Goal: Transaction & Acquisition: Purchase product/service

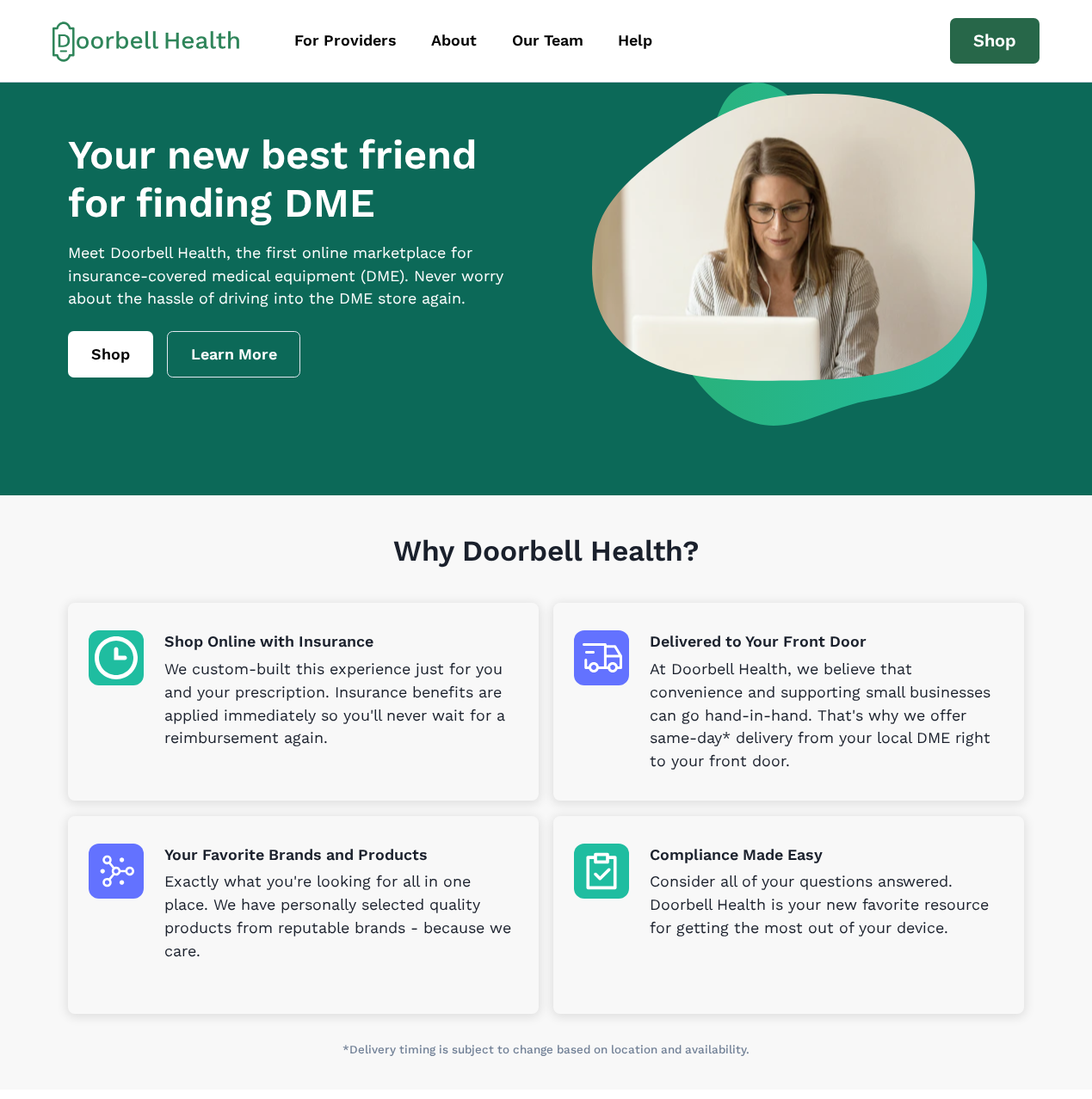
click at [989, 46] on link "Shop" at bounding box center [994, 41] width 89 height 46
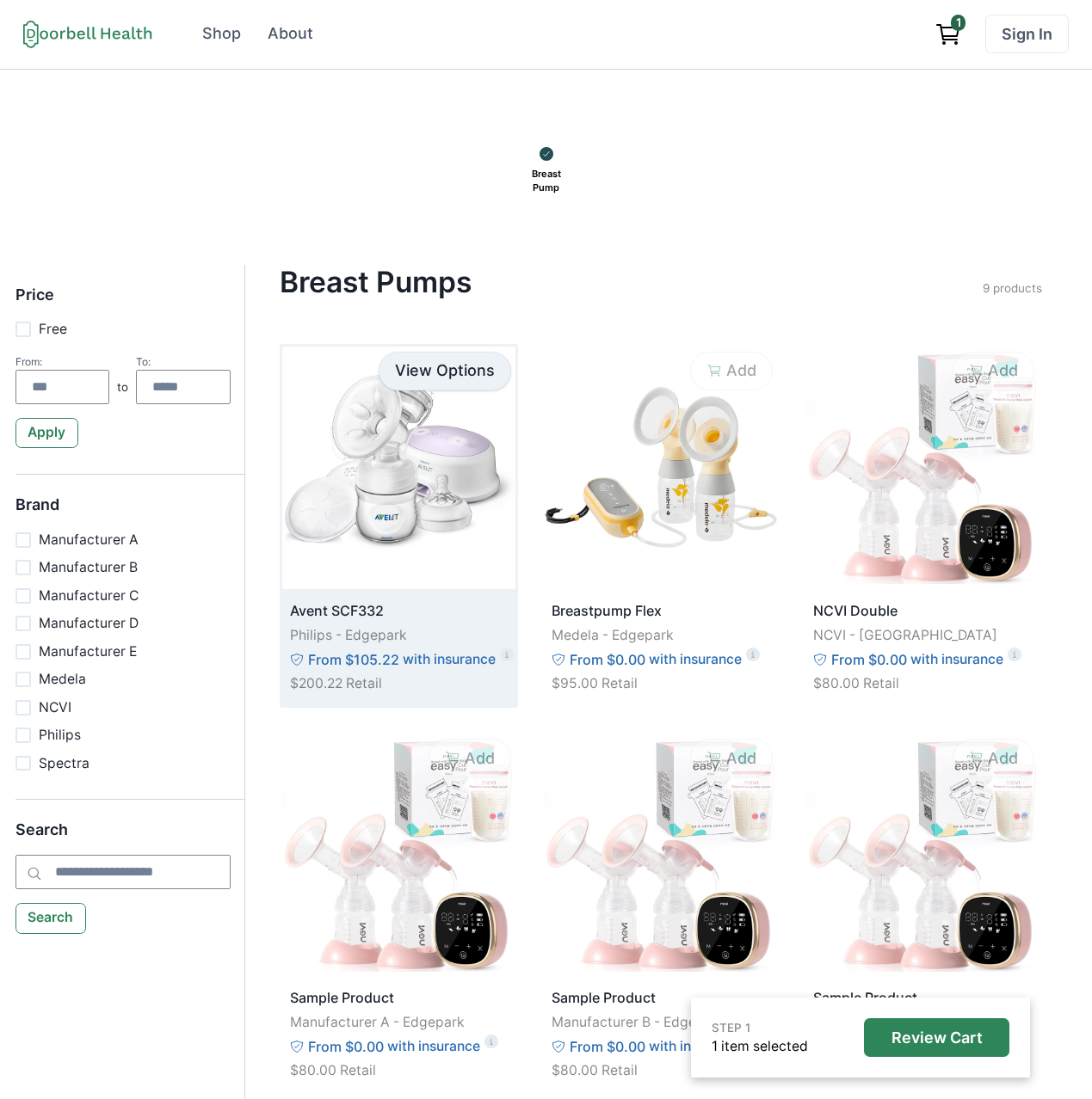
click at [448, 369] on link "View Options" at bounding box center [445, 371] width 133 height 39
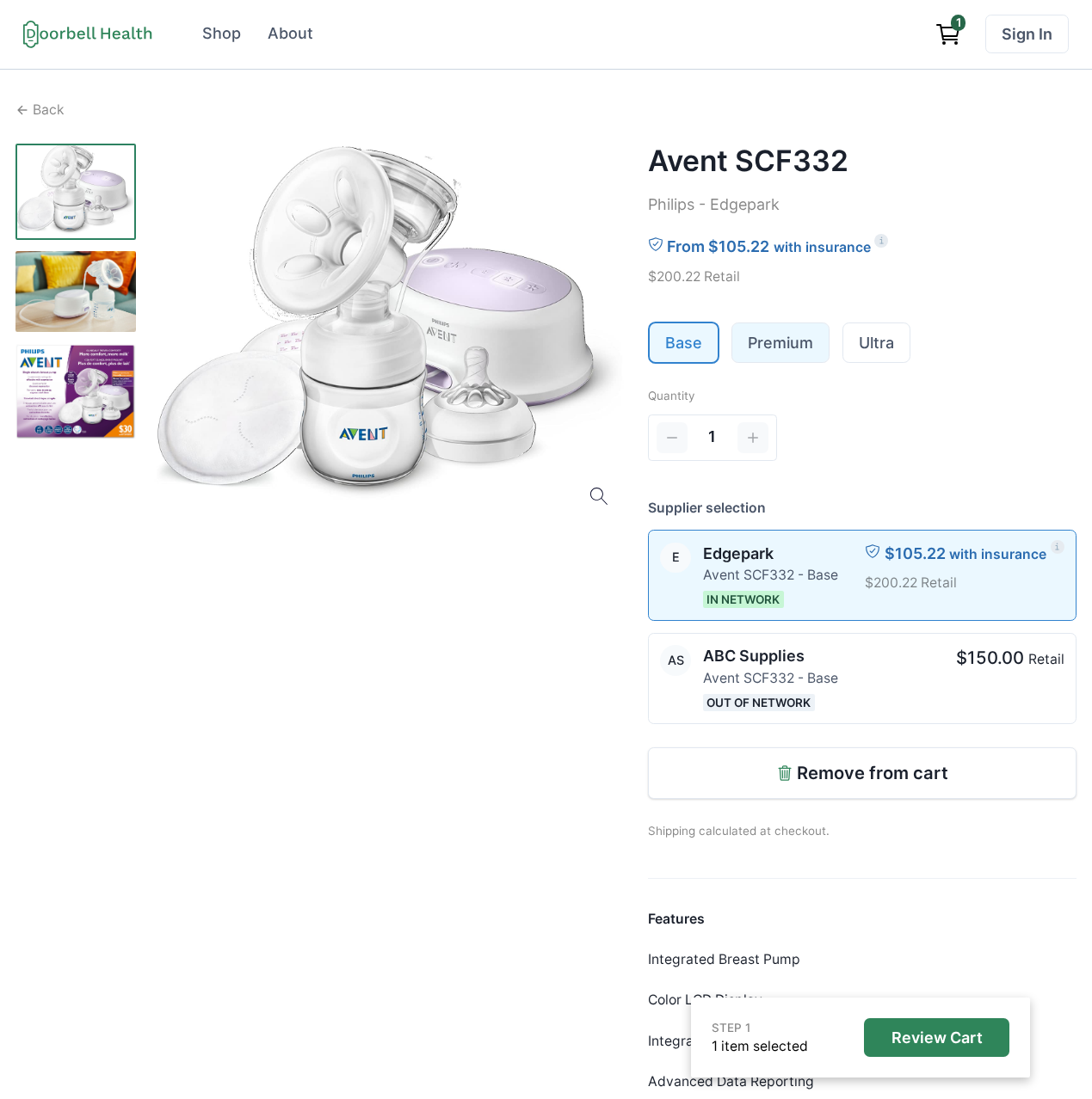
click at [788, 342] on link "Premium" at bounding box center [780, 343] width 97 height 39
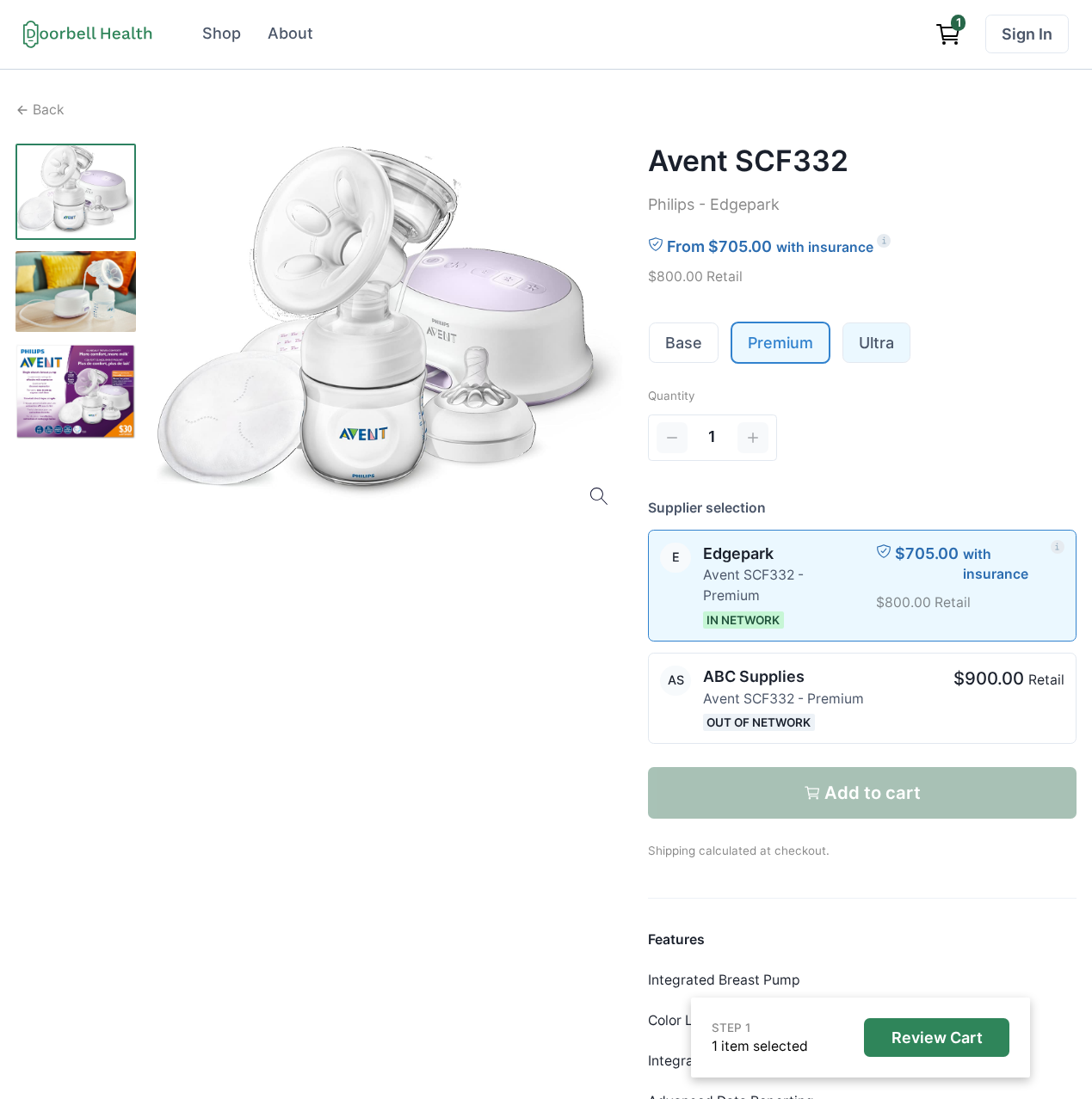
click at [863, 347] on link "Ultra" at bounding box center [876, 343] width 66 height 39
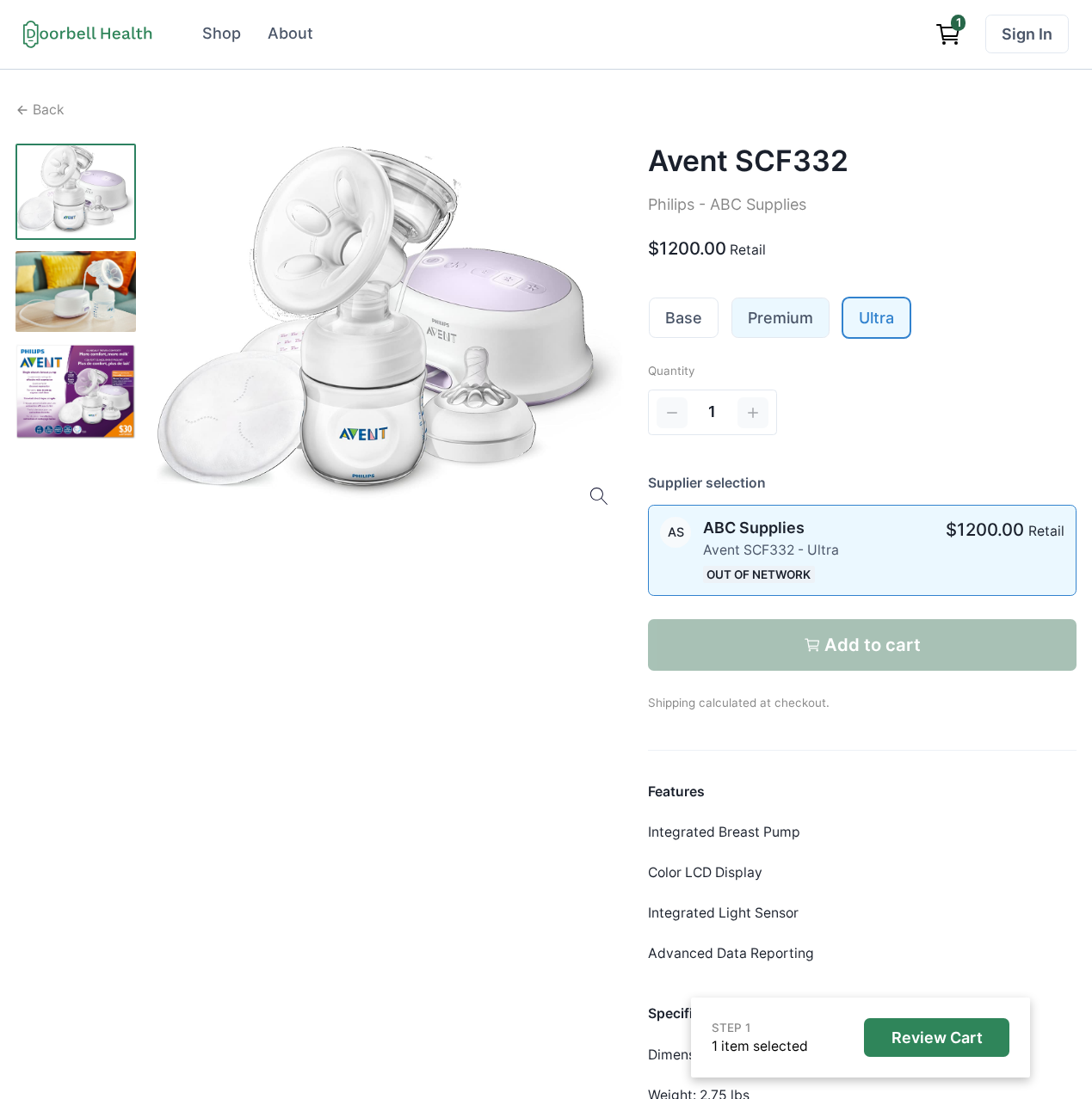
click at [778, 319] on link "Premium" at bounding box center [780, 317] width 97 height 39
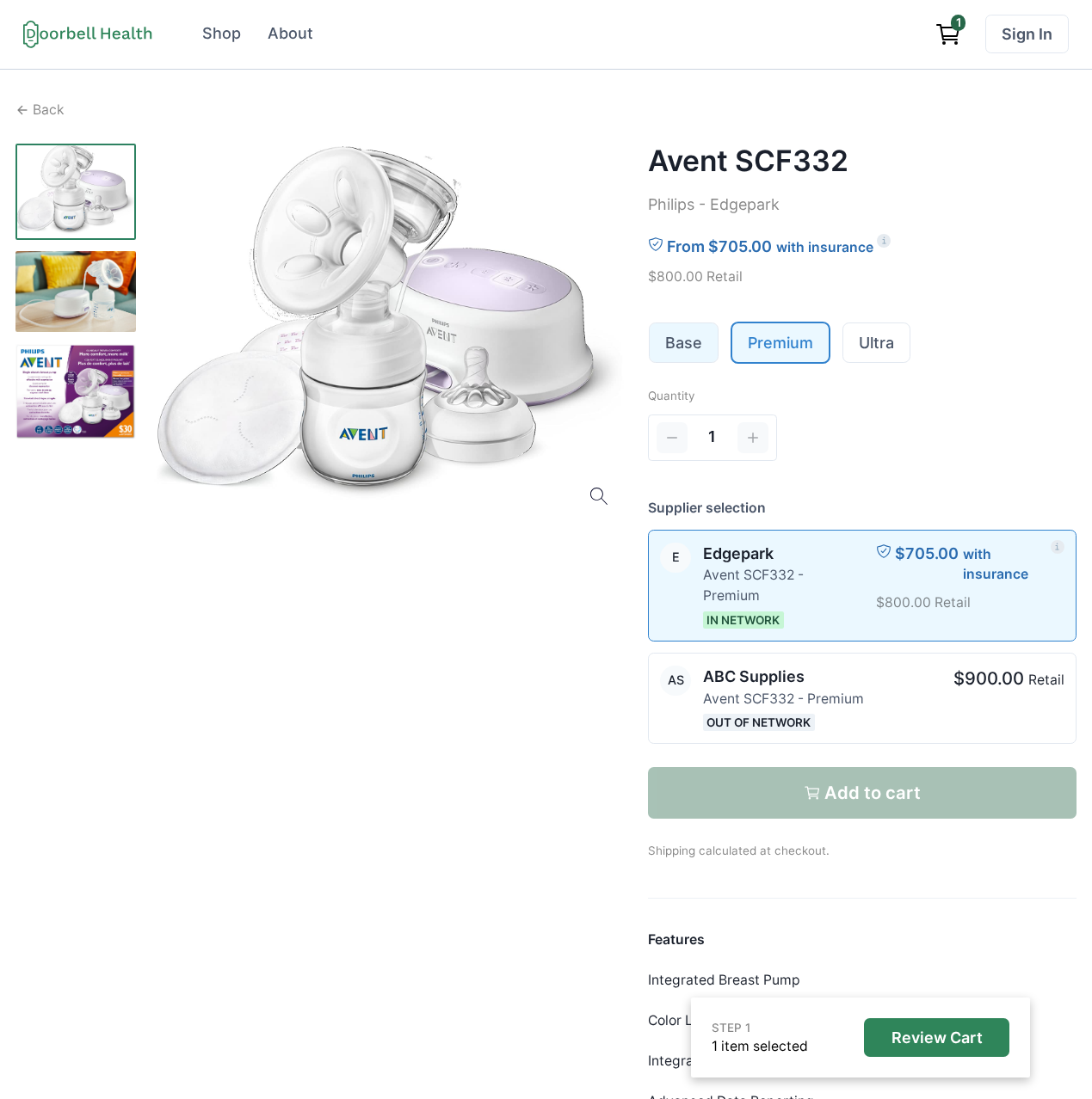
click at [698, 330] on link "Base" at bounding box center [682, 343] width 68 height 39
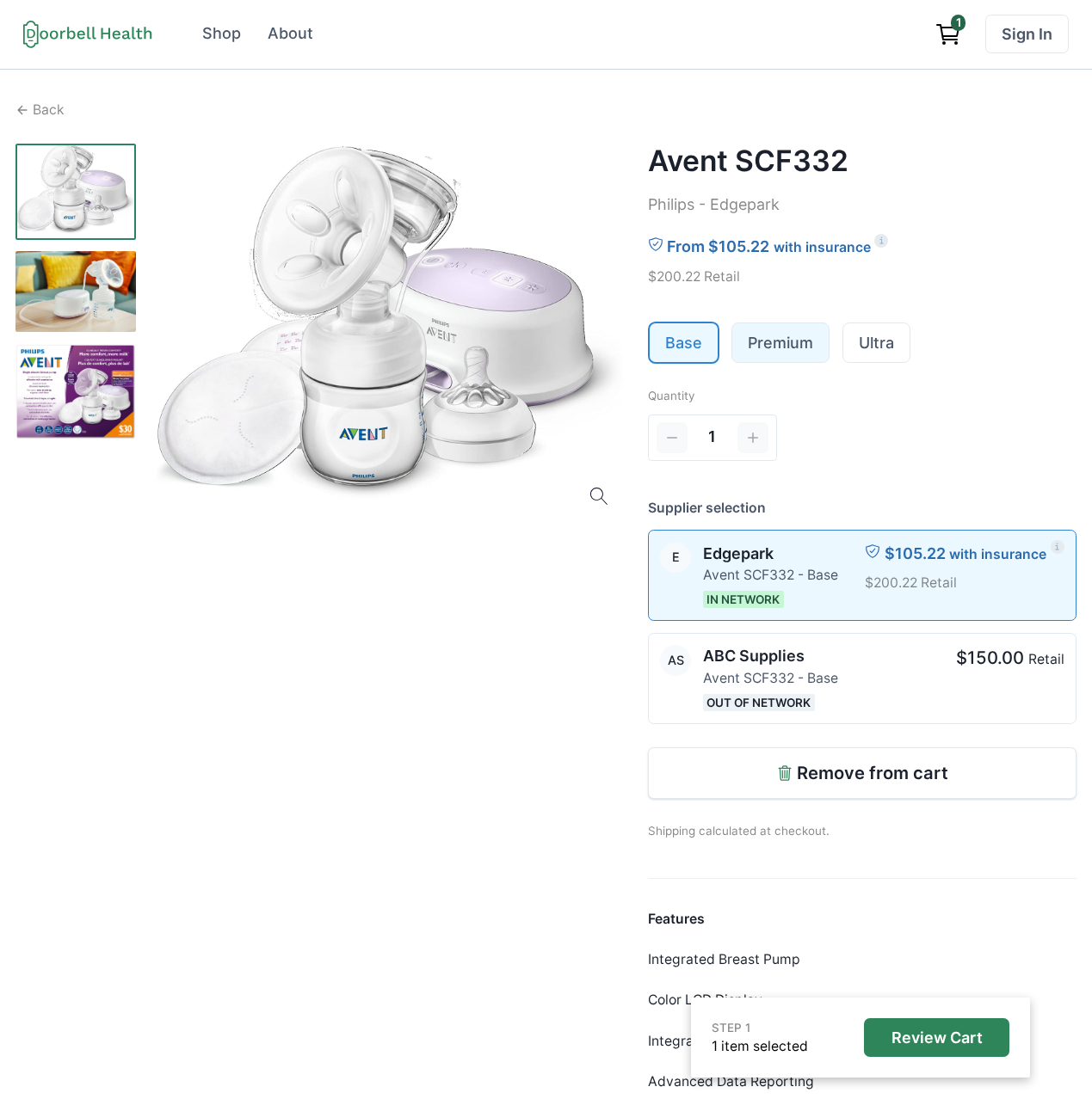
click at [753, 337] on link "Premium" at bounding box center [780, 343] width 97 height 39
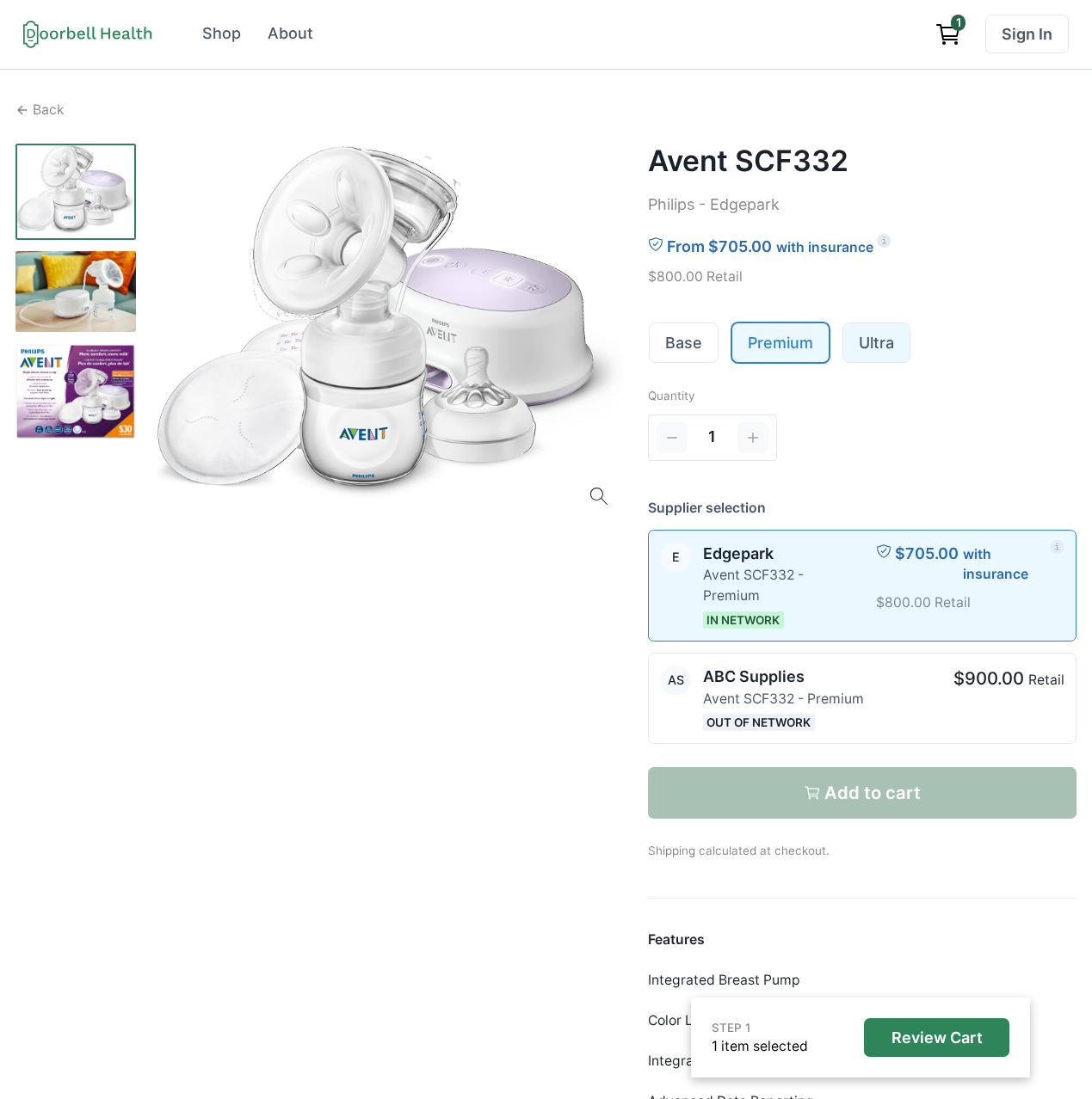
click at [853, 340] on link "Ultra" at bounding box center [876, 343] width 66 height 39
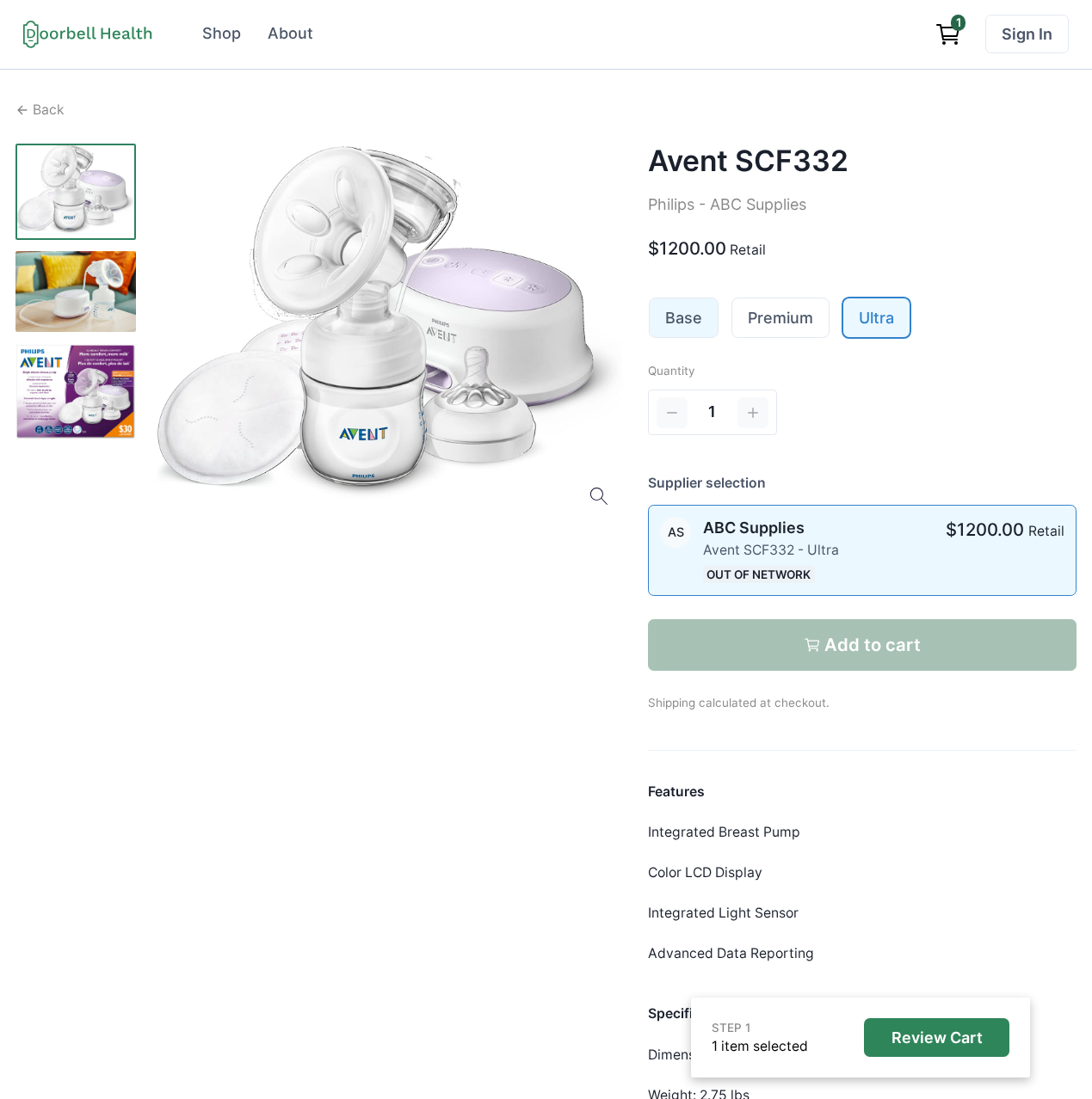
click at [710, 321] on link "Base" at bounding box center [682, 317] width 68 height 39
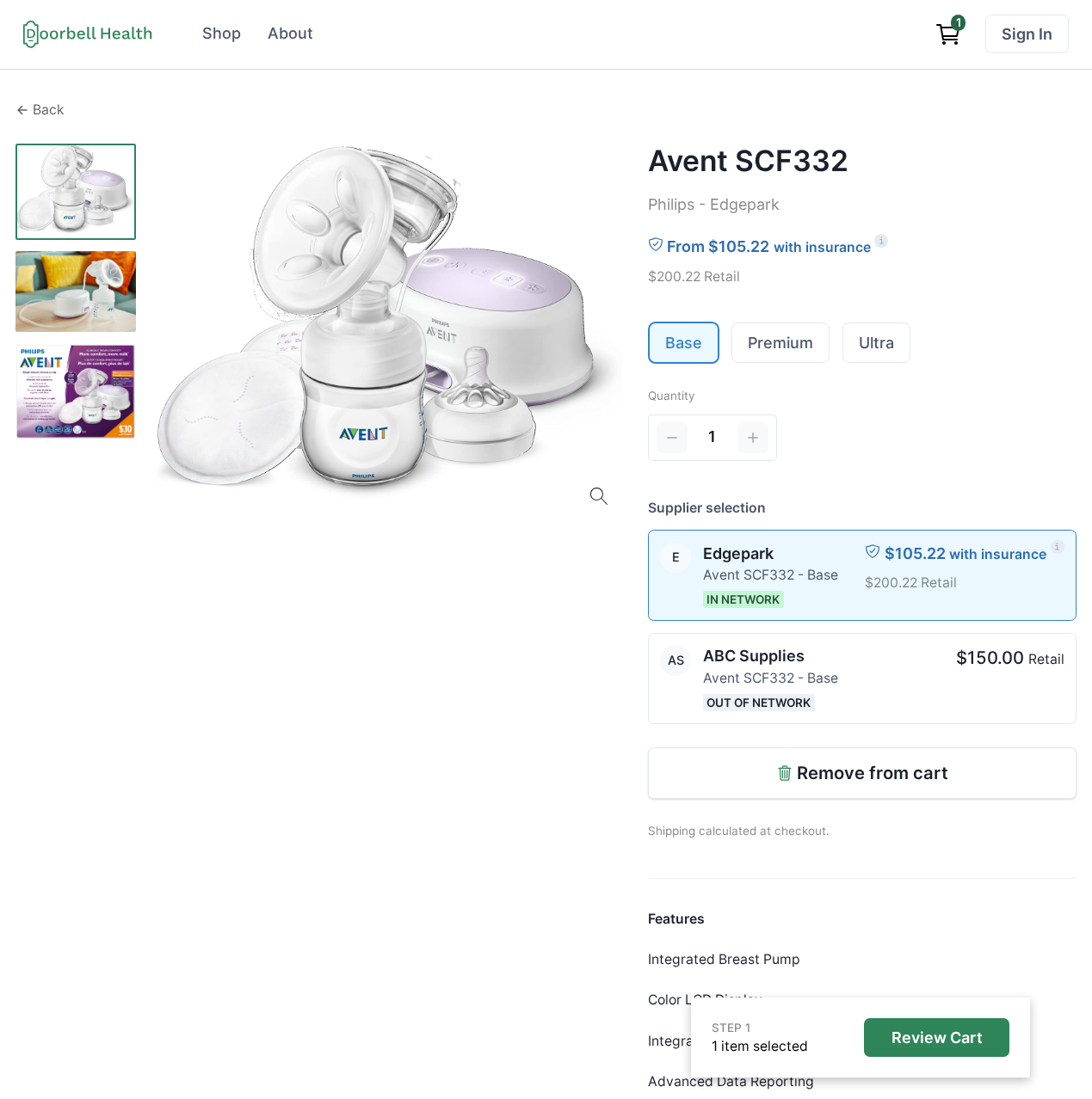
click at [46, 111] on p "Back" at bounding box center [48, 110] width 32 height 20
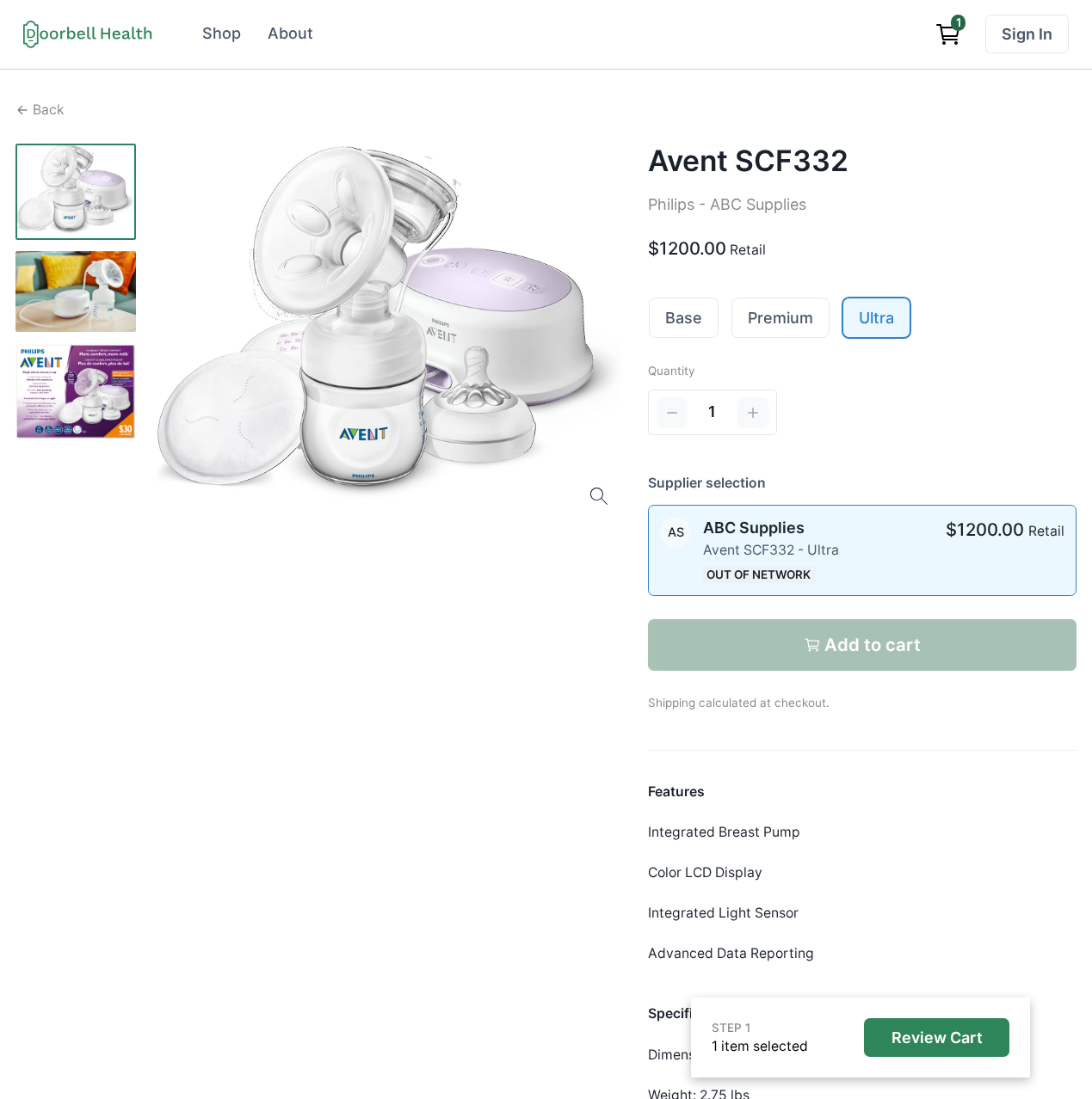
click at [29, 122] on div "Back Avent SCF332 Philips - ABC Supplies $1200.00 Retail Base Premium Ultra Qua…" at bounding box center [546, 601] width 1060 height 1005
click at [29, 111] on div "Back" at bounding box center [546, 110] width 1060 height 20
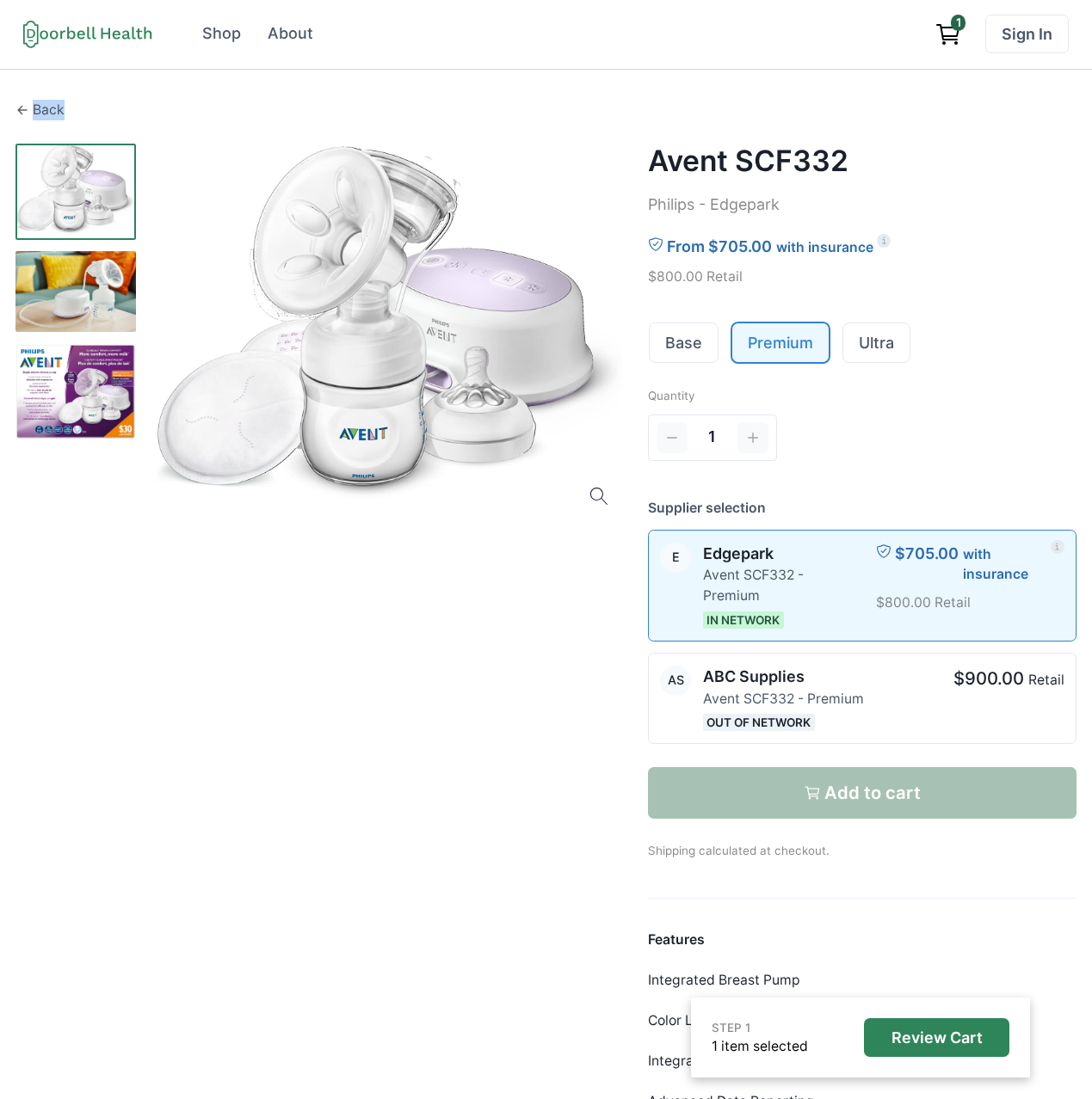
click at [29, 111] on div "Back" at bounding box center [546, 110] width 1060 height 20
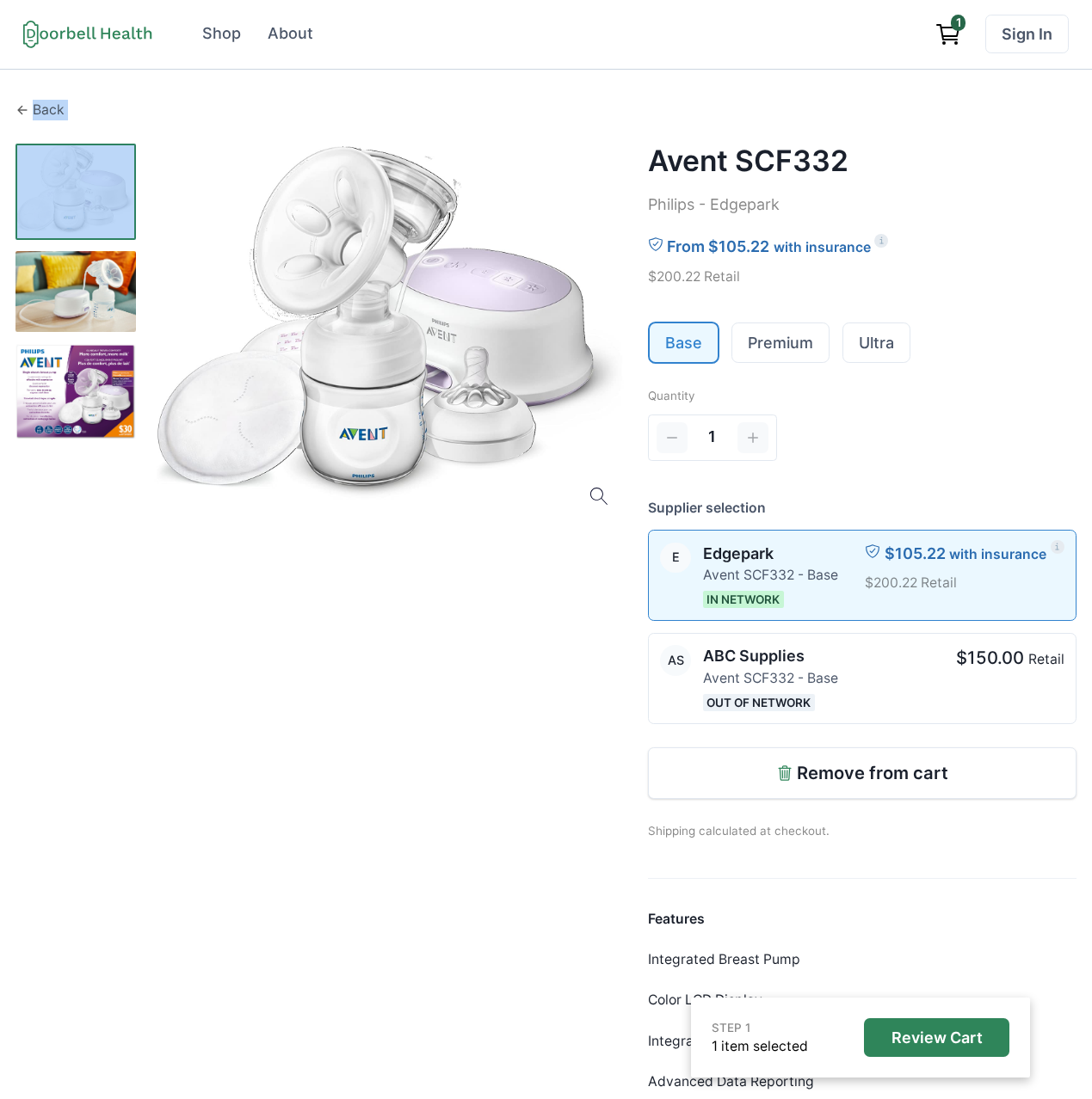
click at [29, 111] on div "Back" at bounding box center [546, 110] width 1060 height 20
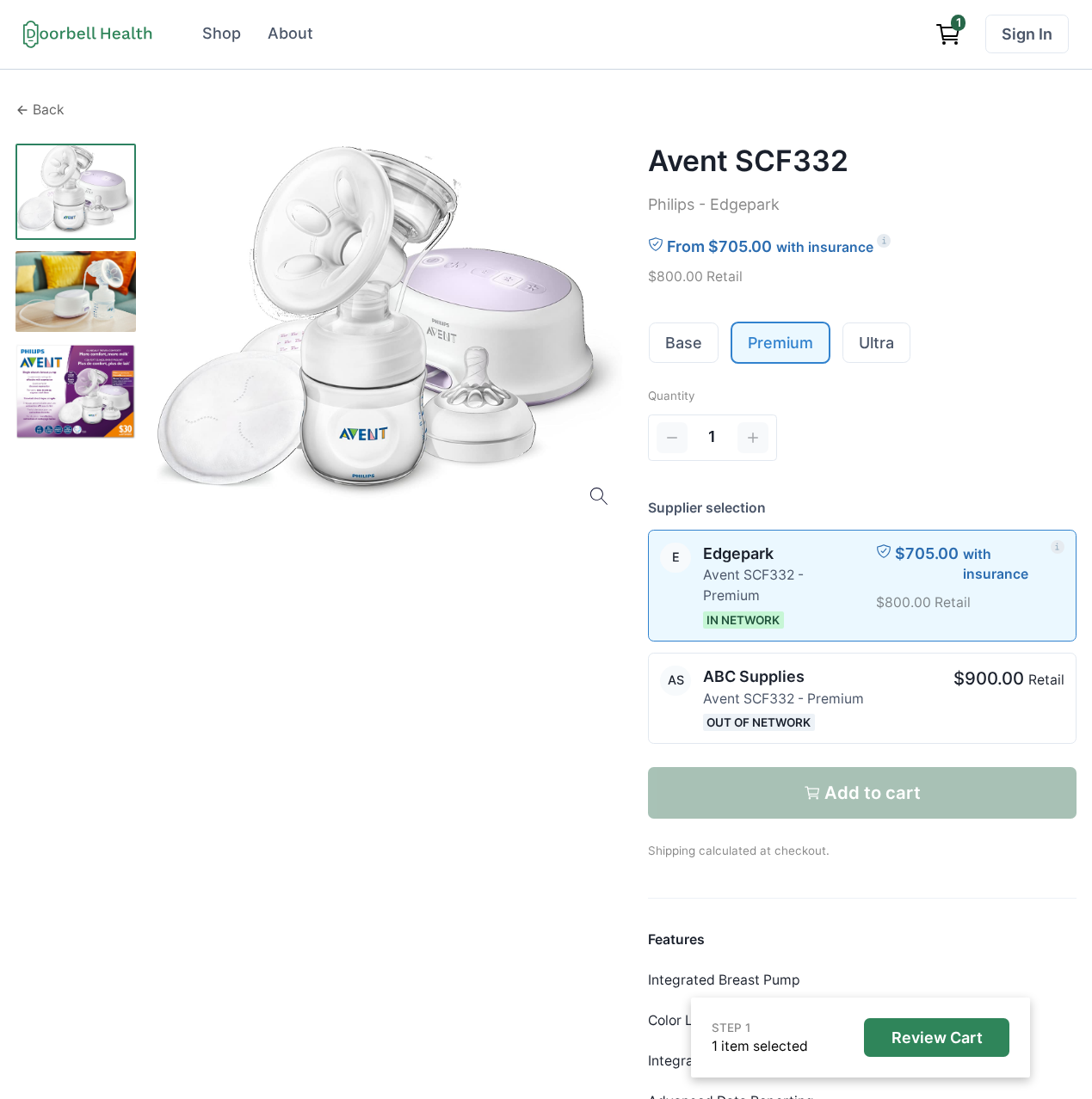
click at [29, 111] on div "Back" at bounding box center [546, 110] width 1060 height 20
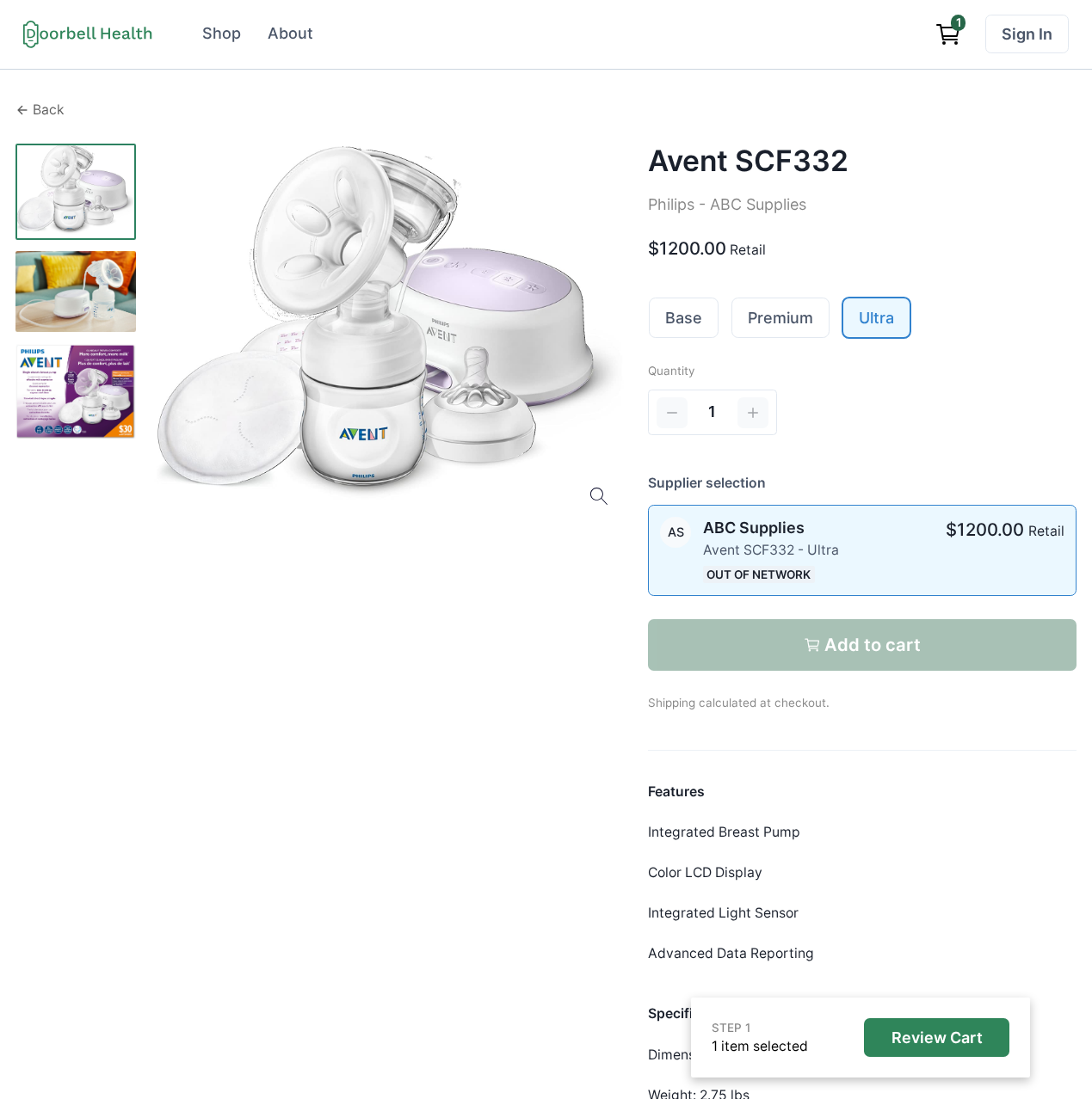
click at [29, 111] on div "Back" at bounding box center [546, 110] width 1060 height 20
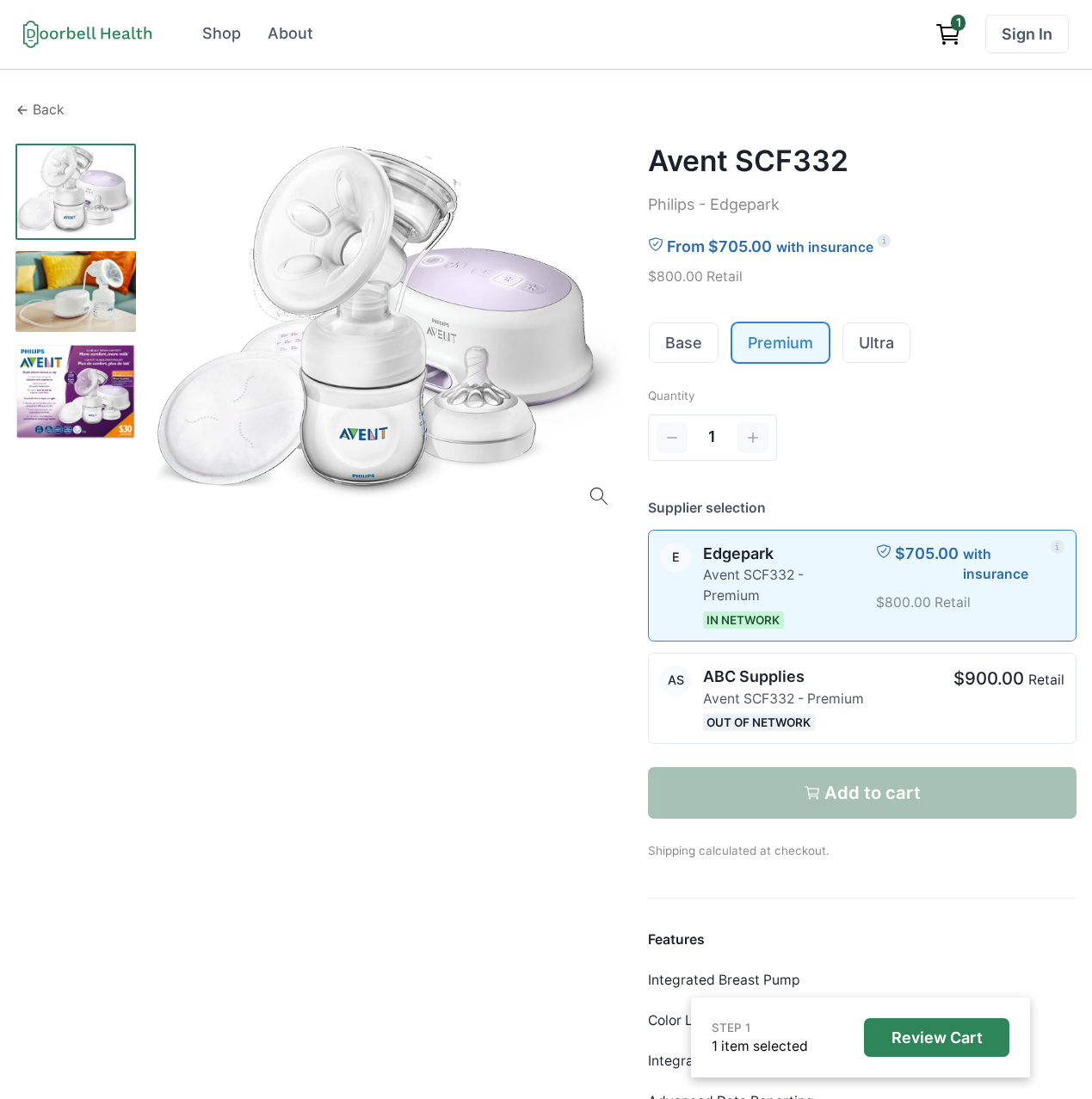
click at [29, 111] on div "Back" at bounding box center [546, 110] width 1060 height 20
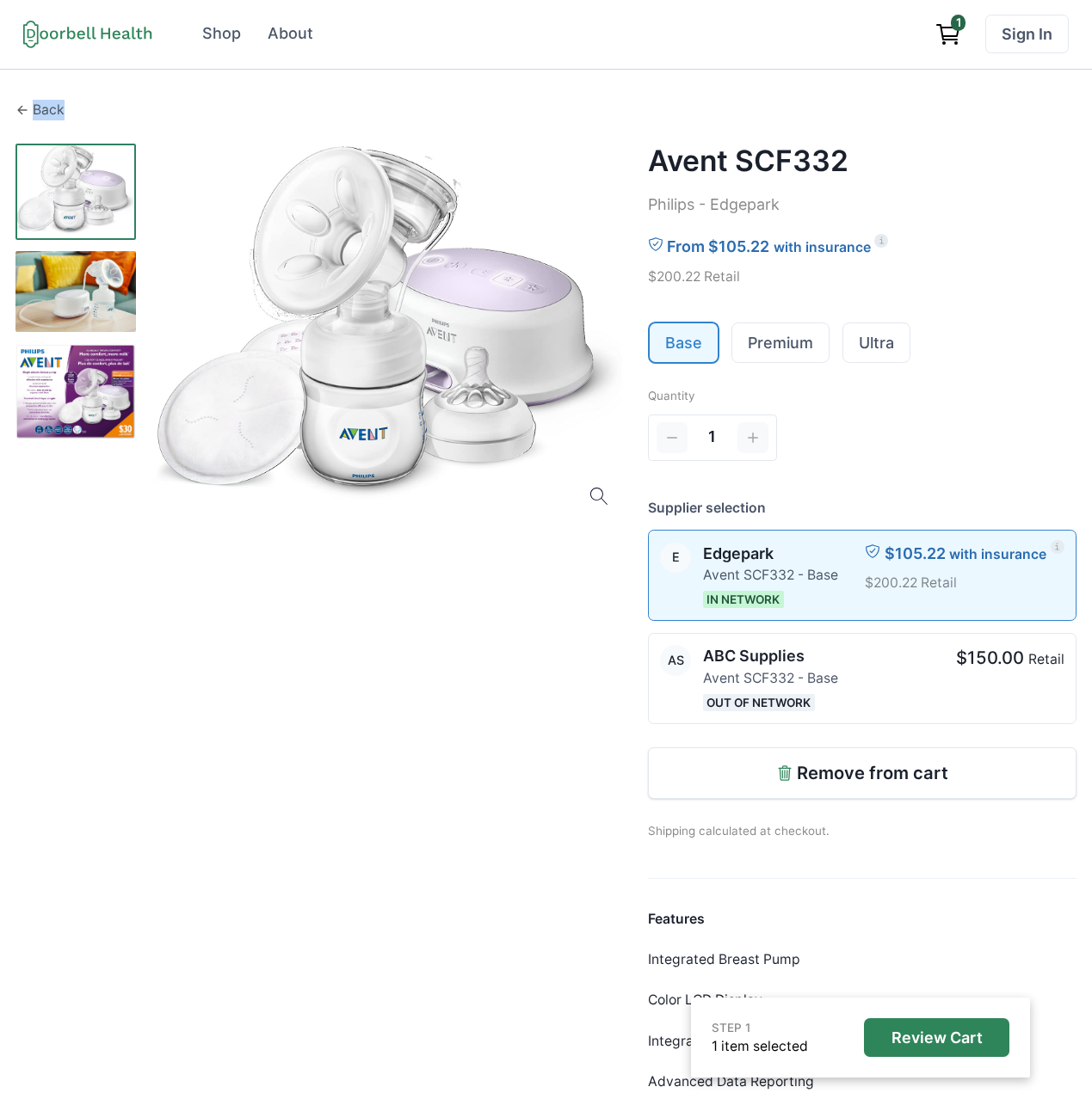
click at [29, 111] on div "Back" at bounding box center [546, 110] width 1060 height 20
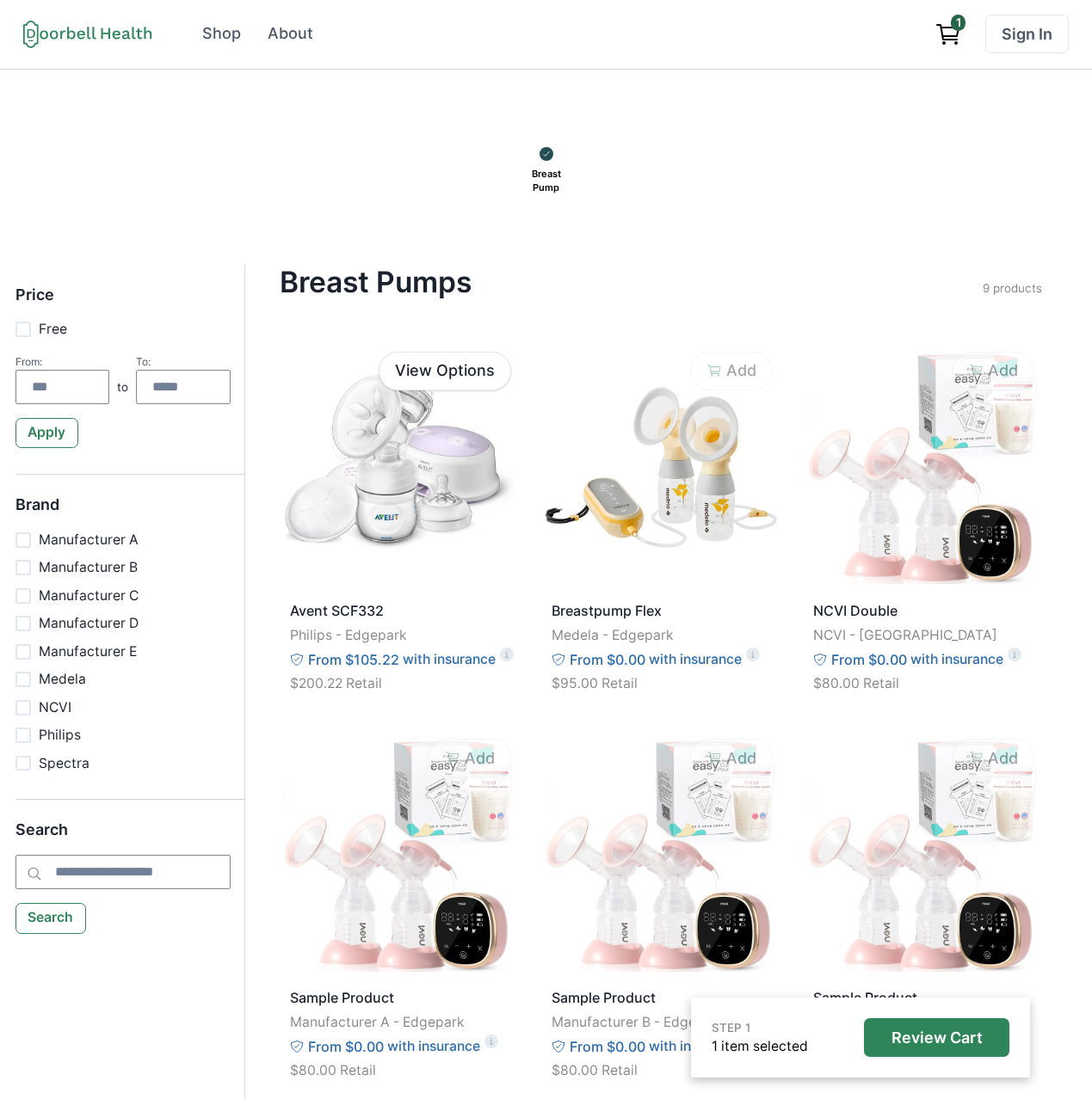
click at [951, 30] on icon "View cart" at bounding box center [948, 34] width 28 height 28
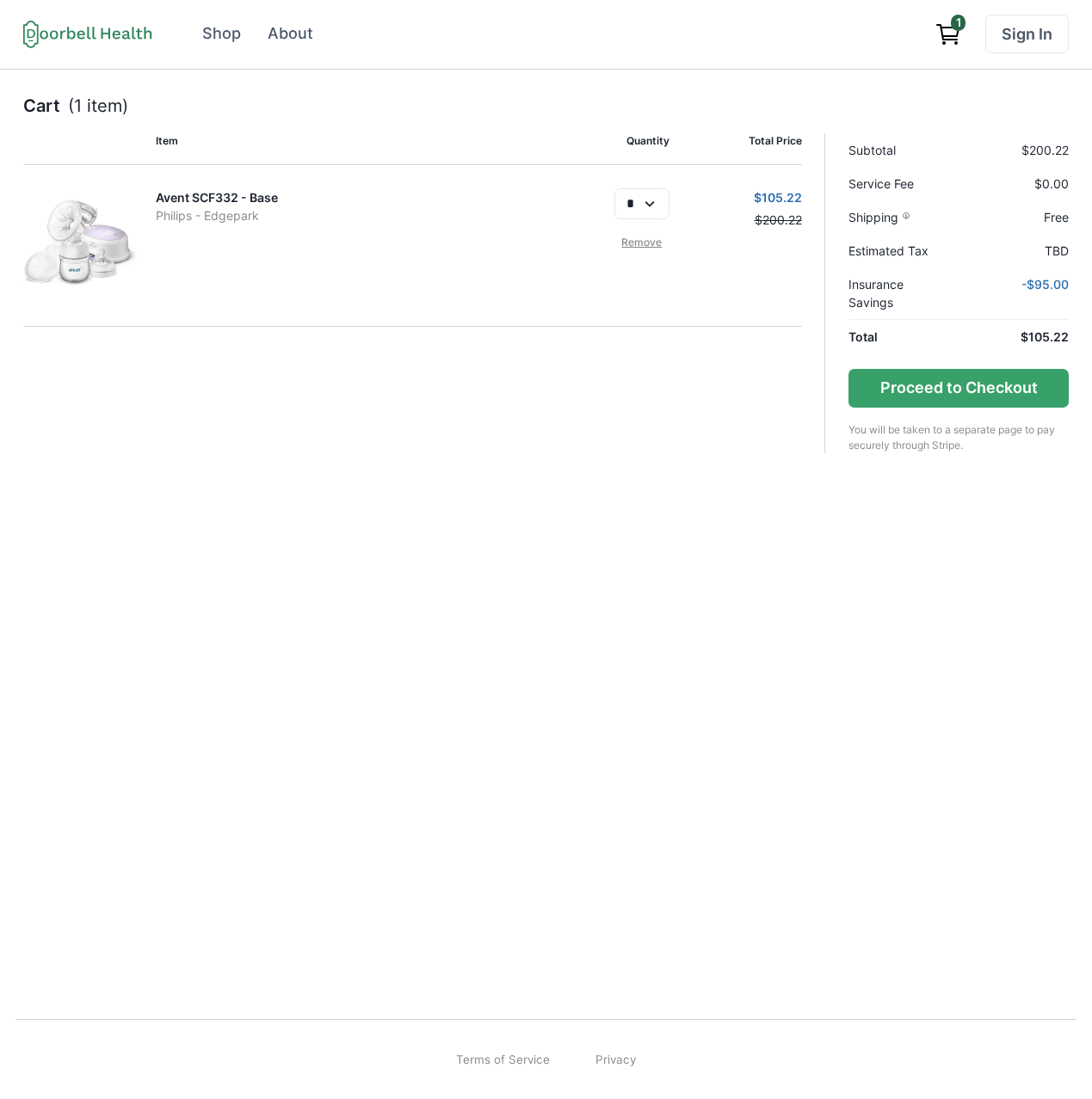
drag, startPoint x: 144, startPoint y: 35, endPoint x: 176, endPoint y: 89, distance: 62.8
click at [143, 35] on icon at bounding box center [87, 33] width 129 height 29
click at [216, 31] on div "Shop" at bounding box center [222, 33] width 39 height 23
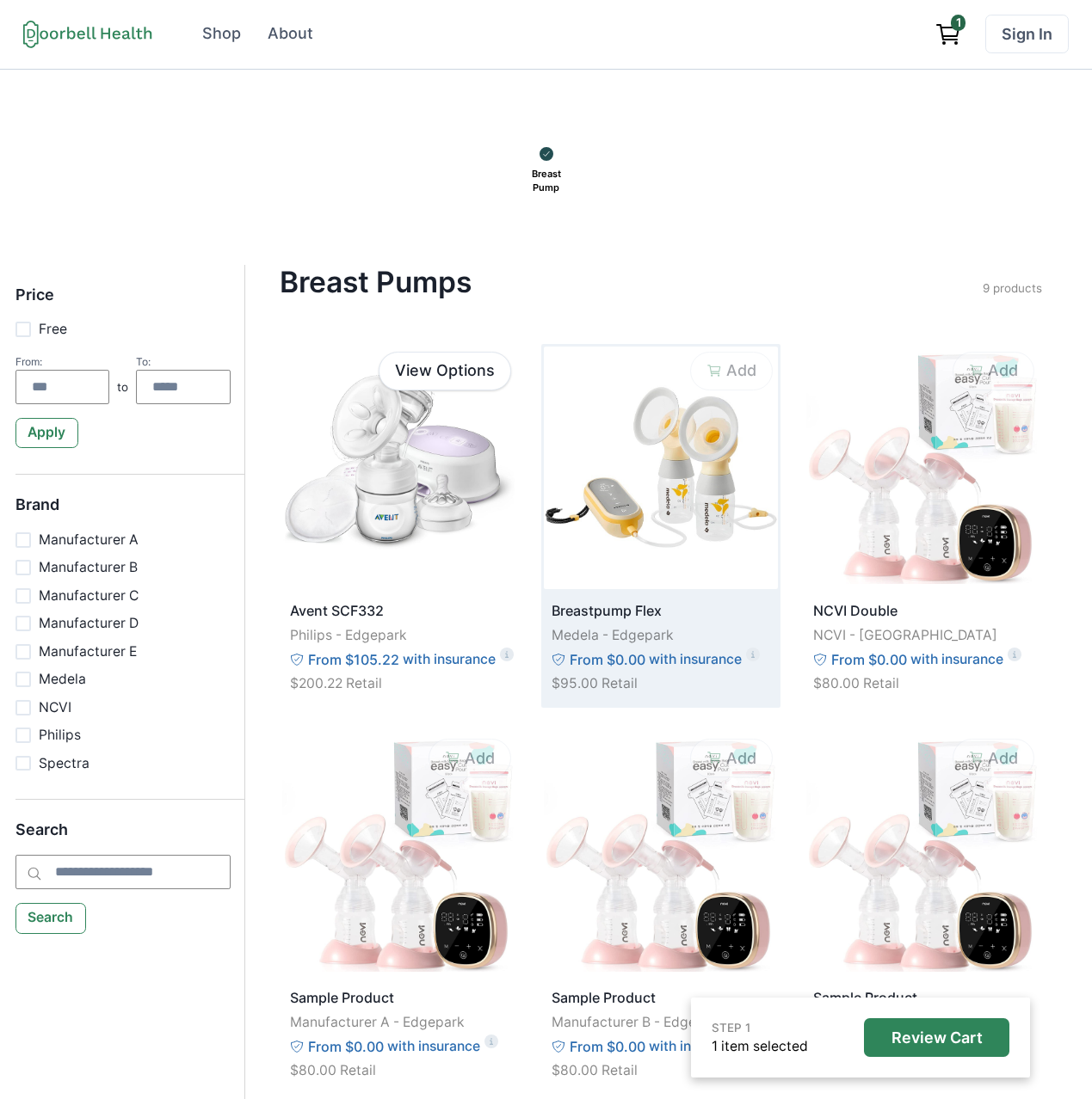
scroll to position [63, 0]
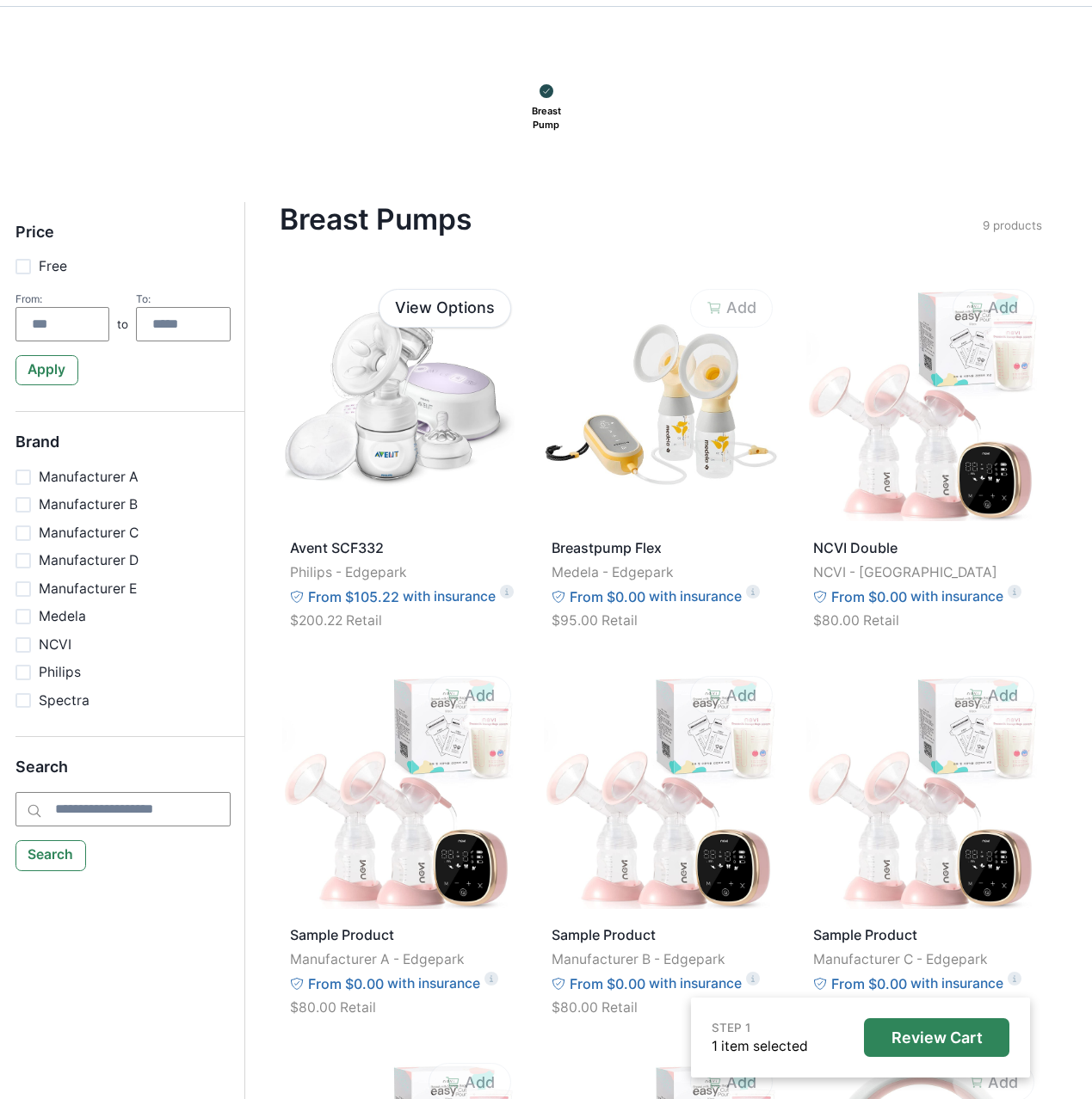
click at [546, 99] on p "Breast Pump" at bounding box center [546, 119] width 41 height 41
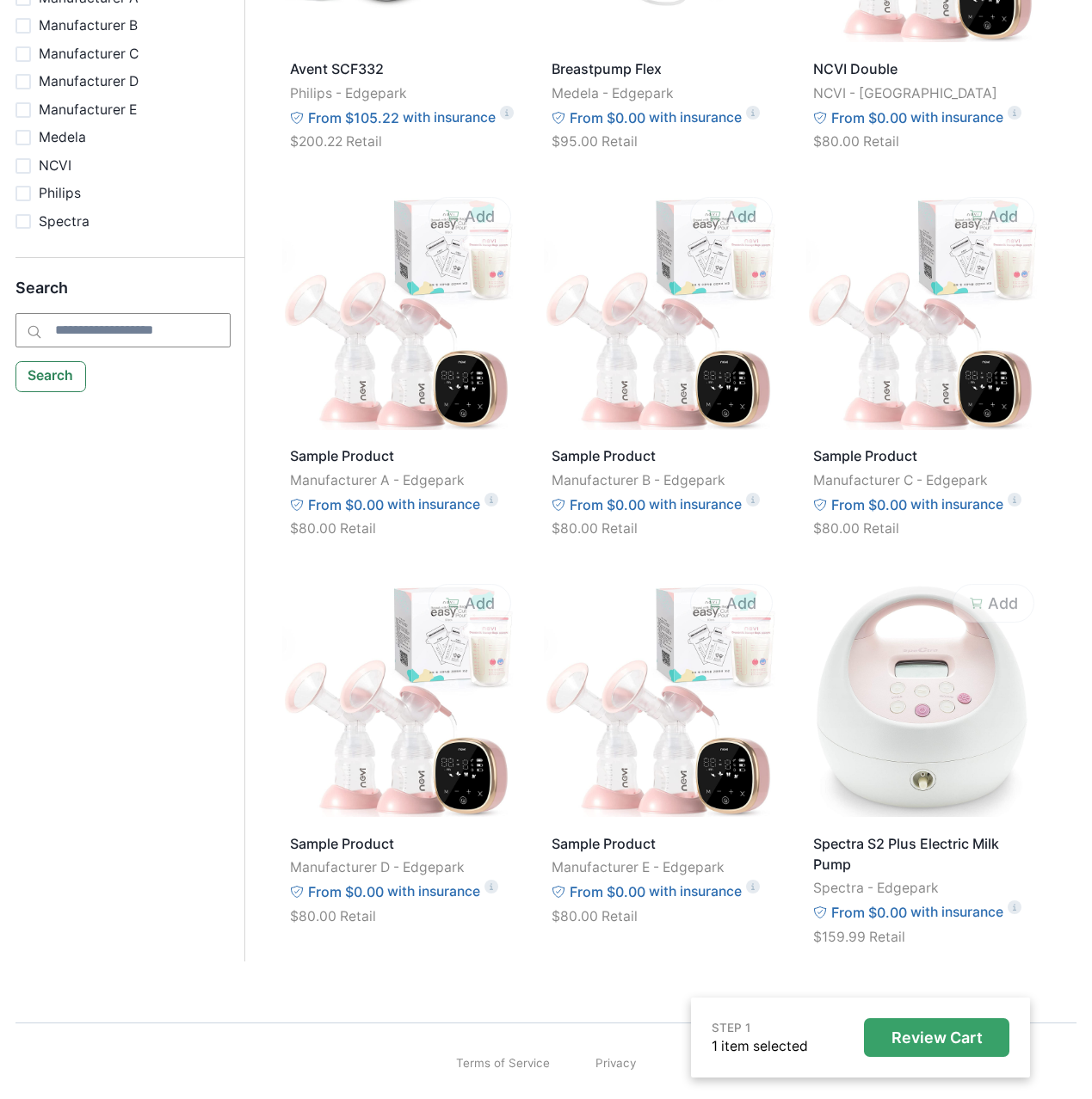
scroll to position [545, 0]
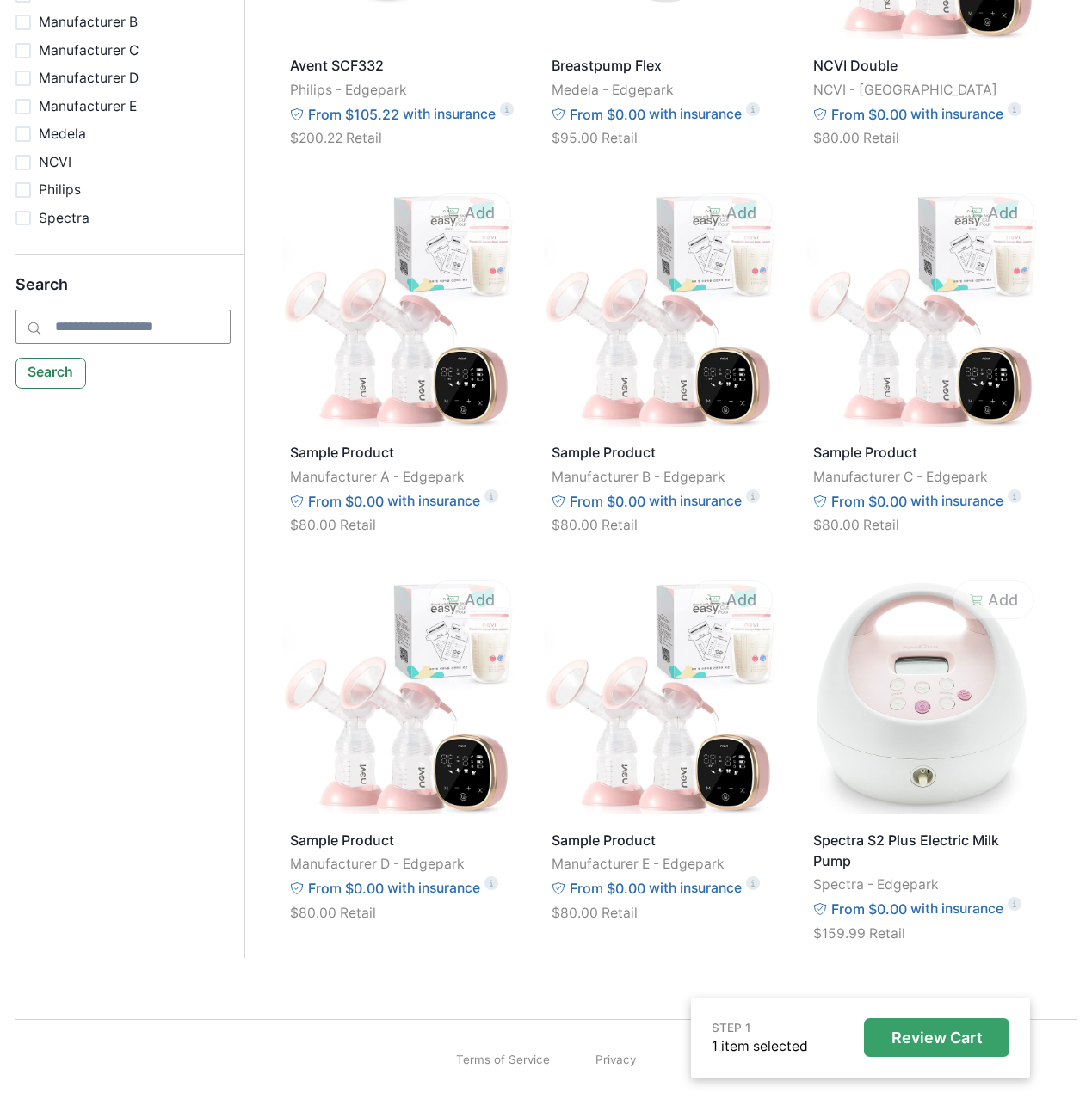
click at [930, 1041] on p "Review Cart" at bounding box center [937, 1038] width 91 height 19
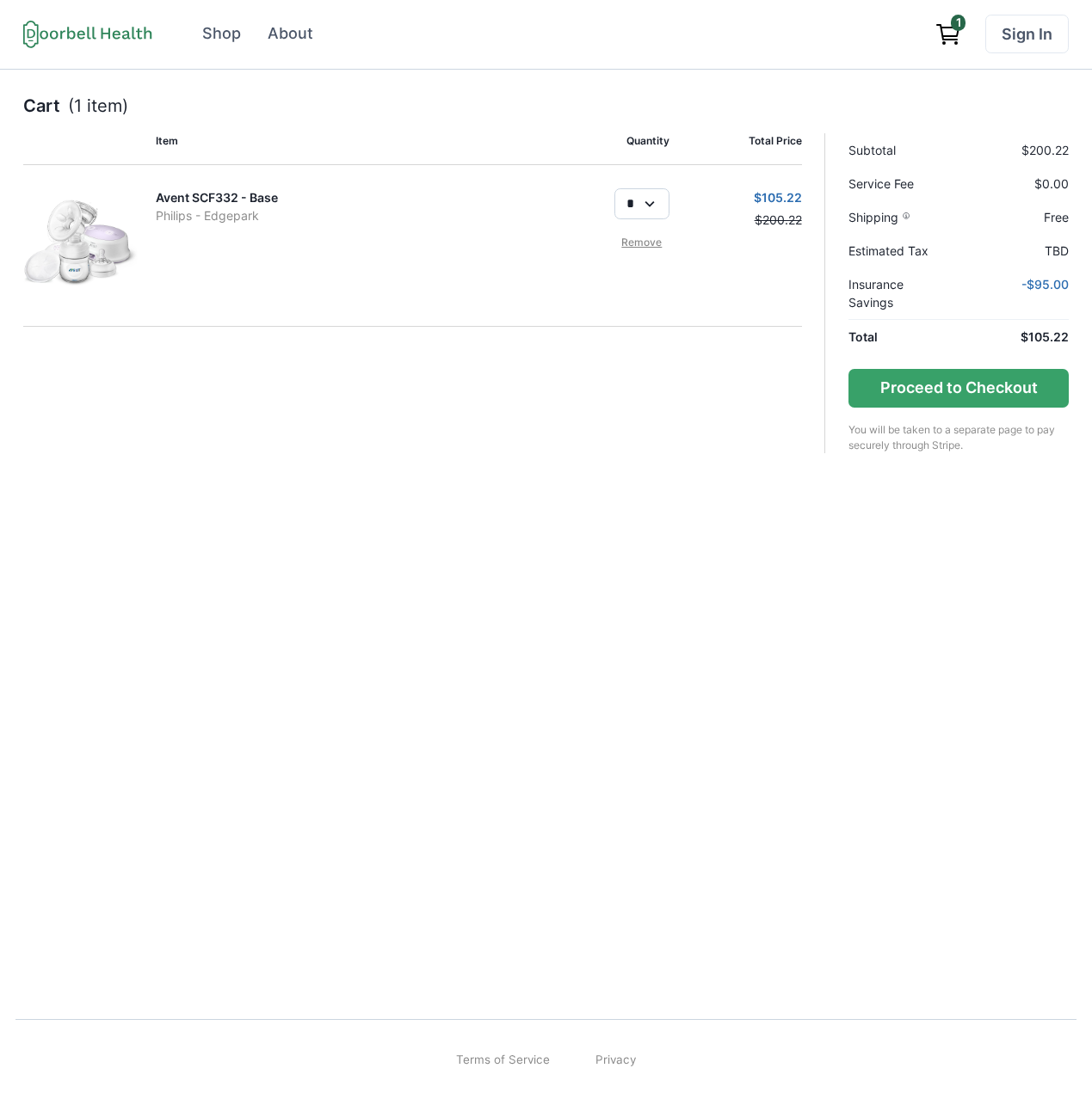
click at [650, 206] on select "*" at bounding box center [641, 203] width 55 height 31
click at [781, 198] on p "$105.22" at bounding box center [743, 197] width 117 height 18
click at [768, 457] on div "Cart (1 item) Item Quantity Total Price Avent SCF332 - Base Philips - Edgepark …" at bounding box center [546, 529] width 1092 height 919
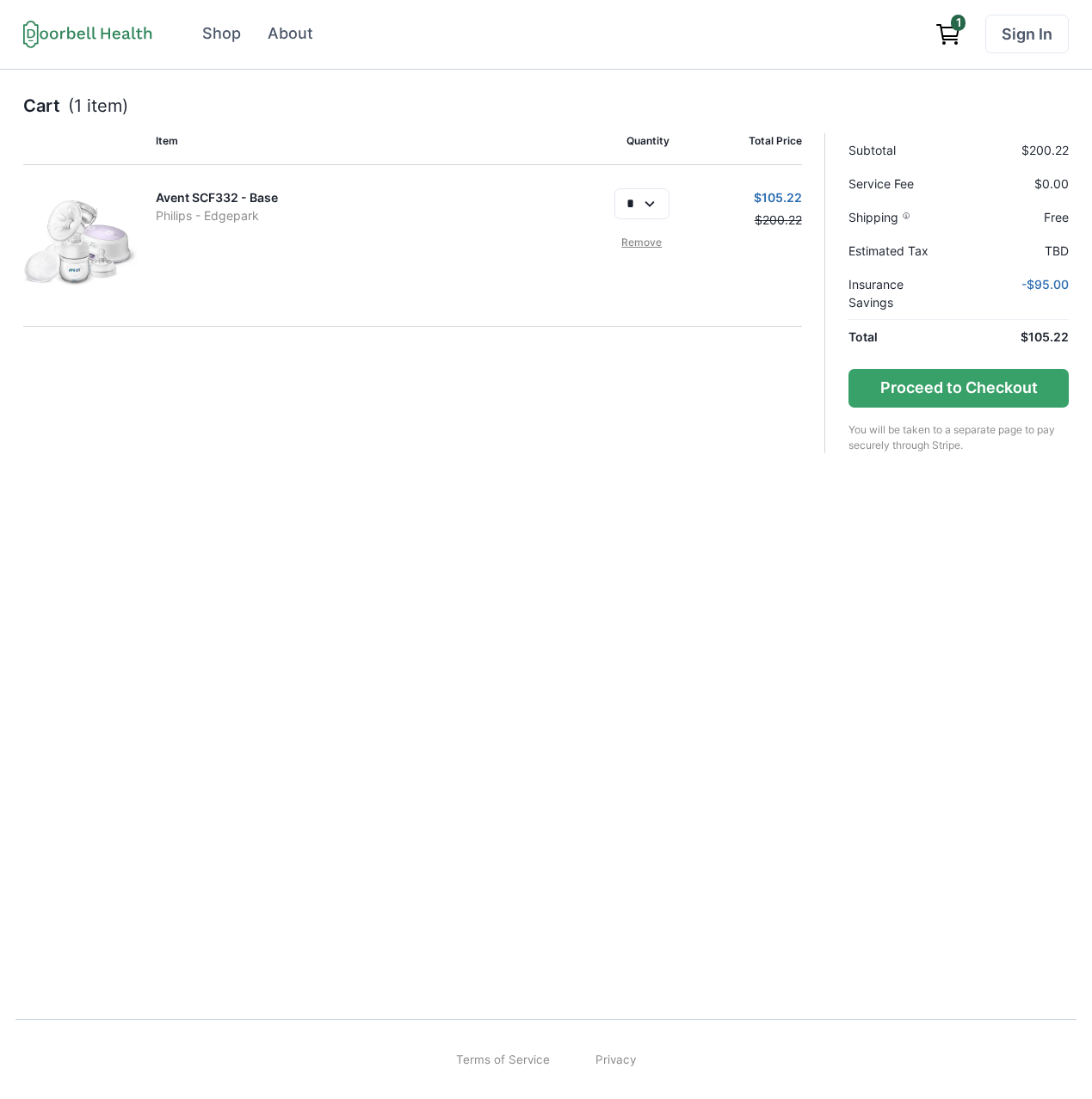
click at [239, 220] on p "Philips - Edgepark" at bounding box center [346, 214] width 381 height 18
click at [214, 196] on link "Avent SCF332 - Base" at bounding box center [217, 198] width 123 height 15
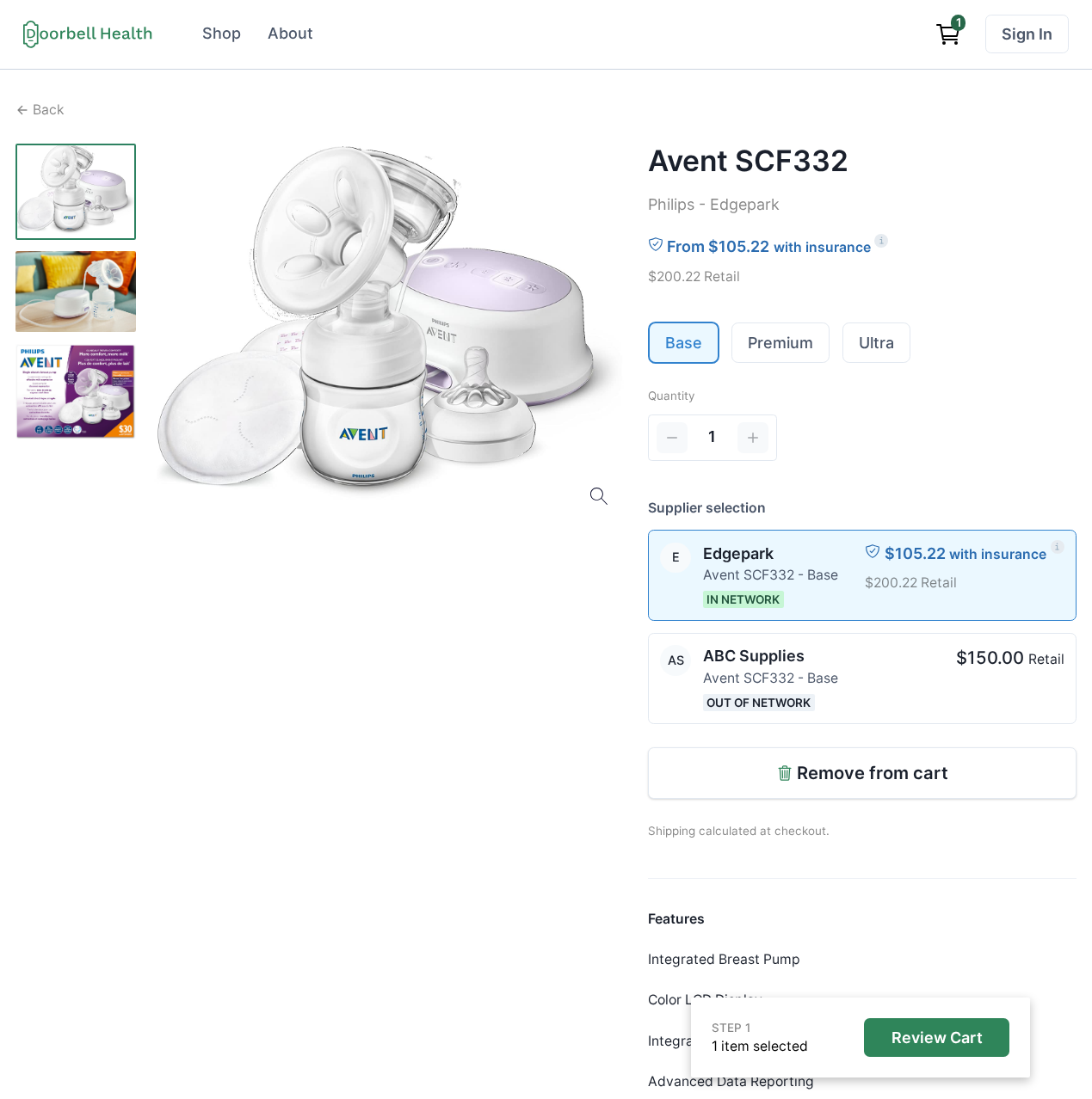
click at [954, 29] on span "1" at bounding box center [958, 22] width 15 height 16
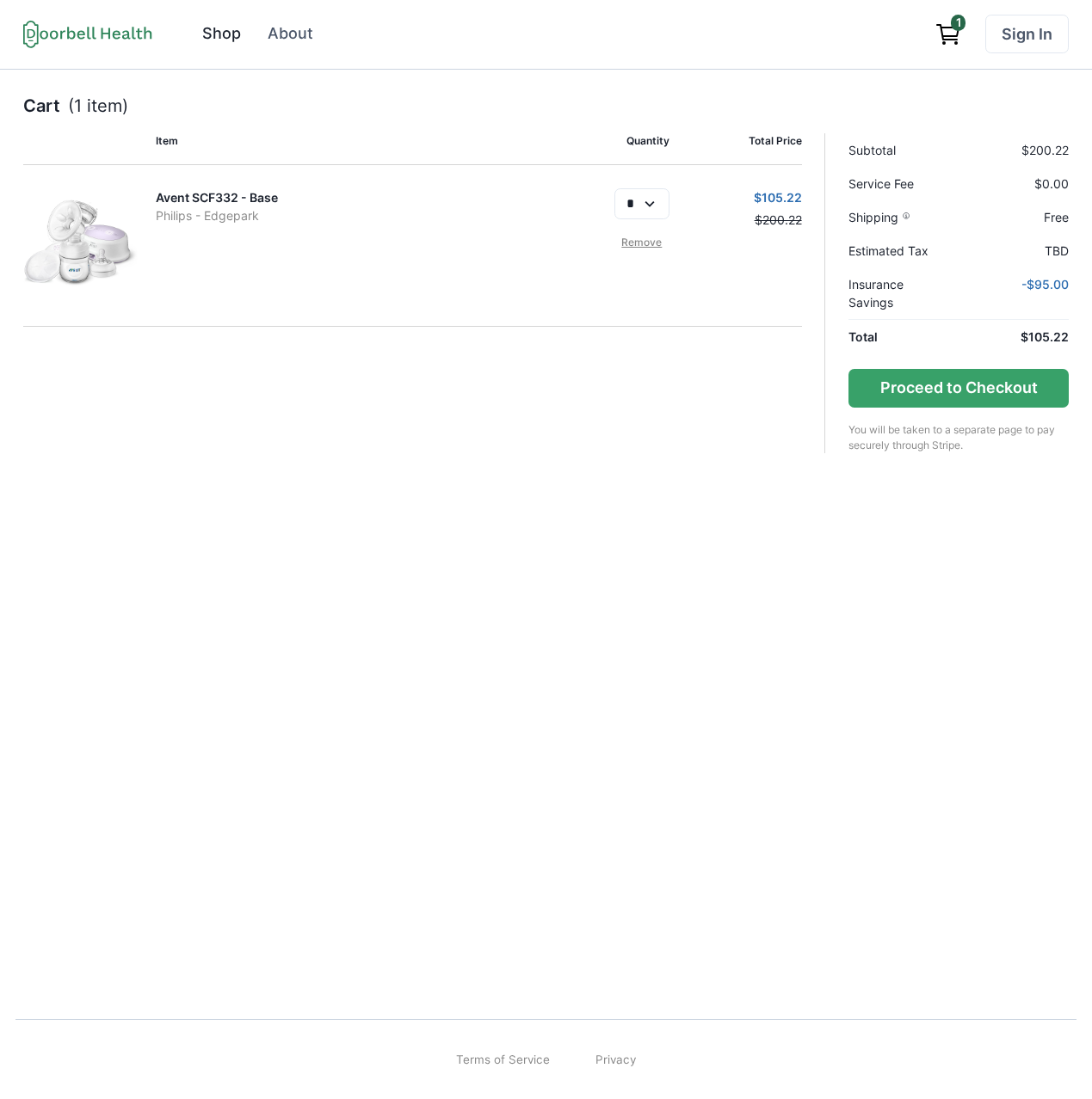
click at [228, 36] on div "Shop" at bounding box center [222, 33] width 39 height 23
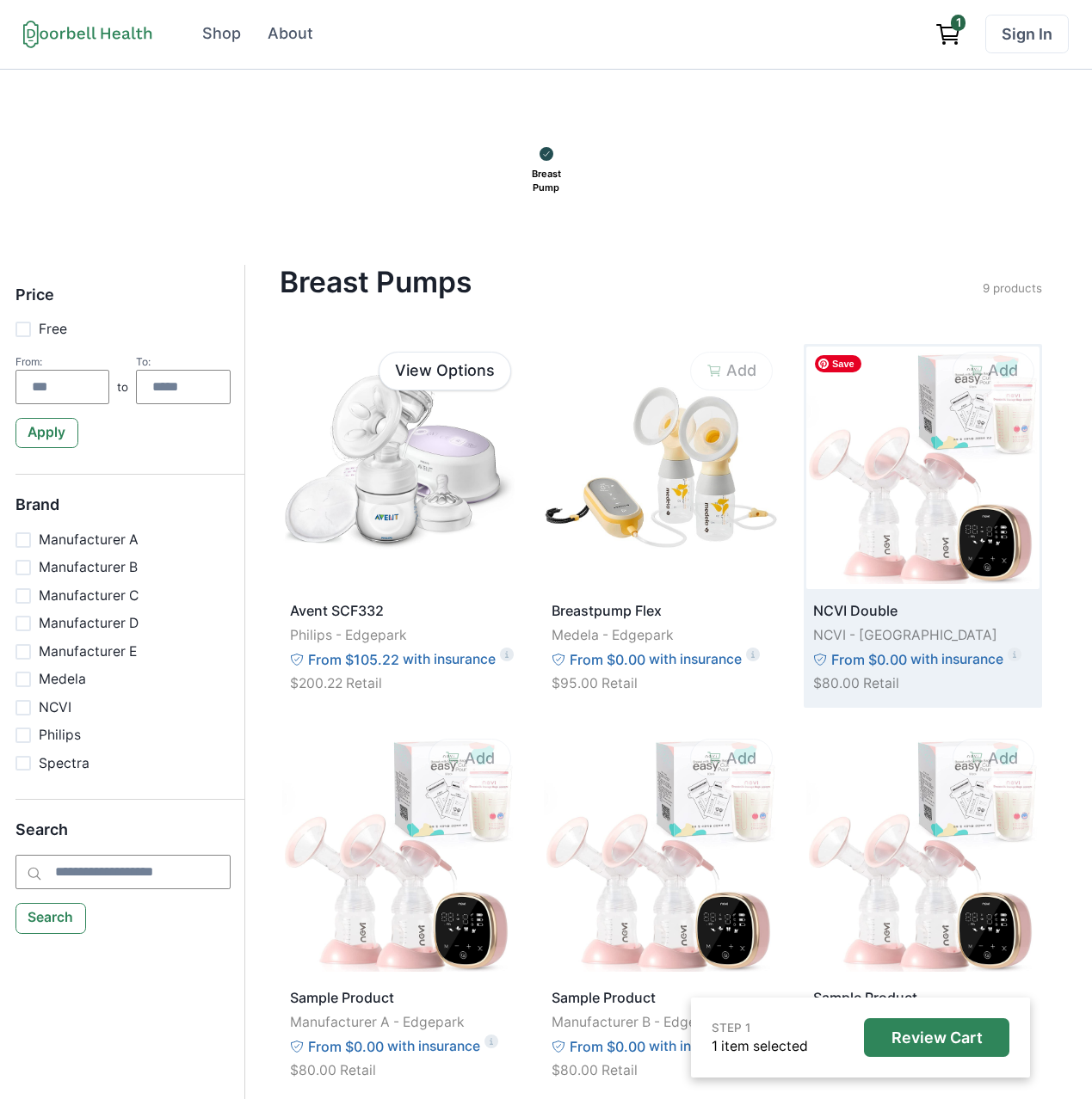
click at [940, 500] on img at bounding box center [922, 467] width 233 height 242
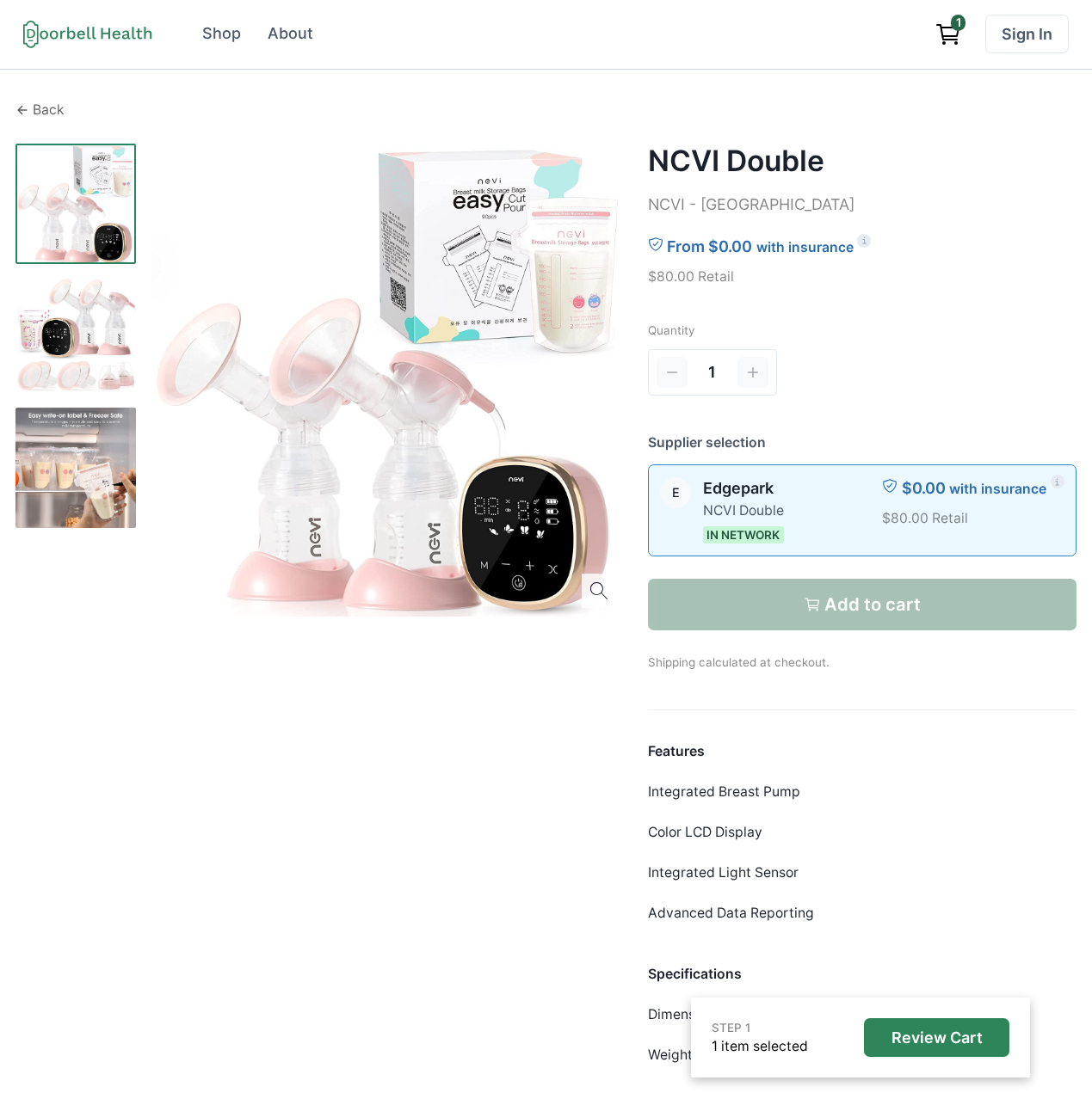
click at [21, 103] on icon at bounding box center [22, 110] width 14 height 14
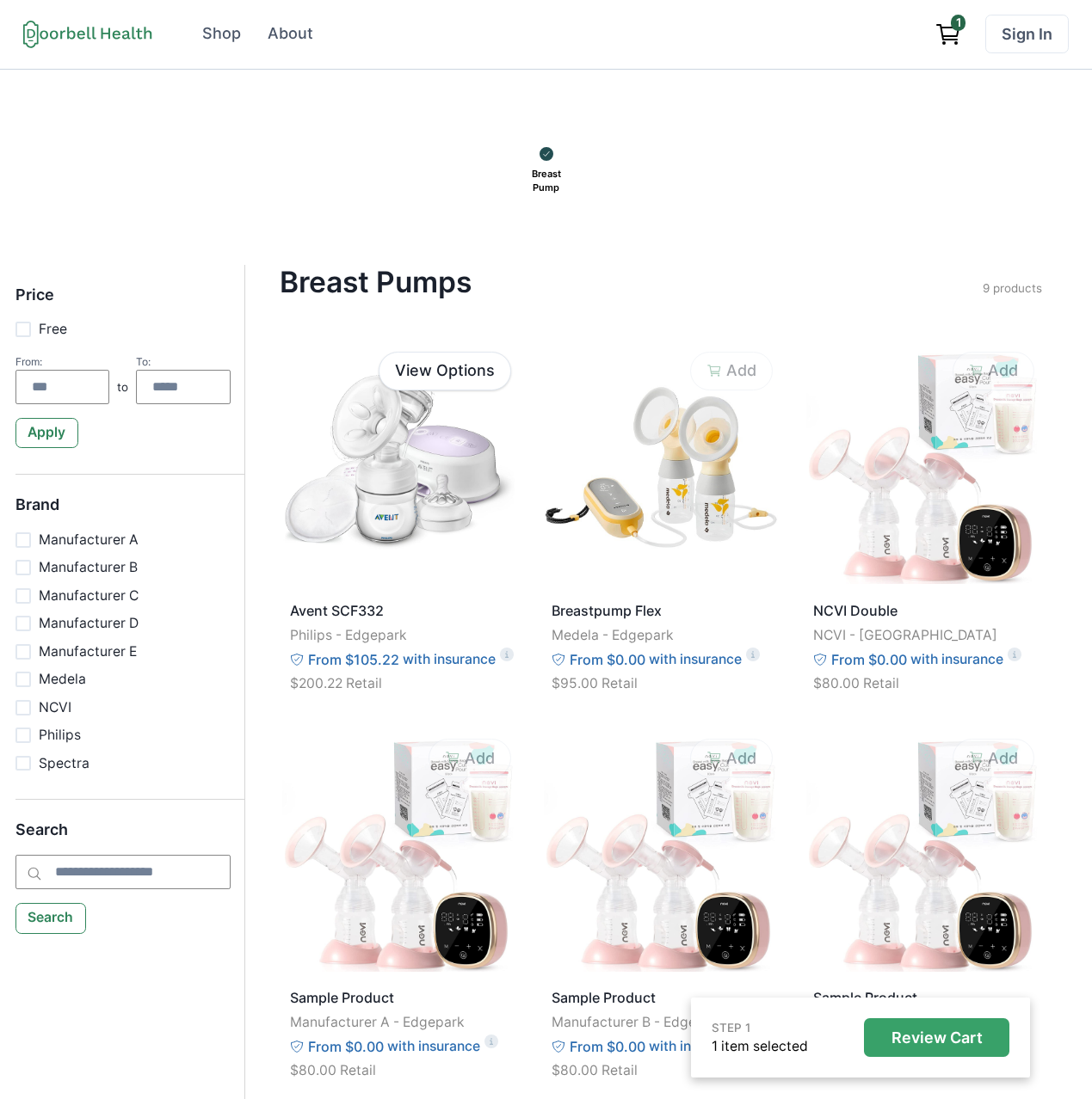
click at [938, 1027] on button "Review Cart" at bounding box center [936, 1038] width 146 height 39
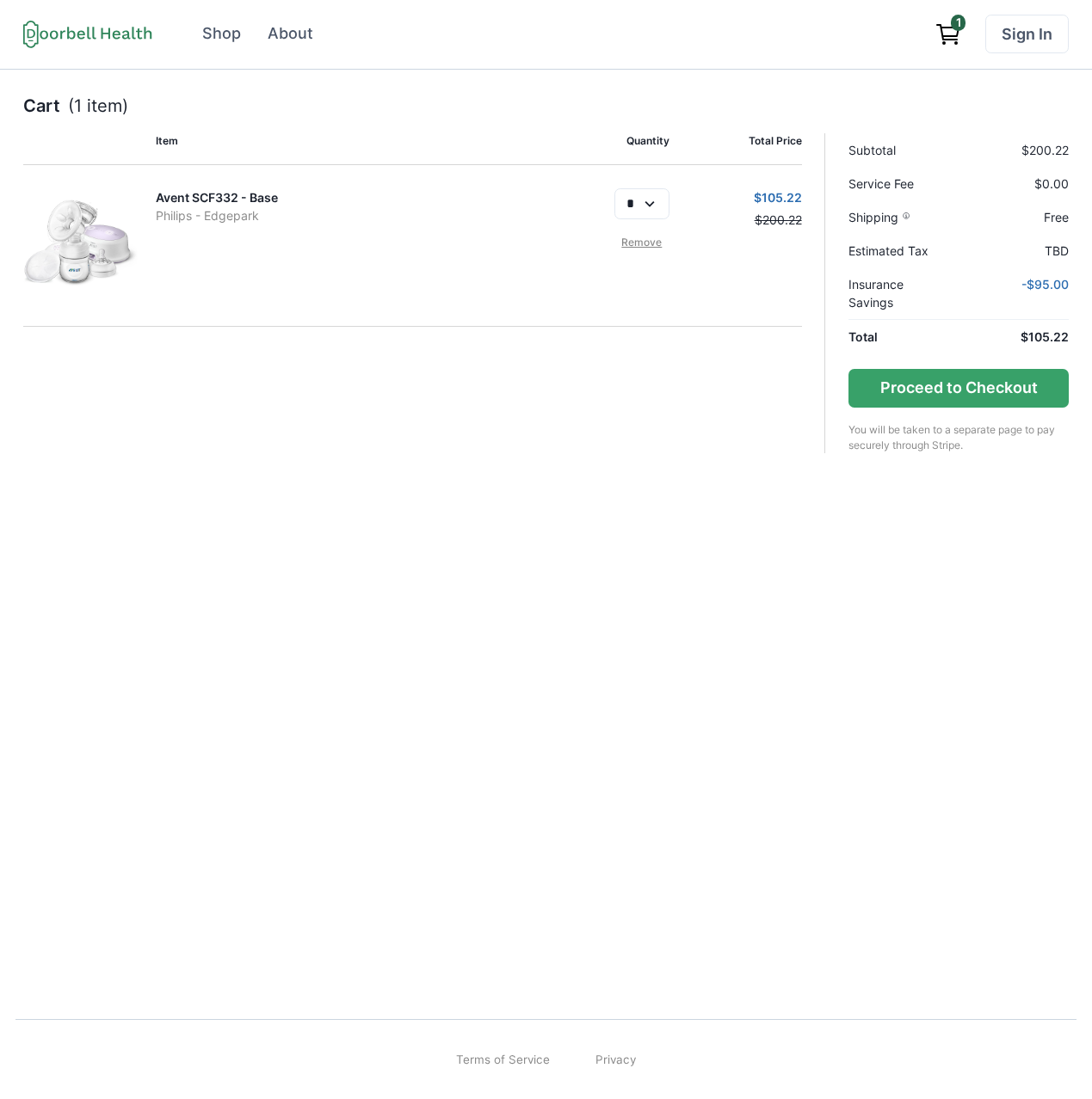
click at [647, 245] on link "Remove" at bounding box center [641, 242] width 55 height 16
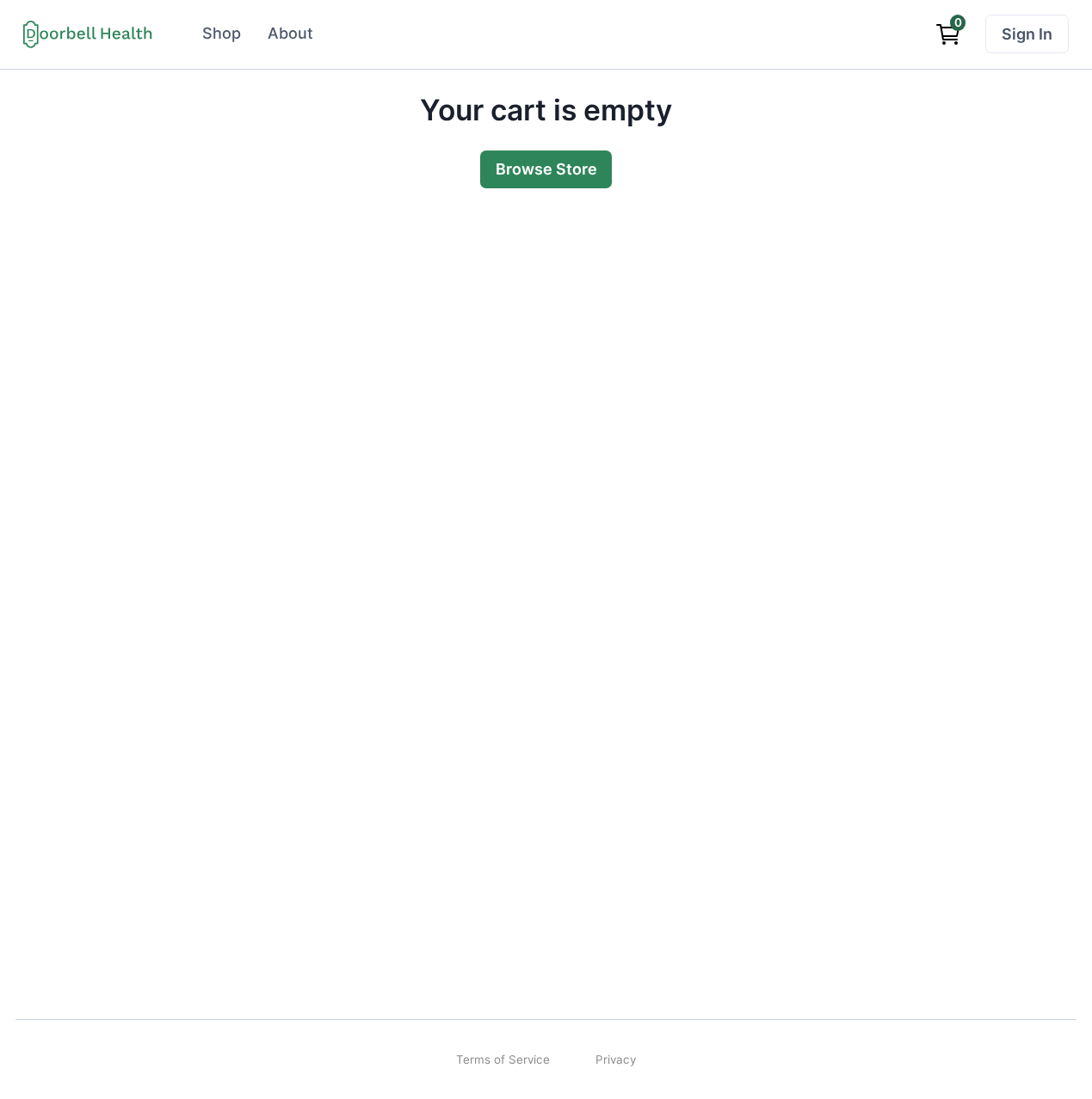
click at [510, 158] on link "Browse Store" at bounding box center [546, 170] width 133 height 39
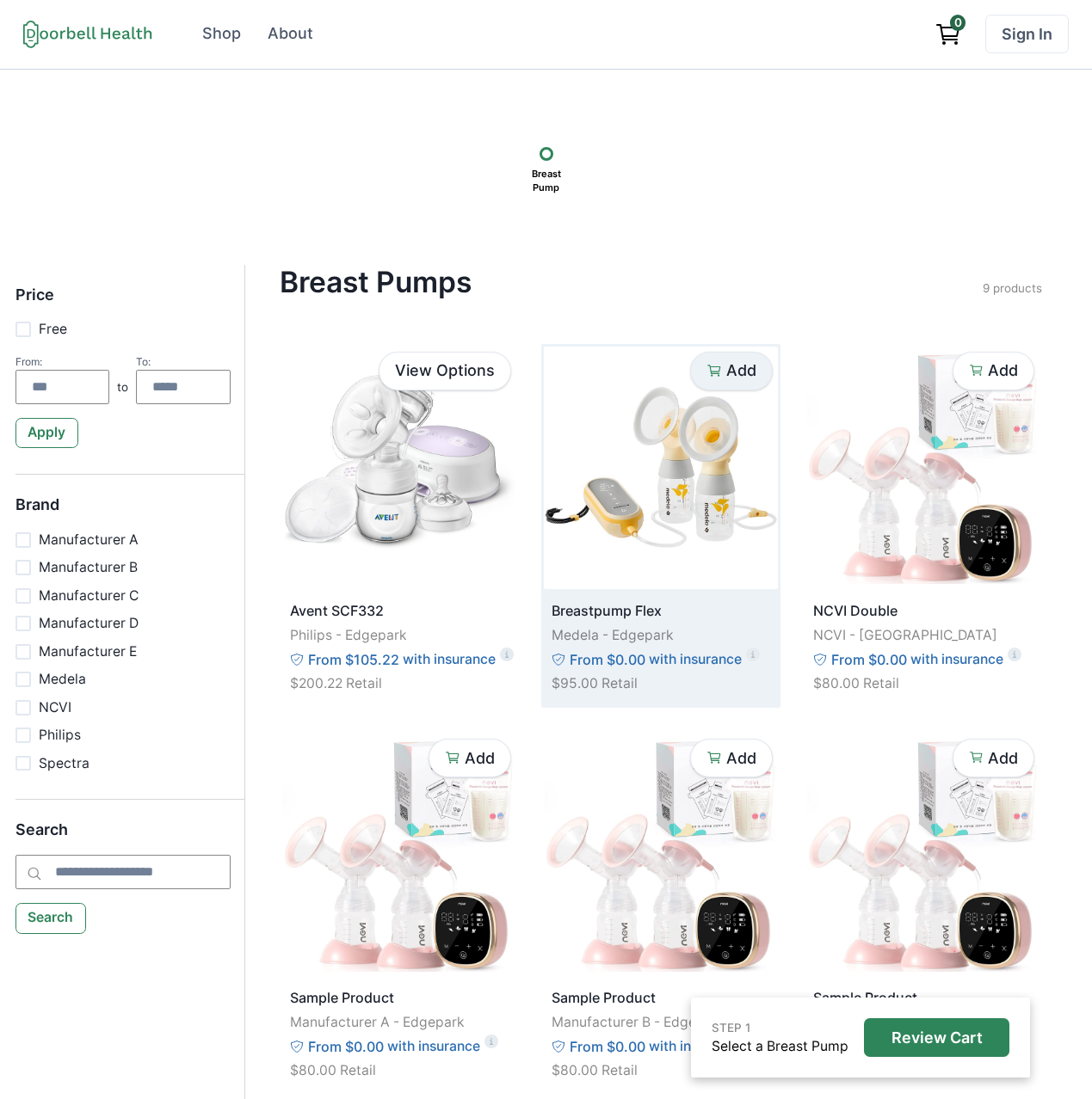
click at [708, 370] on icon "button" at bounding box center [714, 370] width 16 height 16
drag, startPoint x: 720, startPoint y: 368, endPoint x: 701, endPoint y: 469, distance: 102.8
click at [721, 368] on p "Remove" at bounding box center [726, 370] width 61 height 19
click at [749, 374] on p "Add" at bounding box center [741, 370] width 30 height 19
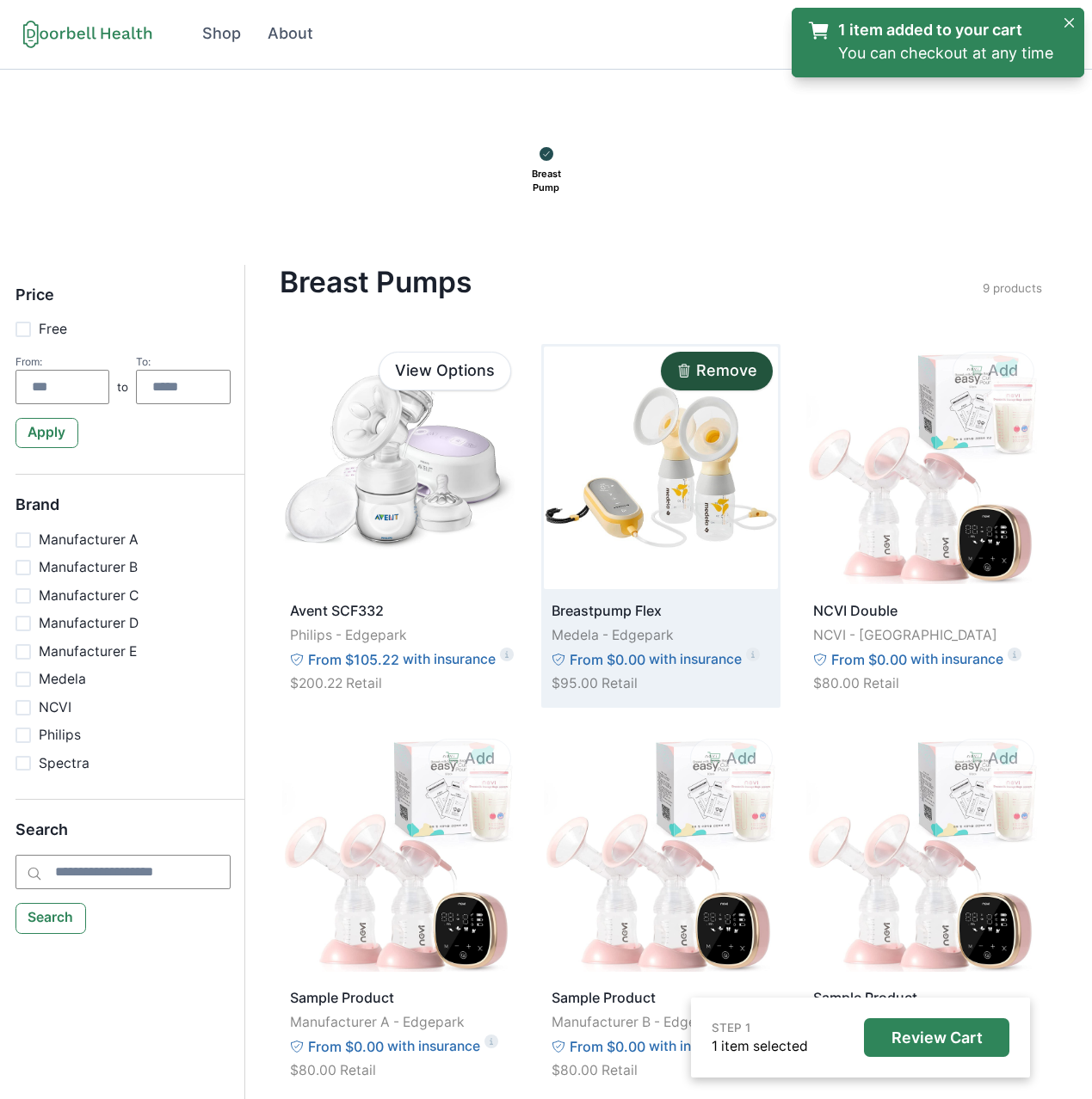
click at [749, 374] on p "Remove" at bounding box center [726, 370] width 61 height 19
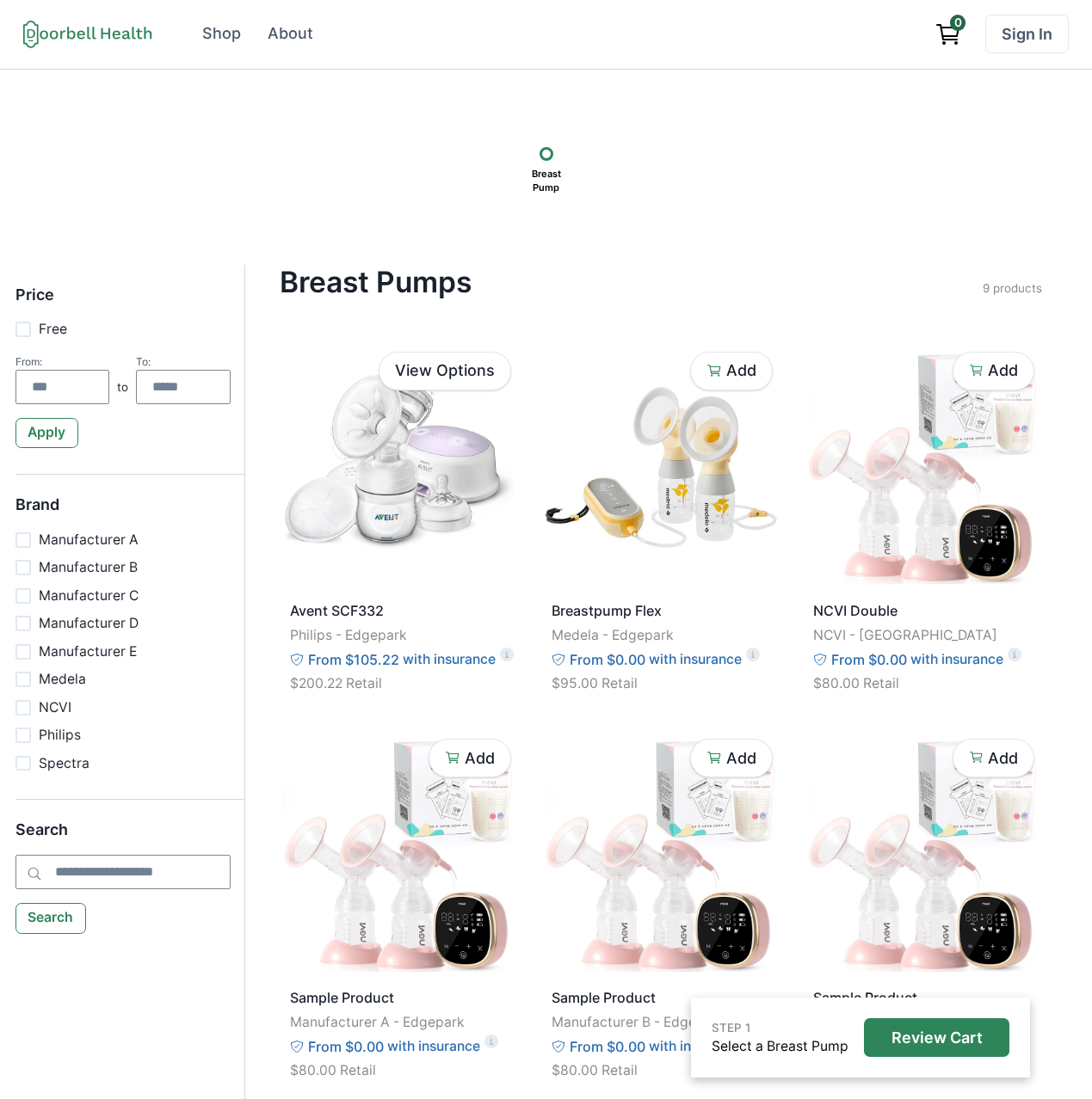
click at [26, 333] on span at bounding box center [23, 329] width 16 height 16
type input "*"
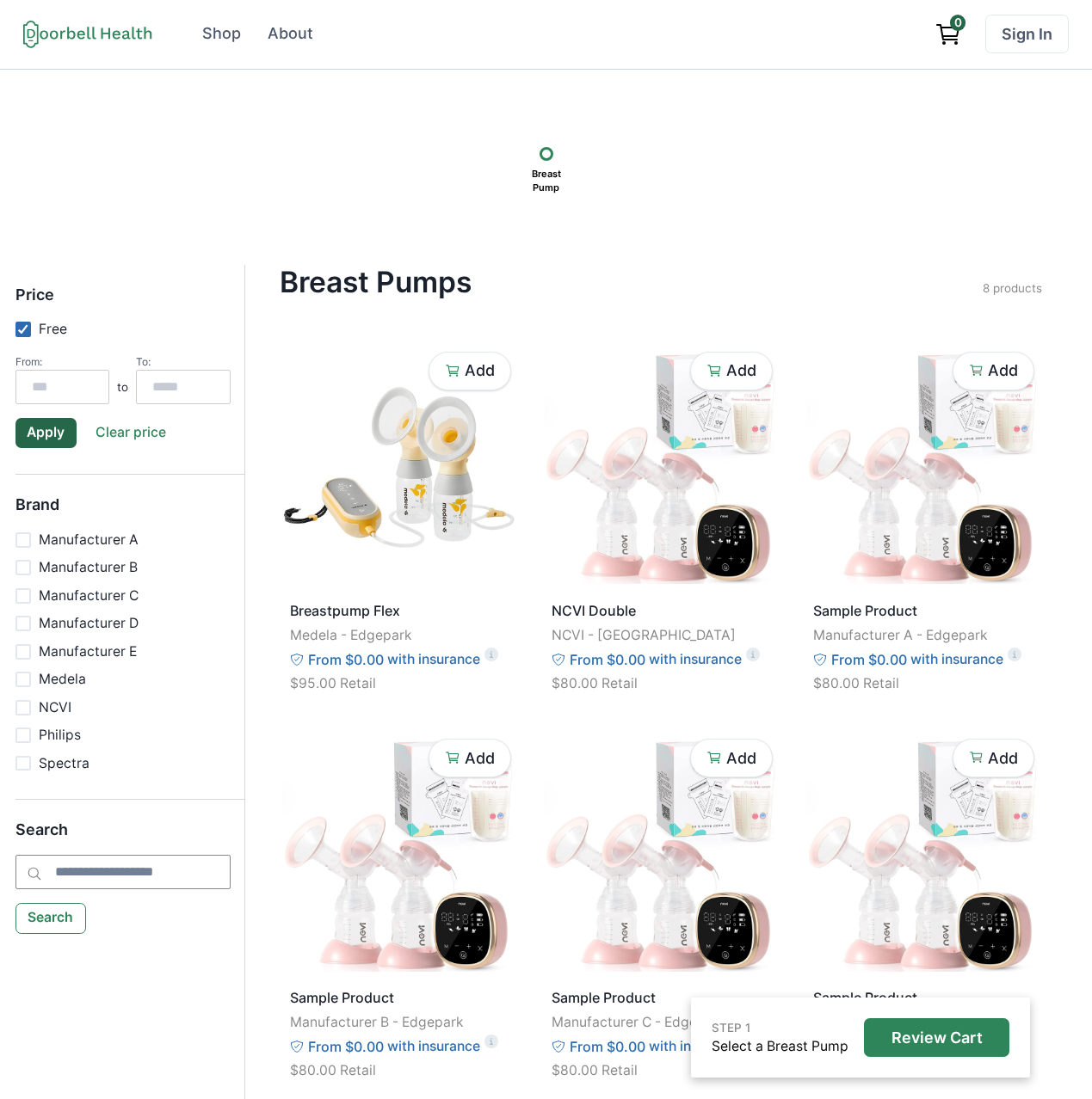
click at [26, 333] on icon at bounding box center [23, 329] width 11 height 9
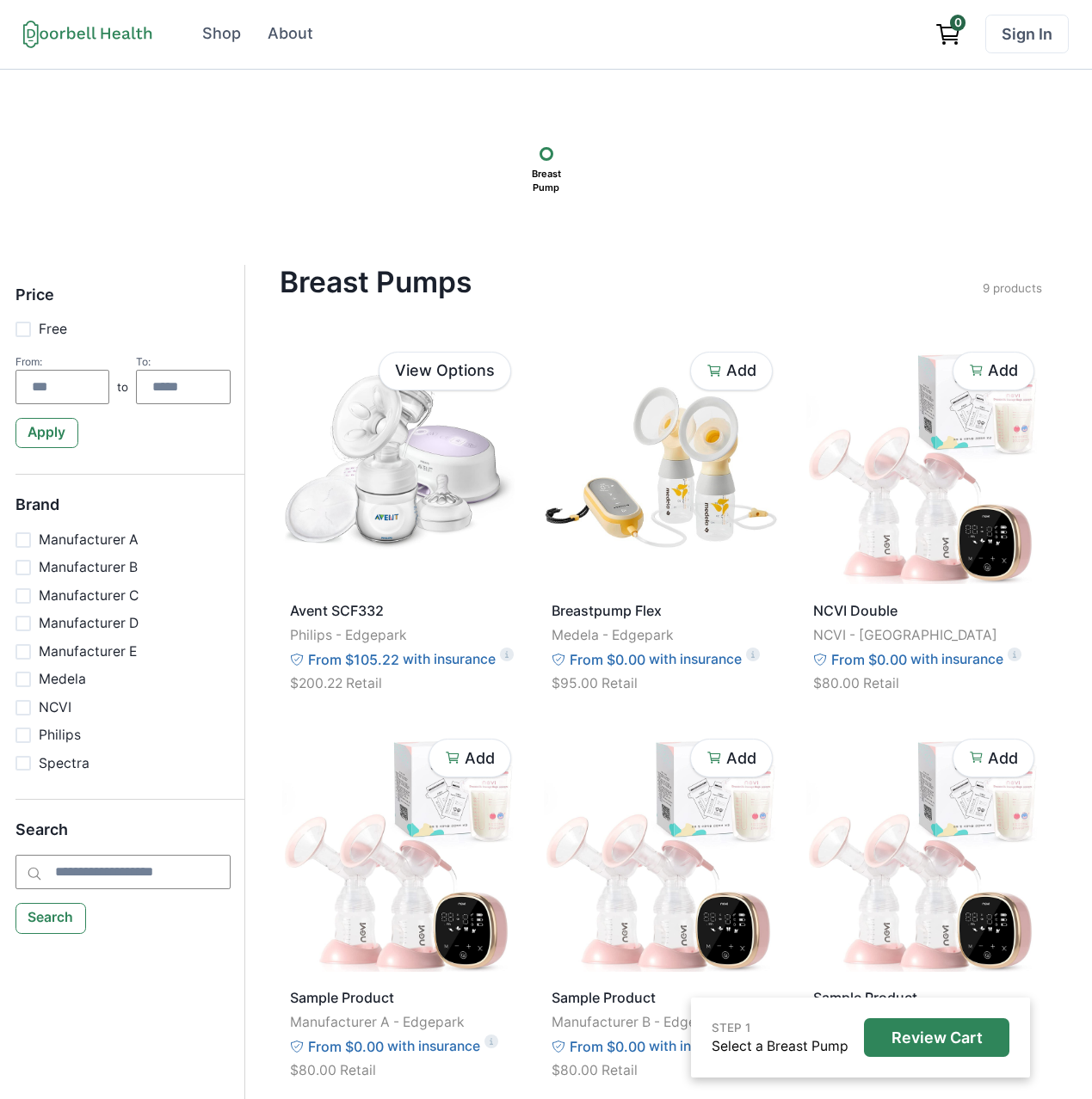
click at [26, 333] on span at bounding box center [23, 329] width 16 height 16
type input "*"
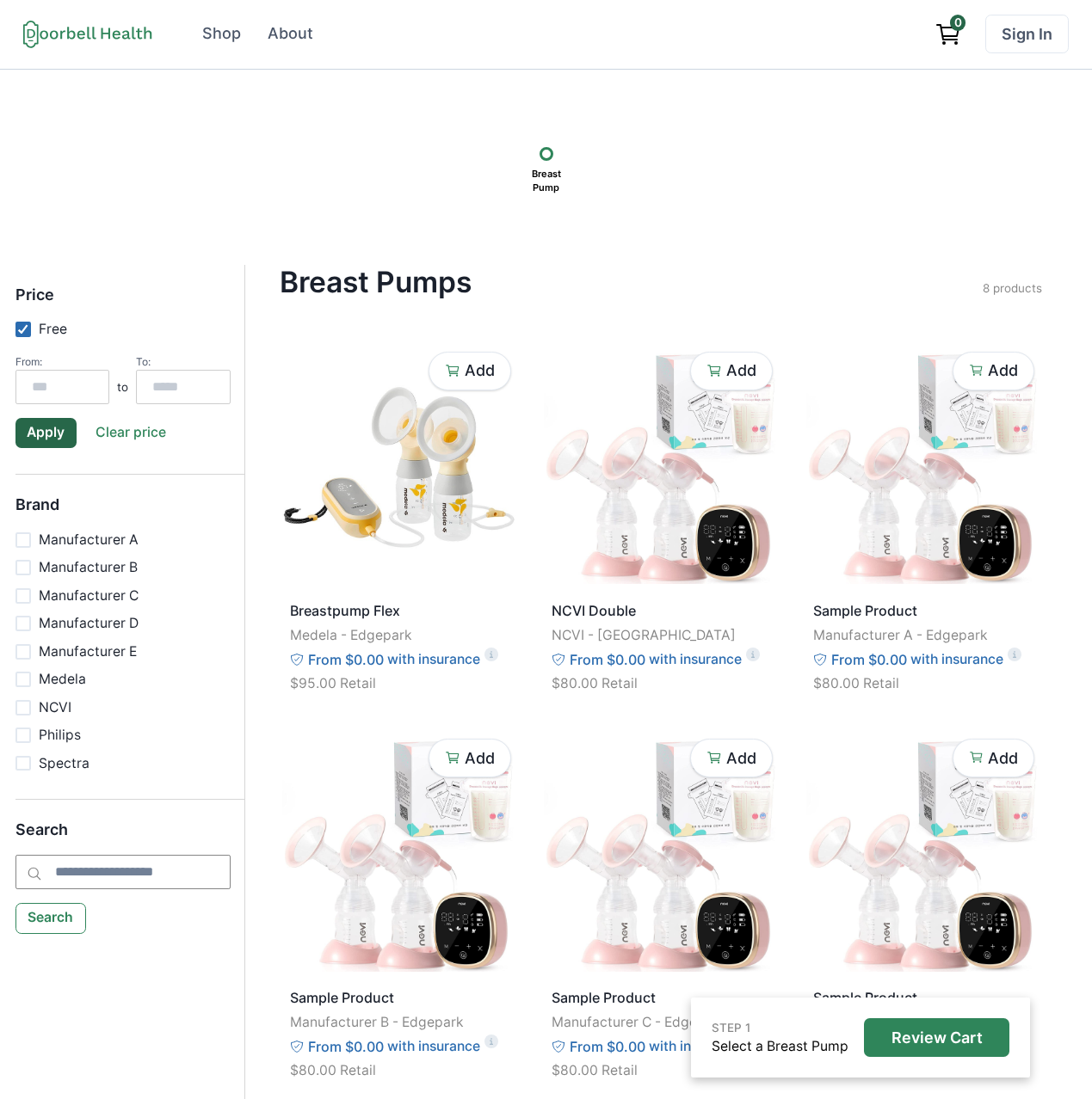
click at [26, 333] on icon at bounding box center [23, 329] width 11 height 9
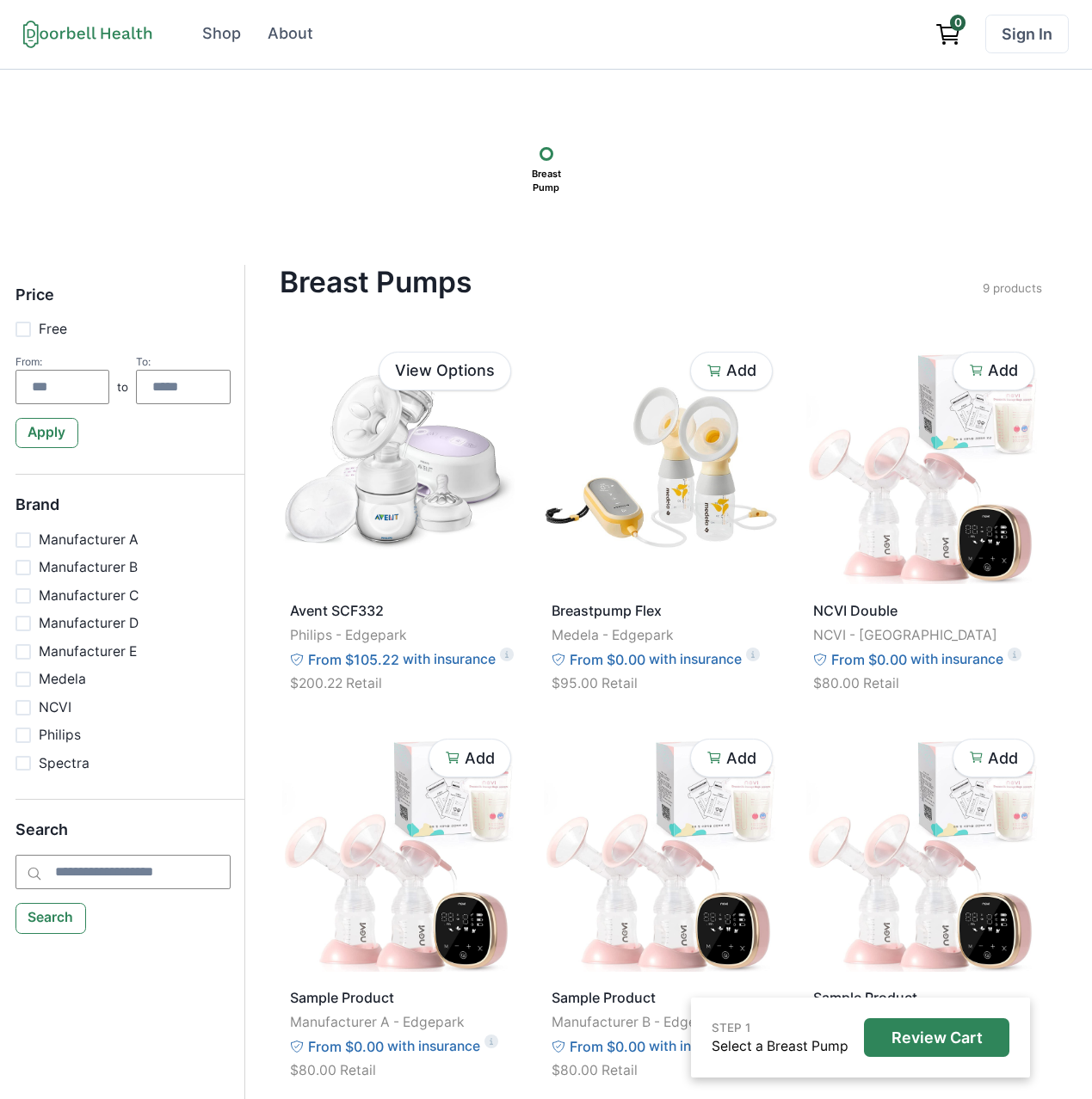
click at [26, 333] on span at bounding box center [23, 329] width 16 height 16
type input "*"
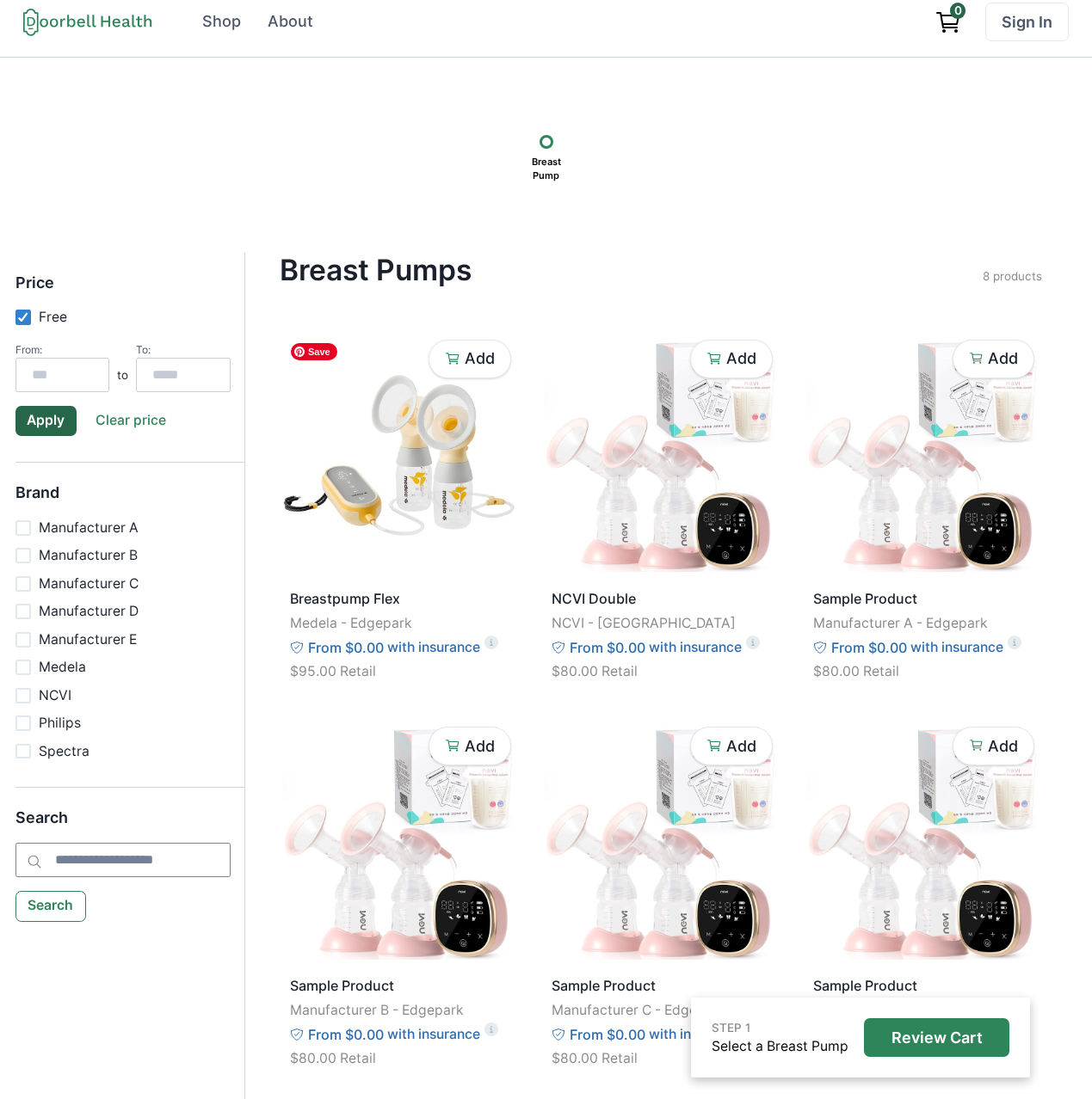
scroll to position [14, 0]
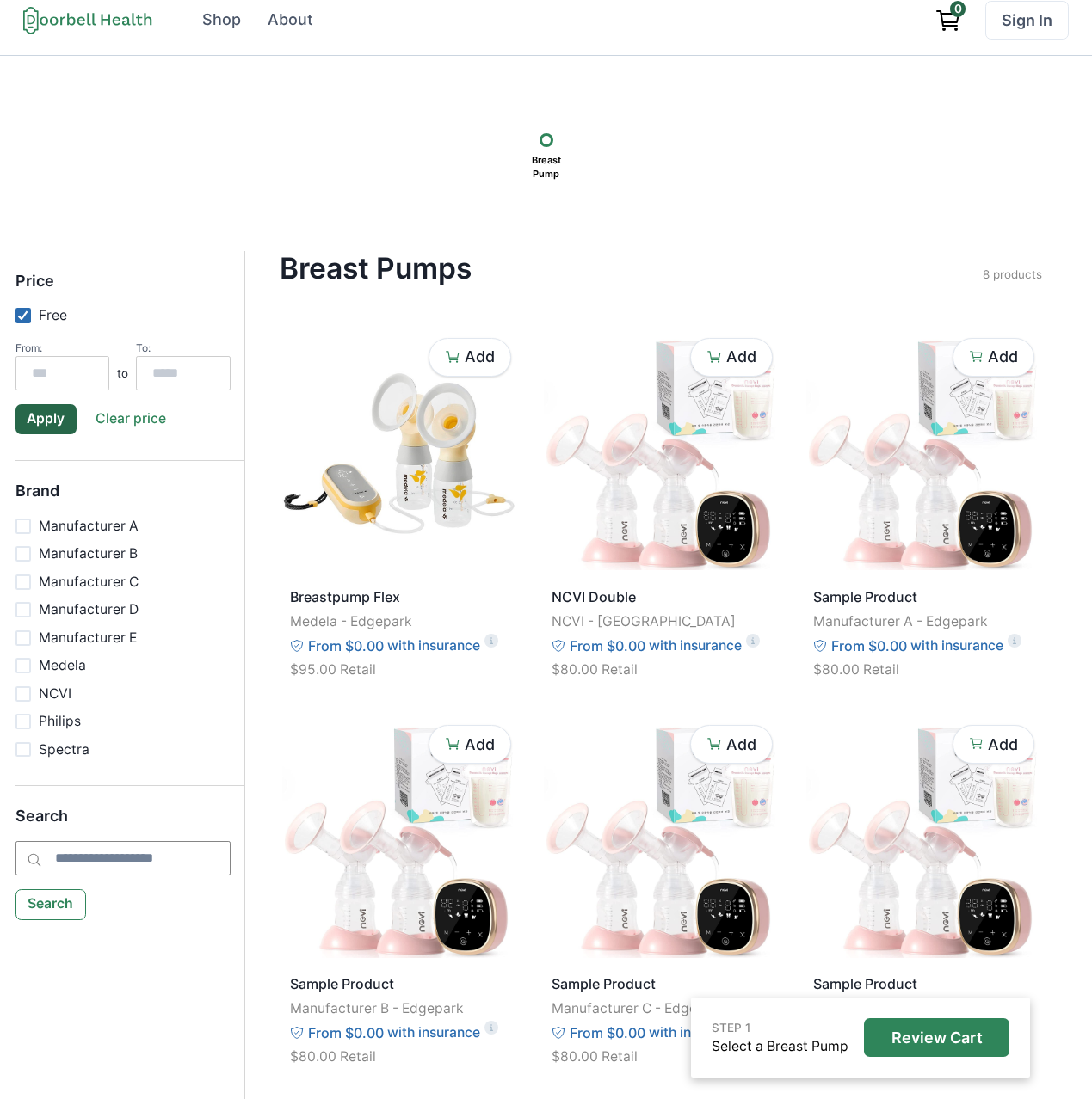
click at [19, 310] on icon at bounding box center [23, 315] width 11 height 9
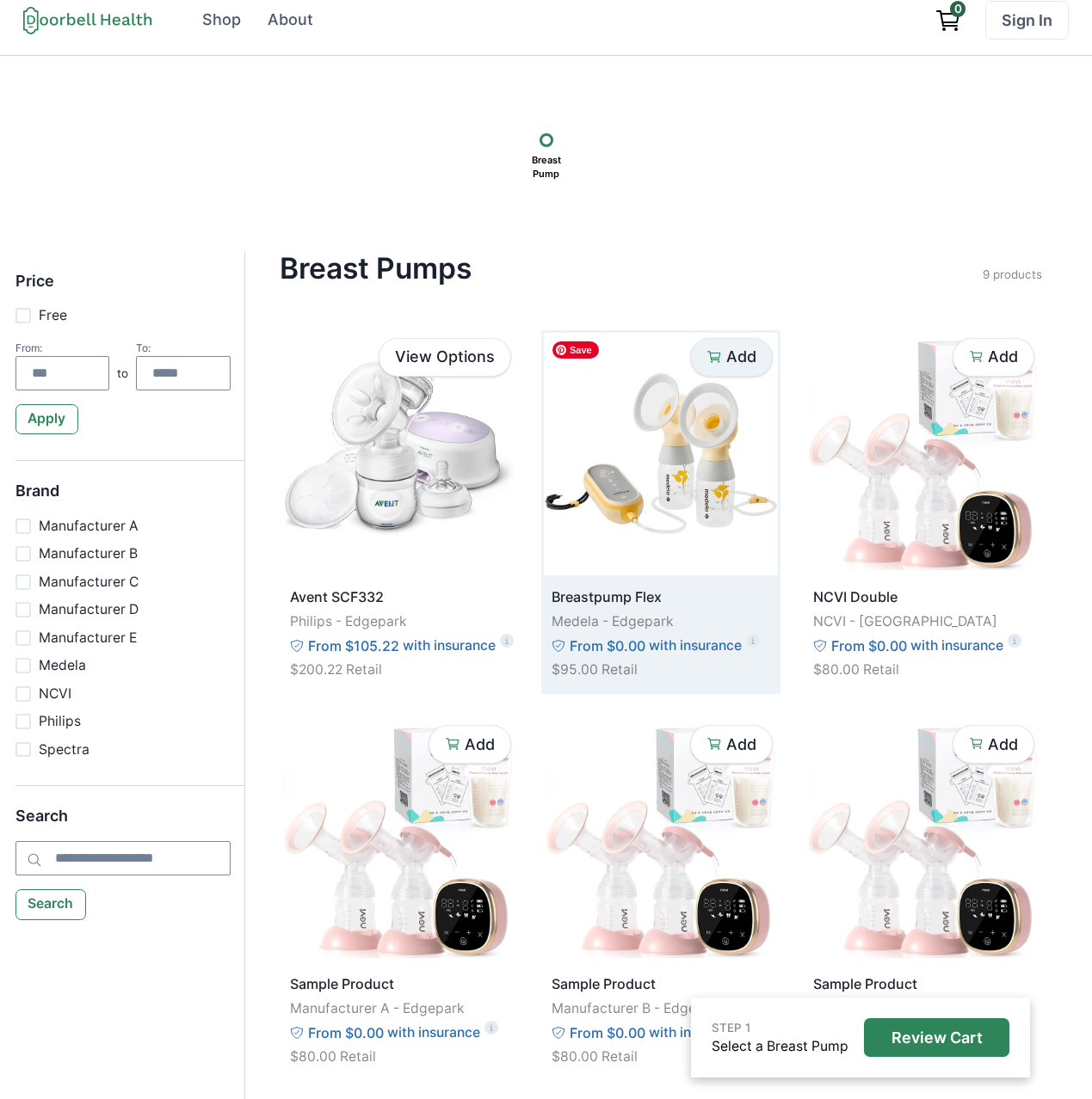
click at [730, 361] on p "Add" at bounding box center [741, 356] width 30 height 19
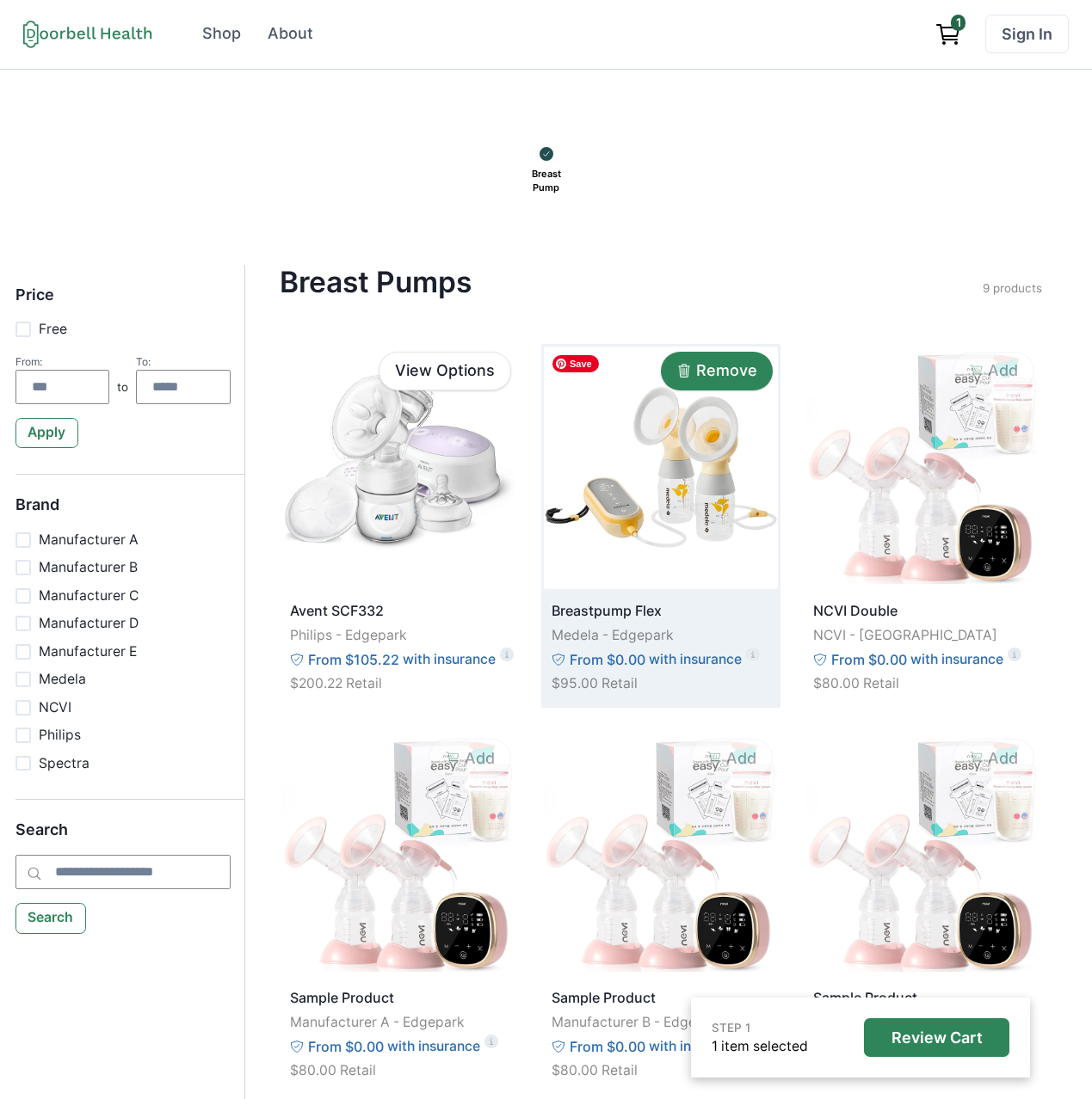
click at [714, 368] on p "Remove" at bounding box center [726, 370] width 61 height 19
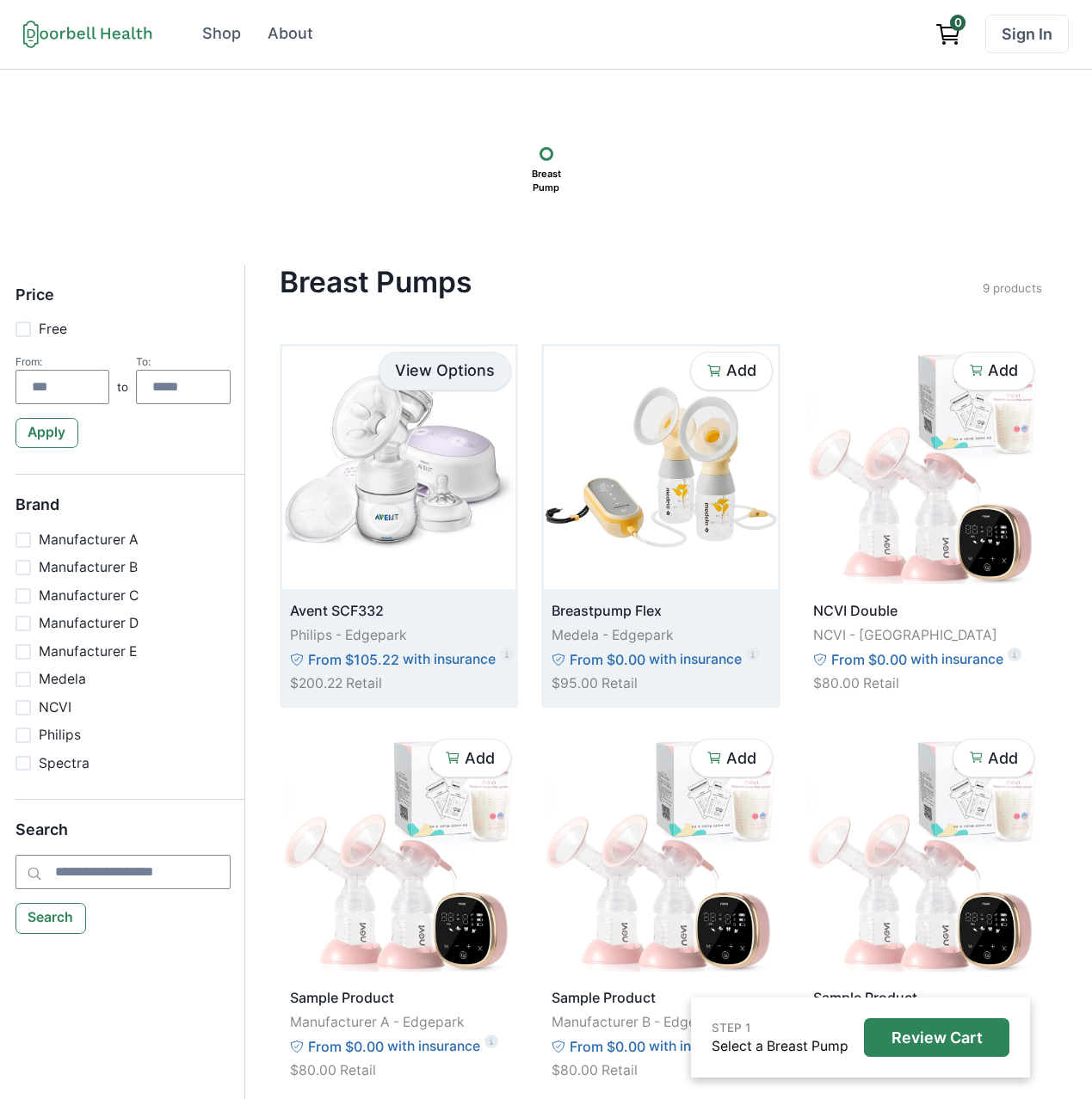
click at [434, 372] on link "View Options" at bounding box center [445, 371] width 133 height 39
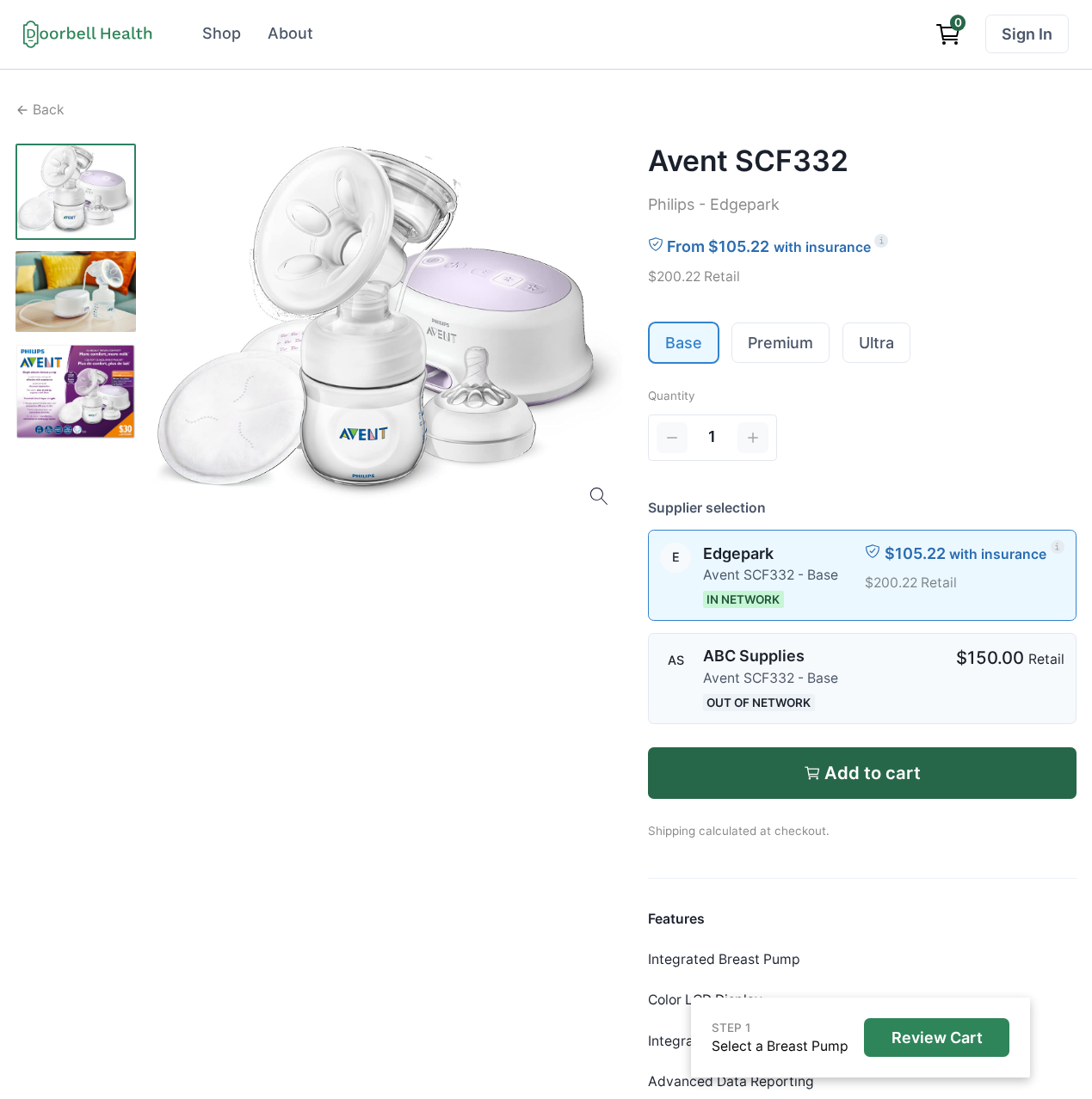
click at [822, 686] on p "Avent SCF332 - Base" at bounding box center [770, 679] width 135 height 20
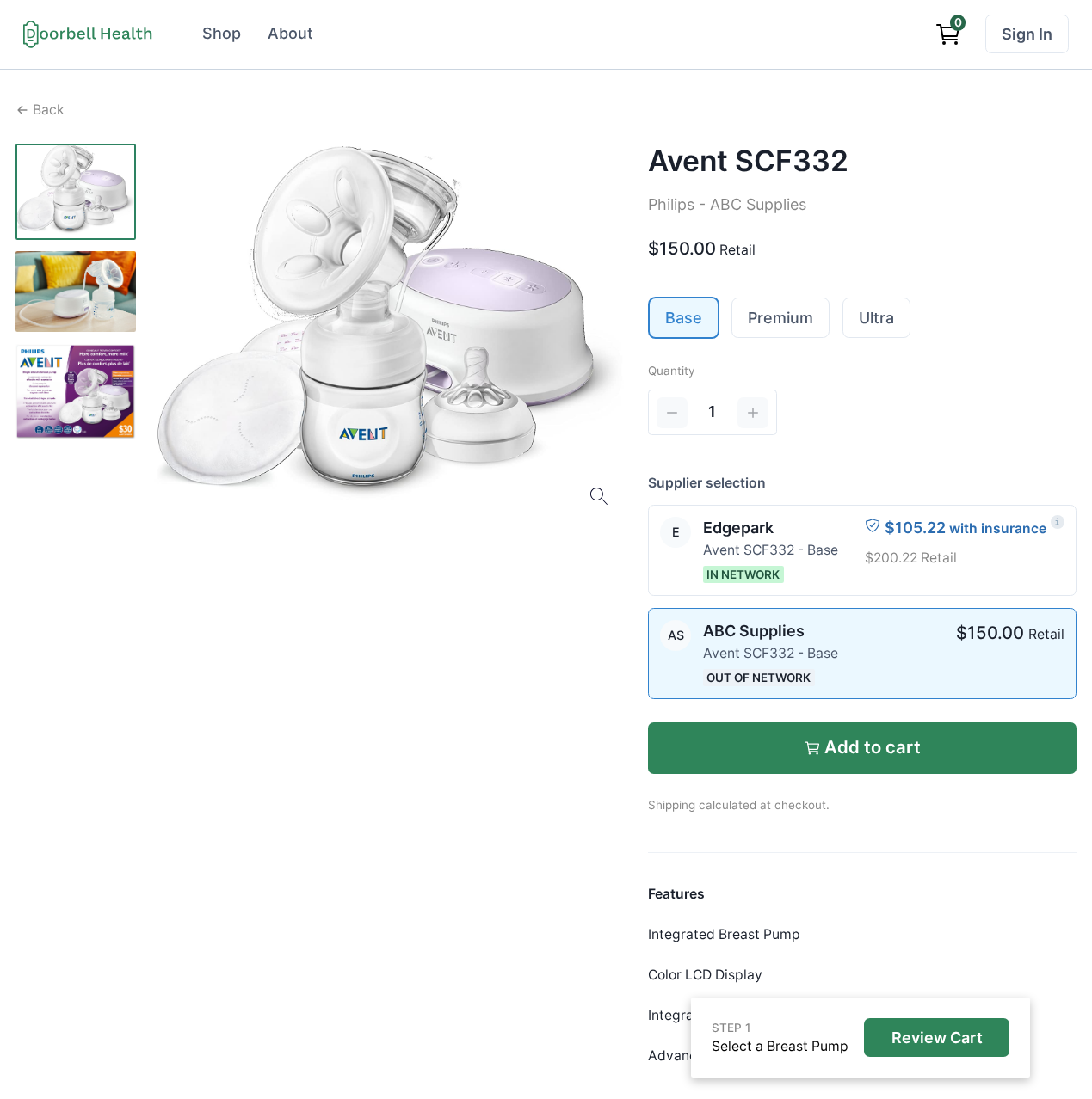
click at [838, 743] on p "Add to cart" at bounding box center [873, 747] width 97 height 20
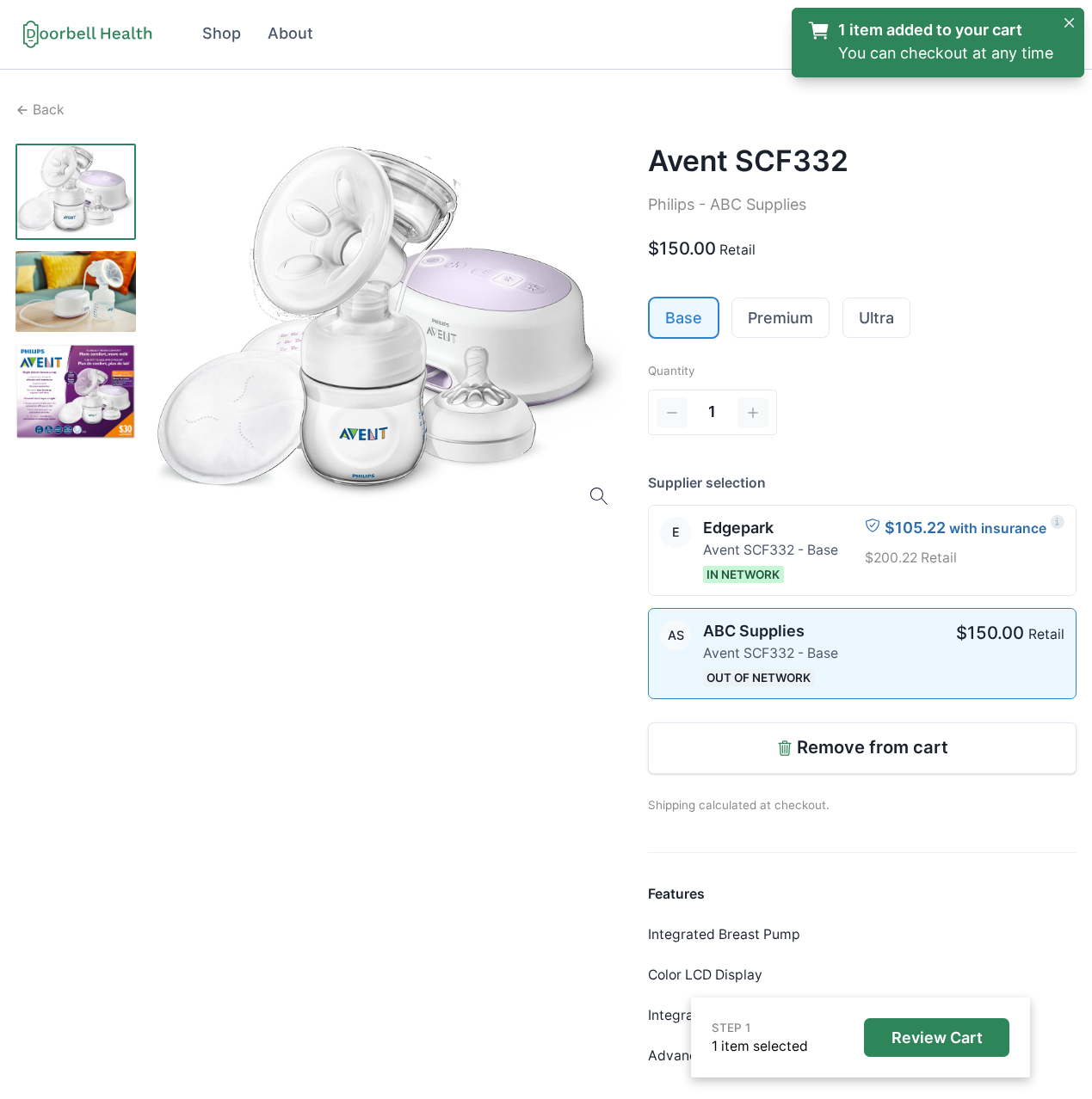
scroll to position [31, 0]
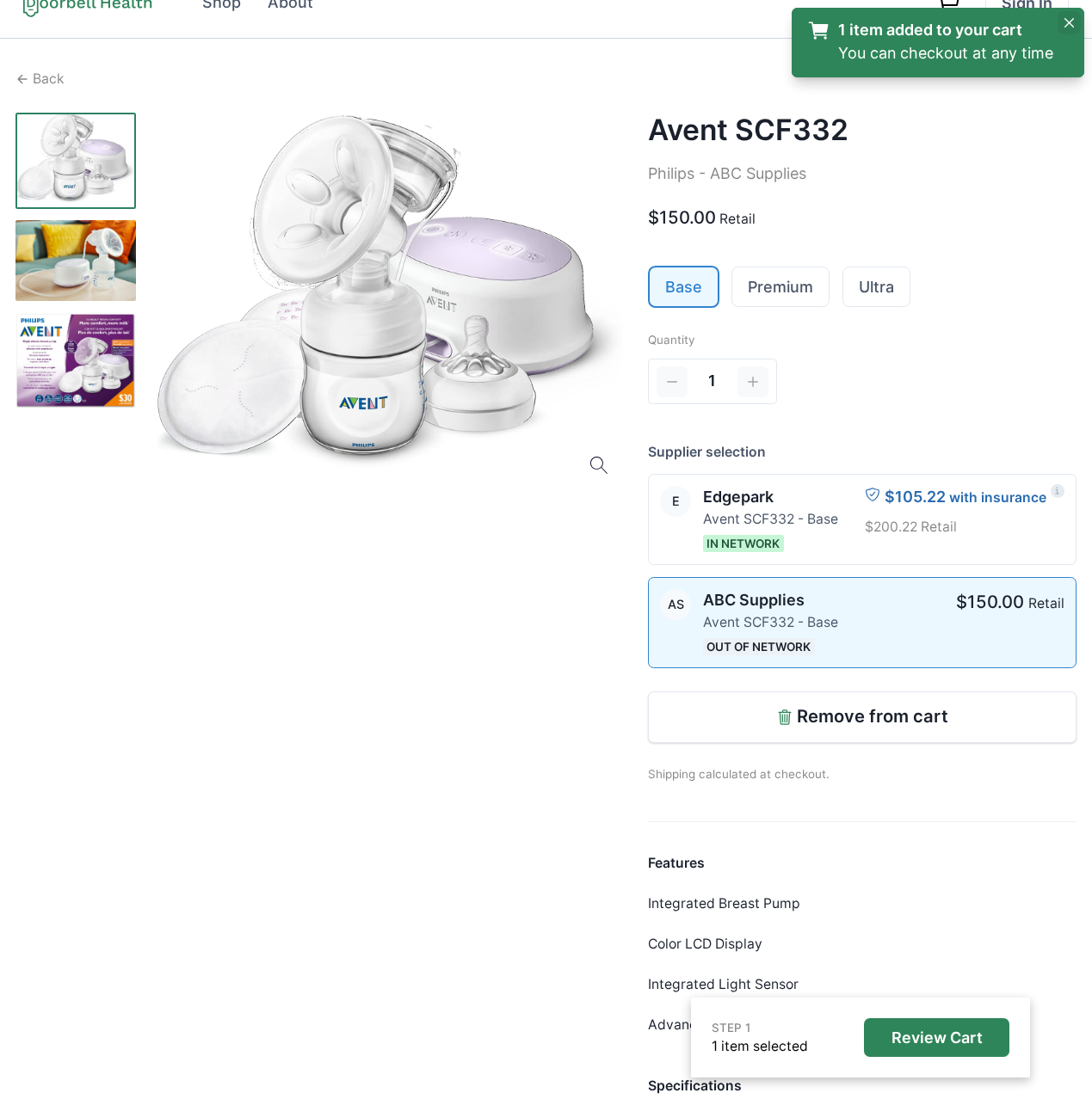
click at [1065, 22] on icon "Close" at bounding box center [1069, 22] width 9 height 9
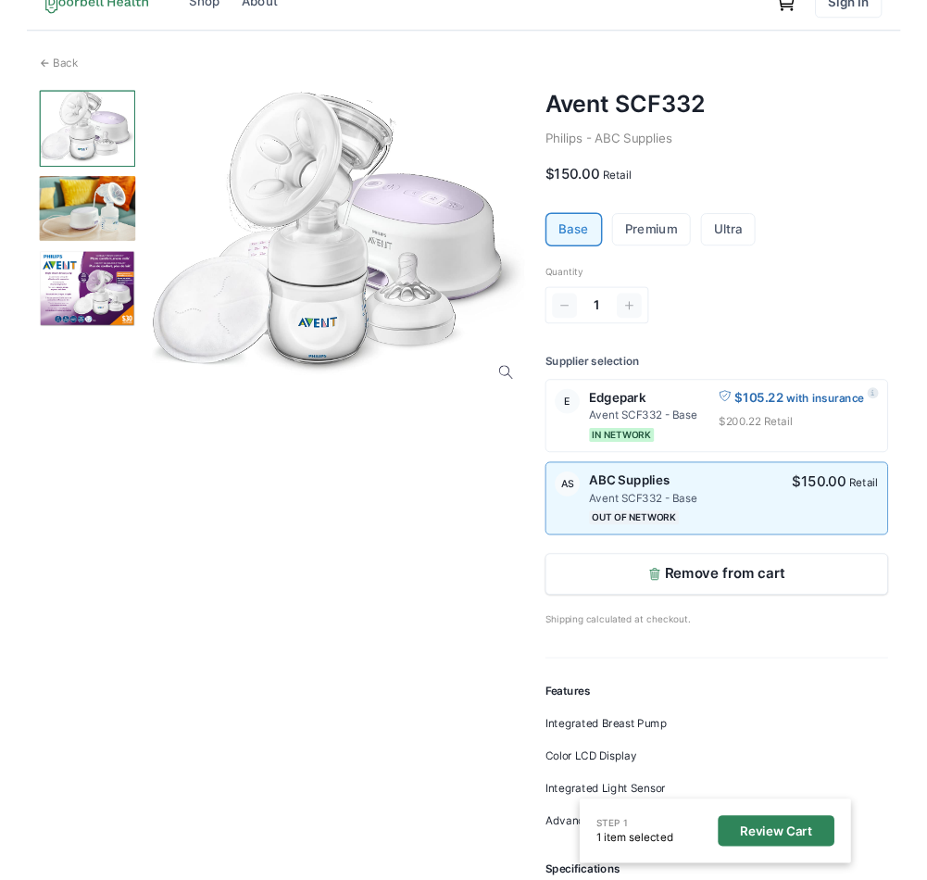
scroll to position [0, 0]
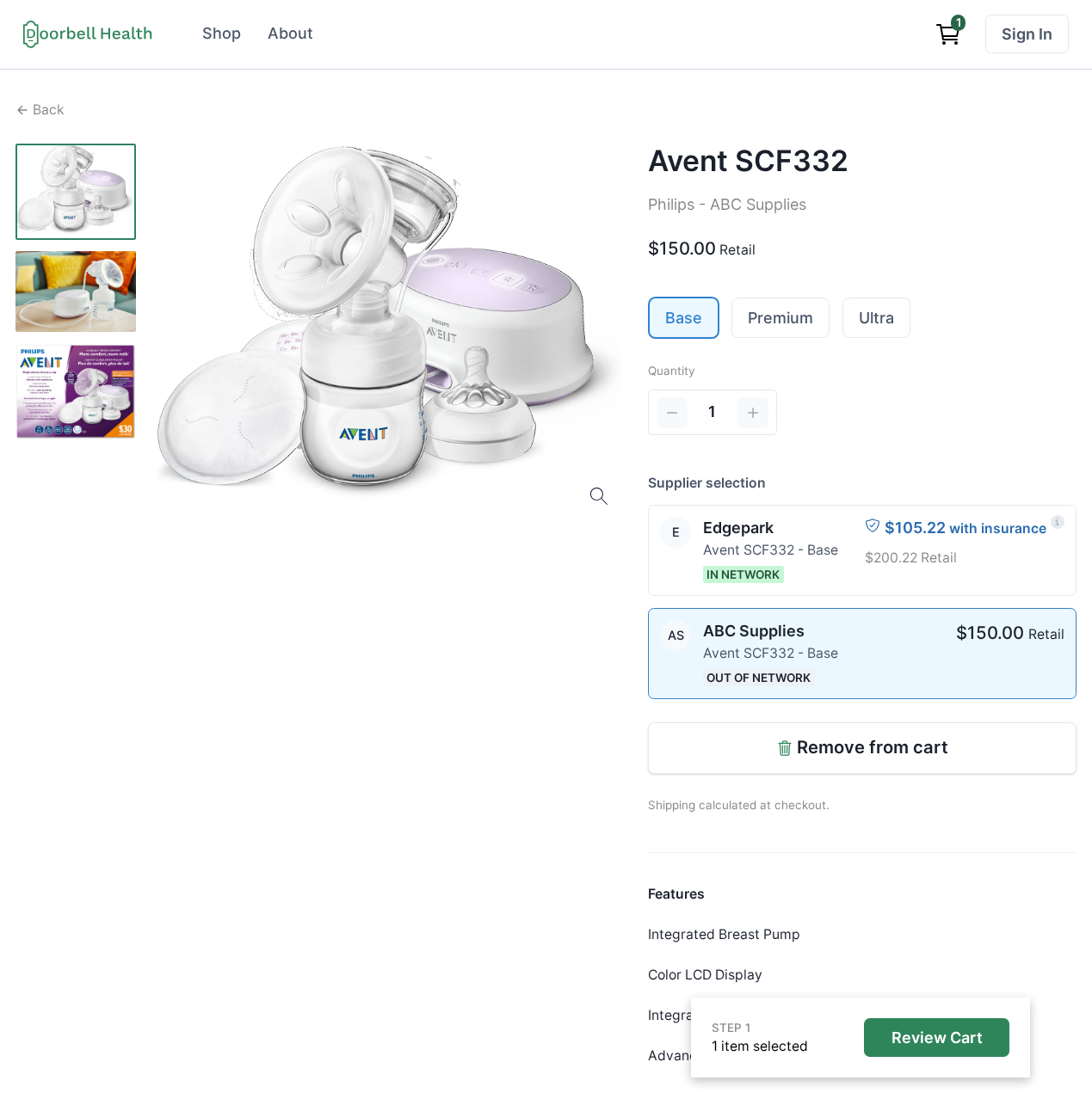
click at [947, 44] on icon "View cart" at bounding box center [948, 34] width 28 height 28
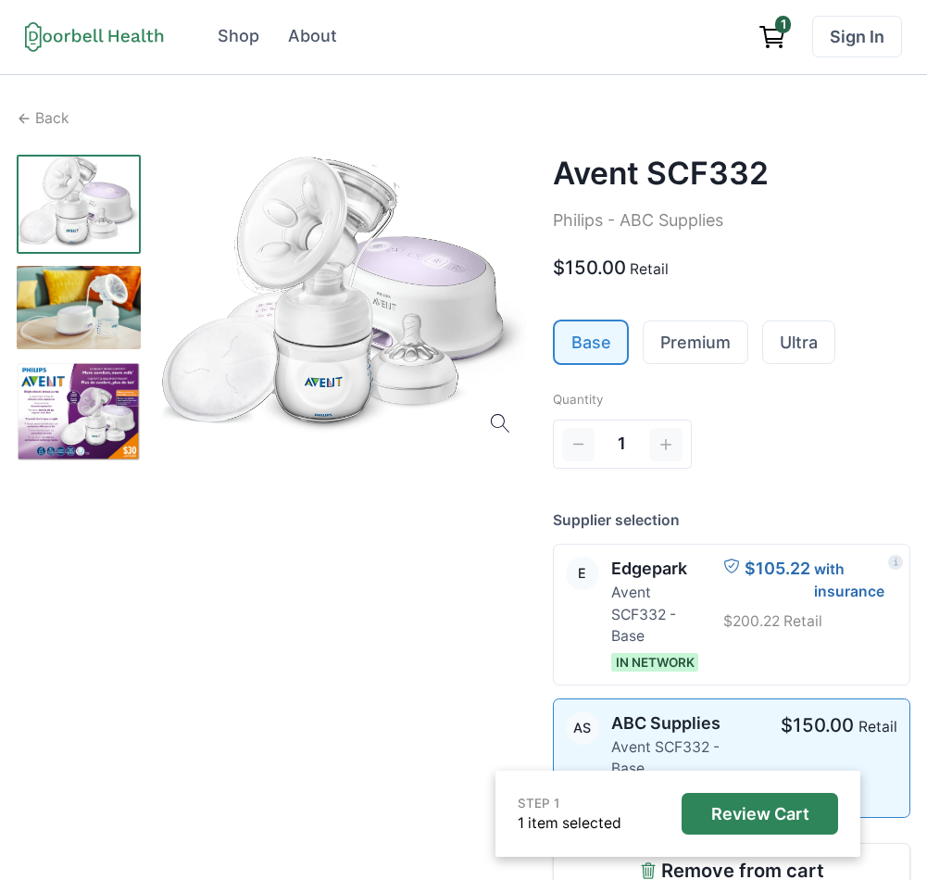
click at [784, 35] on icon "View cart" at bounding box center [774, 34] width 19 height 9
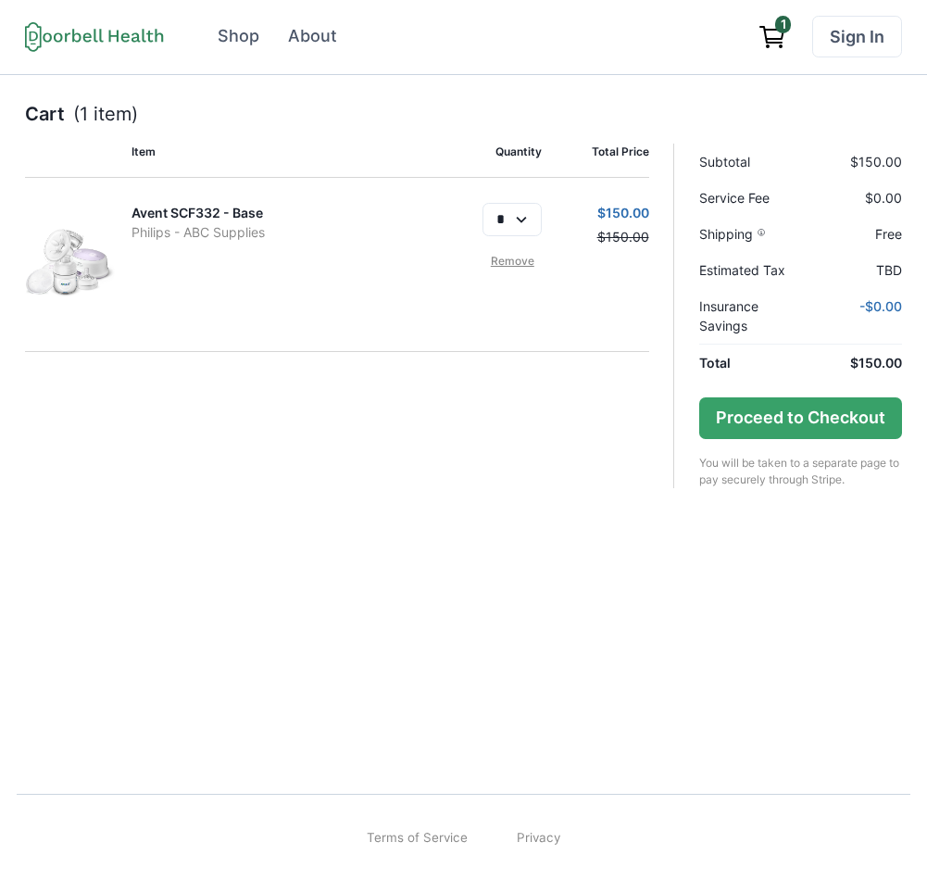
click at [523, 507] on div "Cart (1 item) Item Quantity Total Price Avent SCF332 - Base Philips - ABC Suppl…" at bounding box center [463, 418] width 927 height 686
click at [887, 308] on p "- $0.00" at bounding box center [881, 315] width 43 height 39
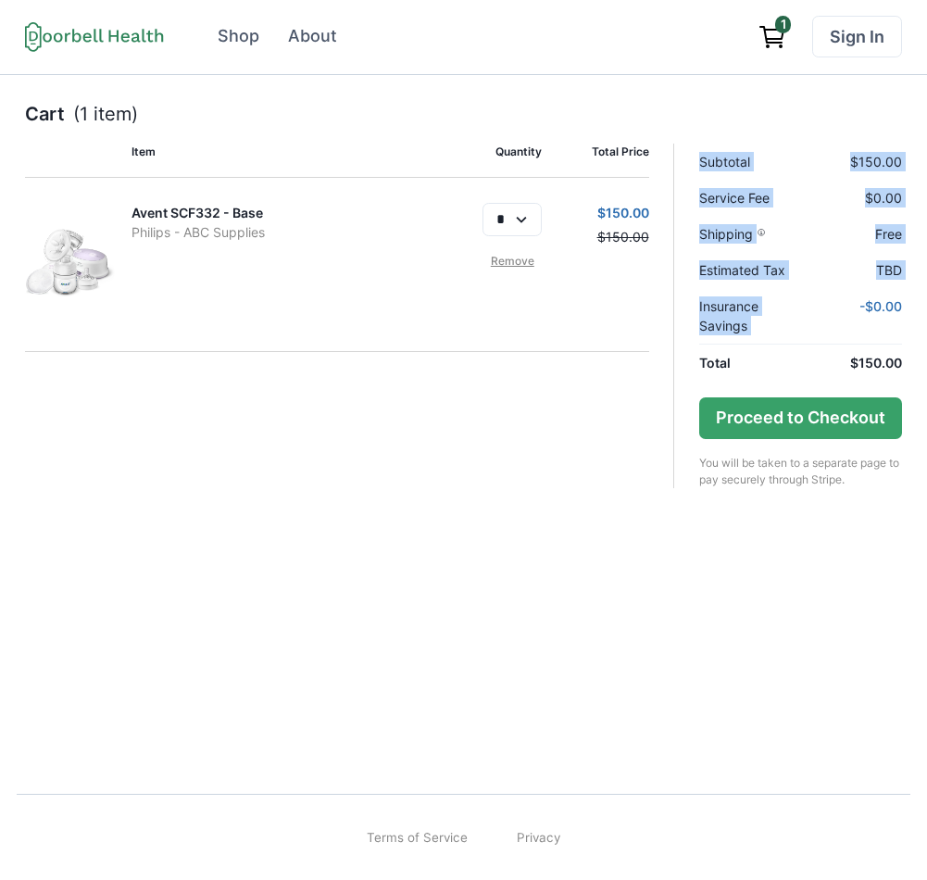
click at [887, 308] on p "- $0.00" at bounding box center [881, 315] width 43 height 39
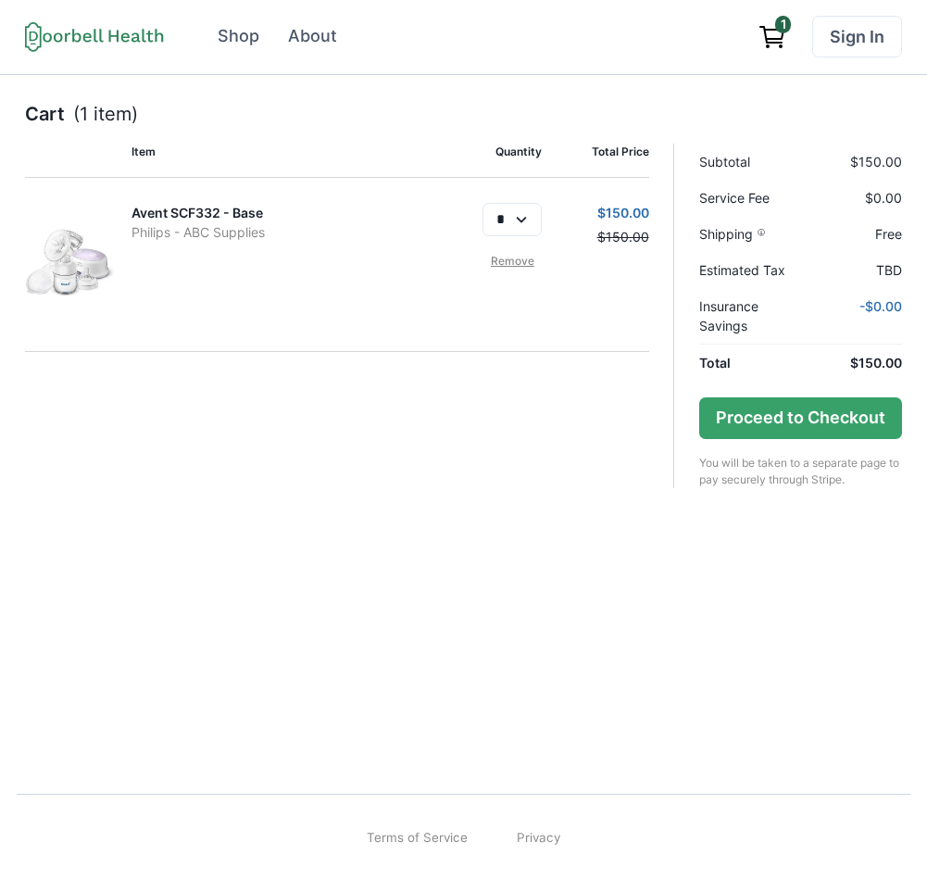
click at [634, 216] on p "$150.00" at bounding box center [604, 212] width 90 height 19
click at [580, 400] on main "Item Quantity Total Price Avent SCF332 - Base Philips - ABC Supplies * Remove $…" at bounding box center [337, 316] width 624 height 345
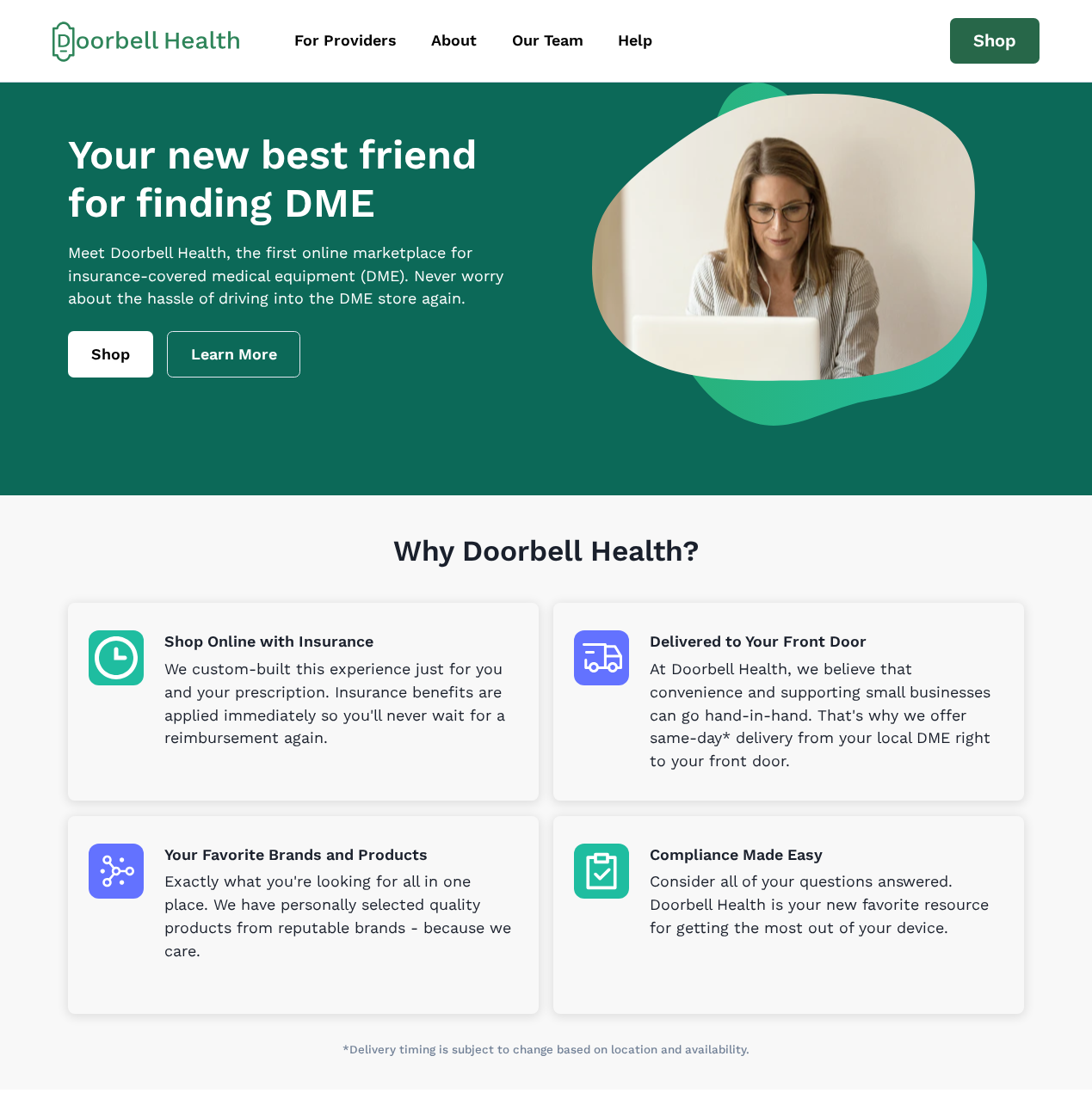
click at [988, 35] on link "Shop" at bounding box center [994, 41] width 89 height 46
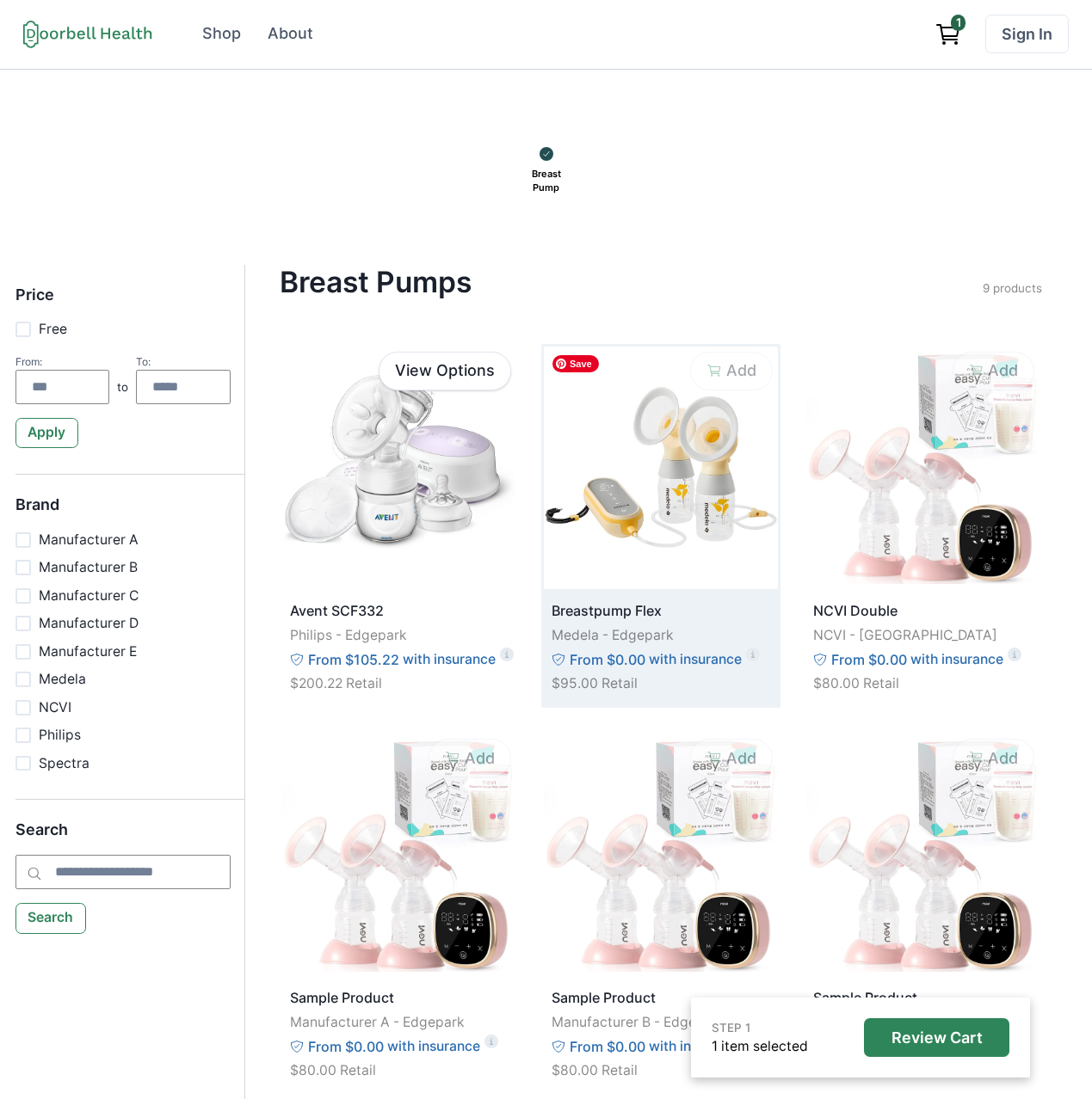
click at [647, 484] on img at bounding box center [660, 467] width 233 height 242
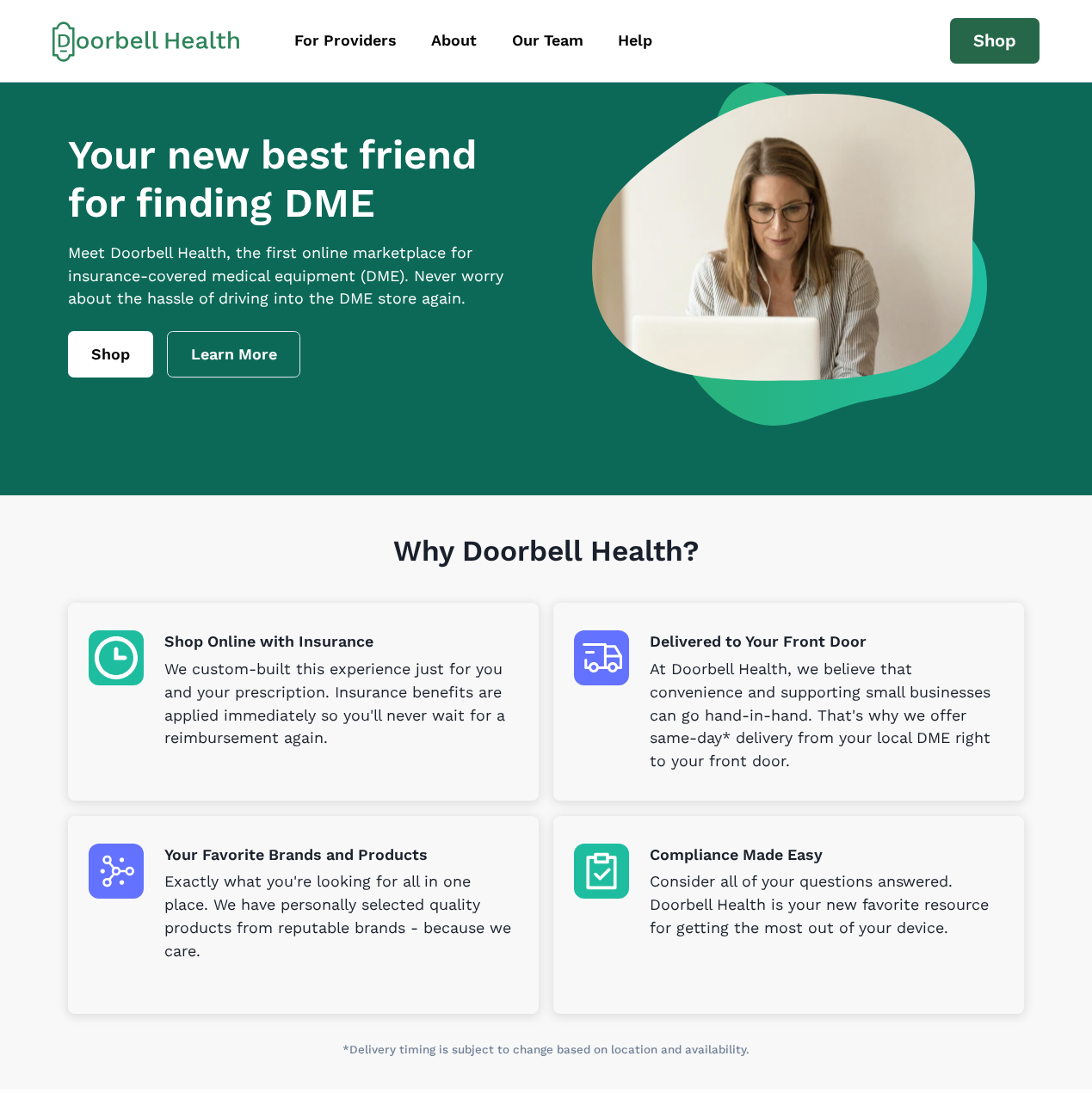
click at [987, 46] on link "Shop" at bounding box center [994, 41] width 89 height 46
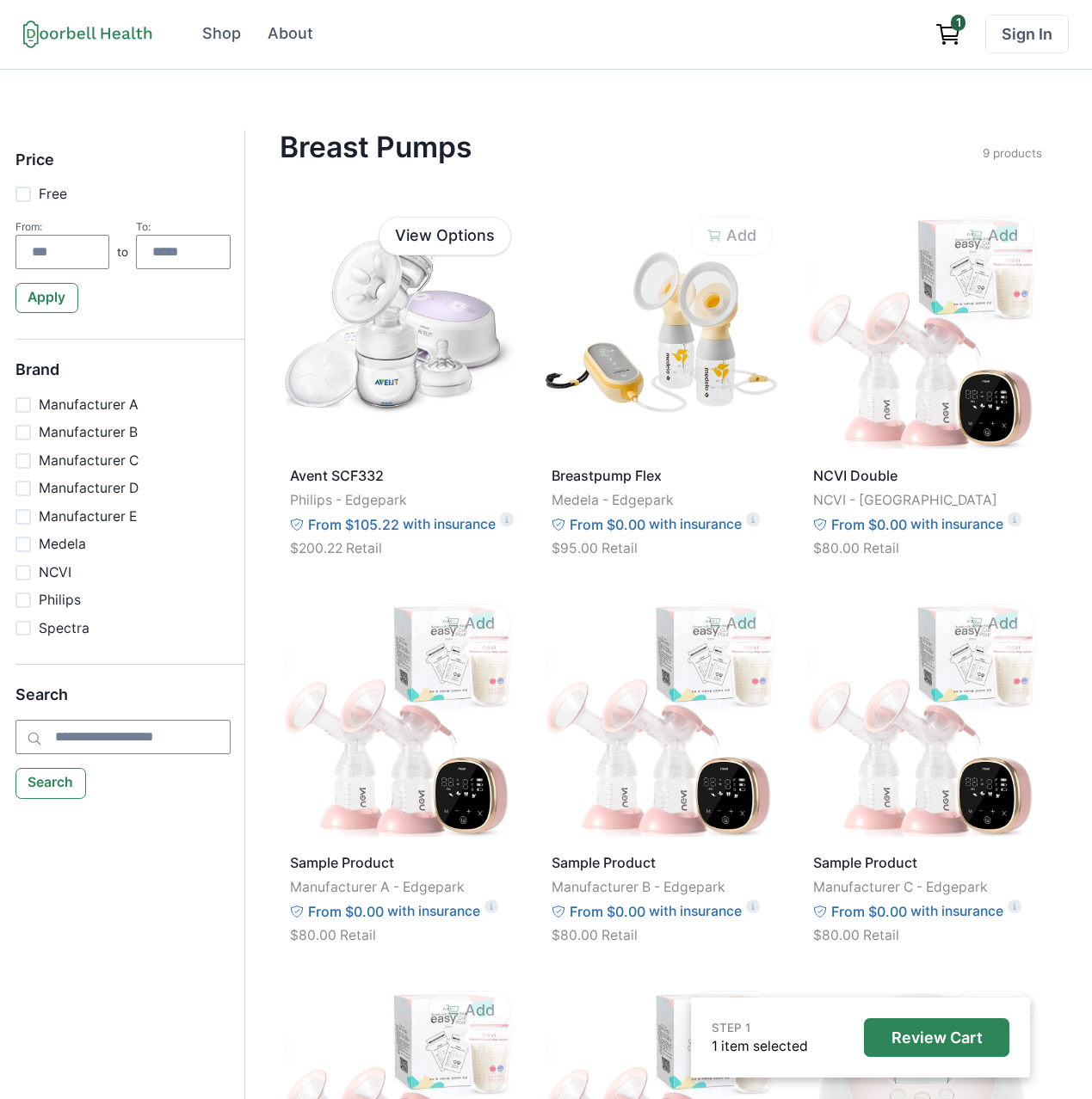
click at [948, 43] on icon "View cart" at bounding box center [948, 34] width 28 height 28
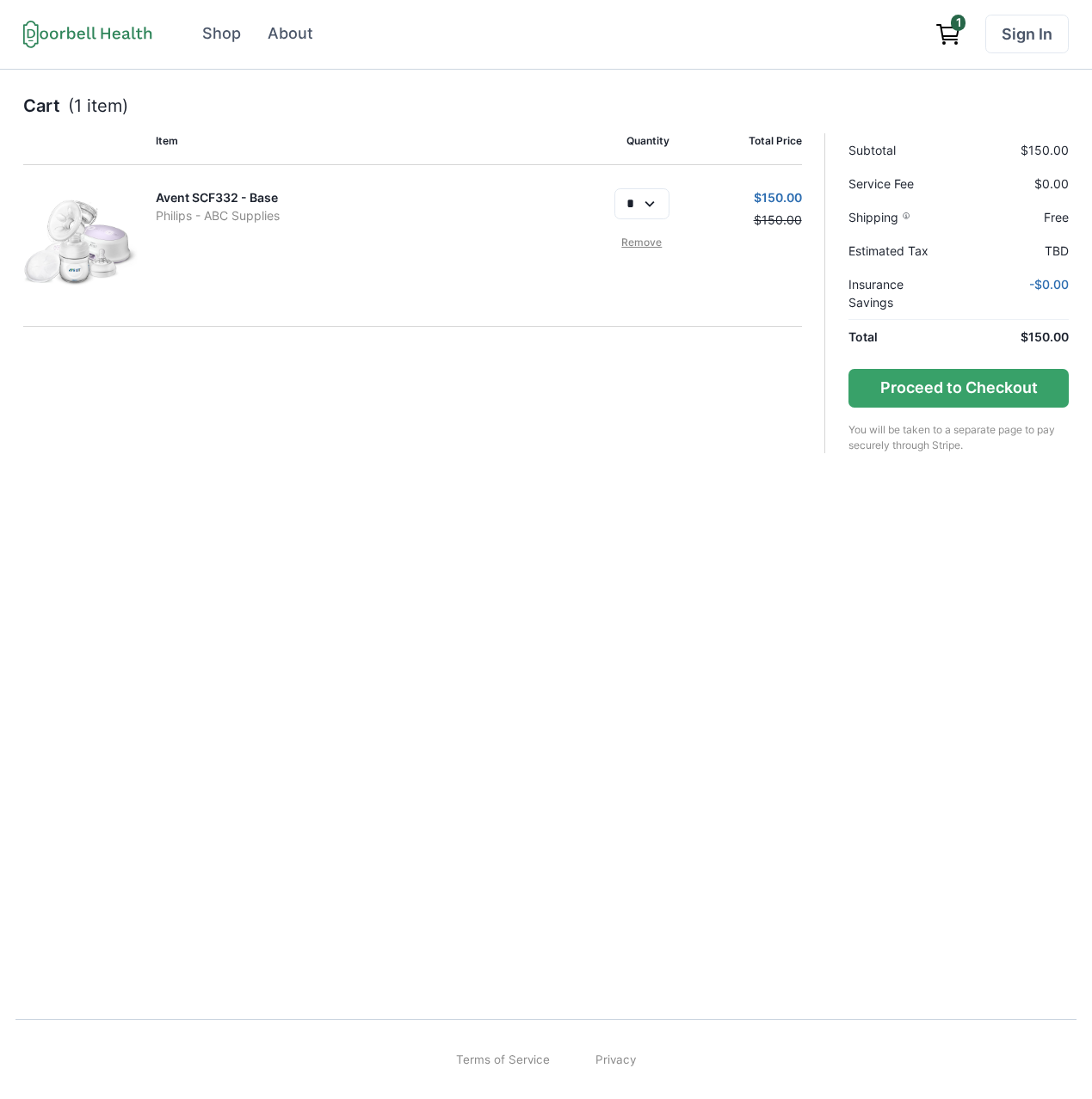
click at [146, 41] on icon at bounding box center [87, 33] width 129 height 29
click at [207, 35] on div "Shop" at bounding box center [222, 33] width 39 height 23
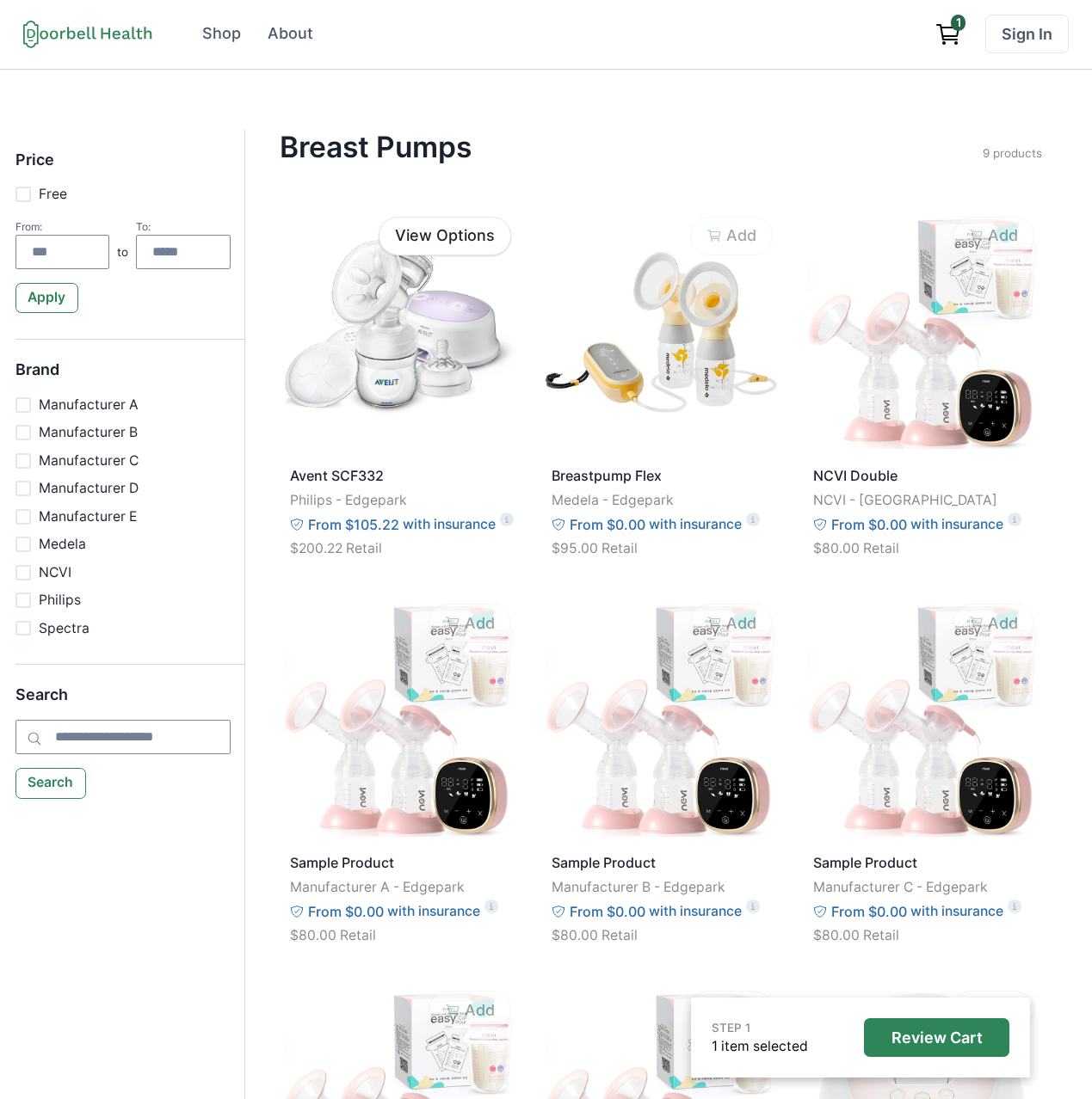
click at [946, 35] on icon "View cart" at bounding box center [950, 32] width 18 height 8
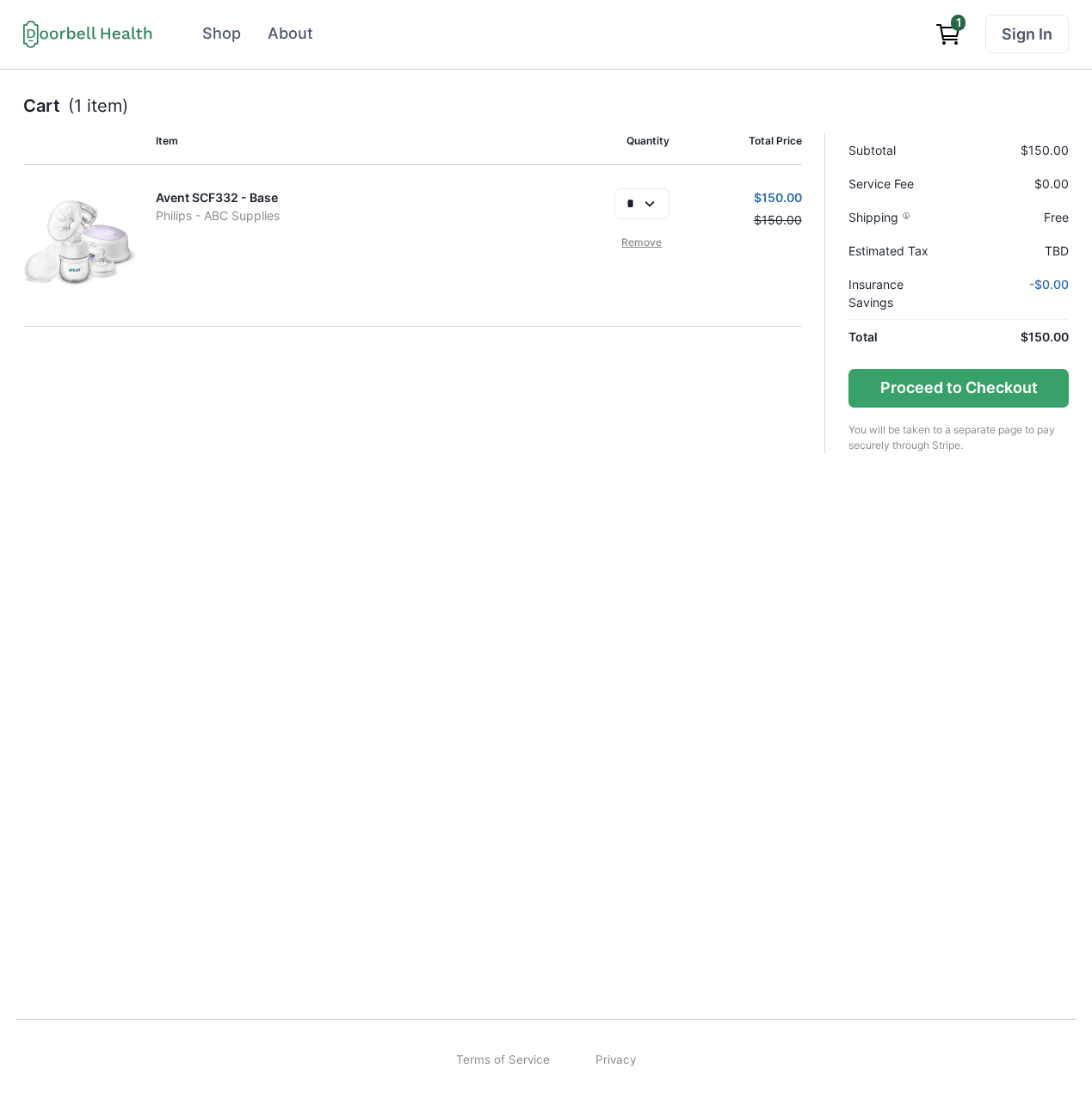
click at [652, 237] on link "Remove" at bounding box center [641, 242] width 55 height 16
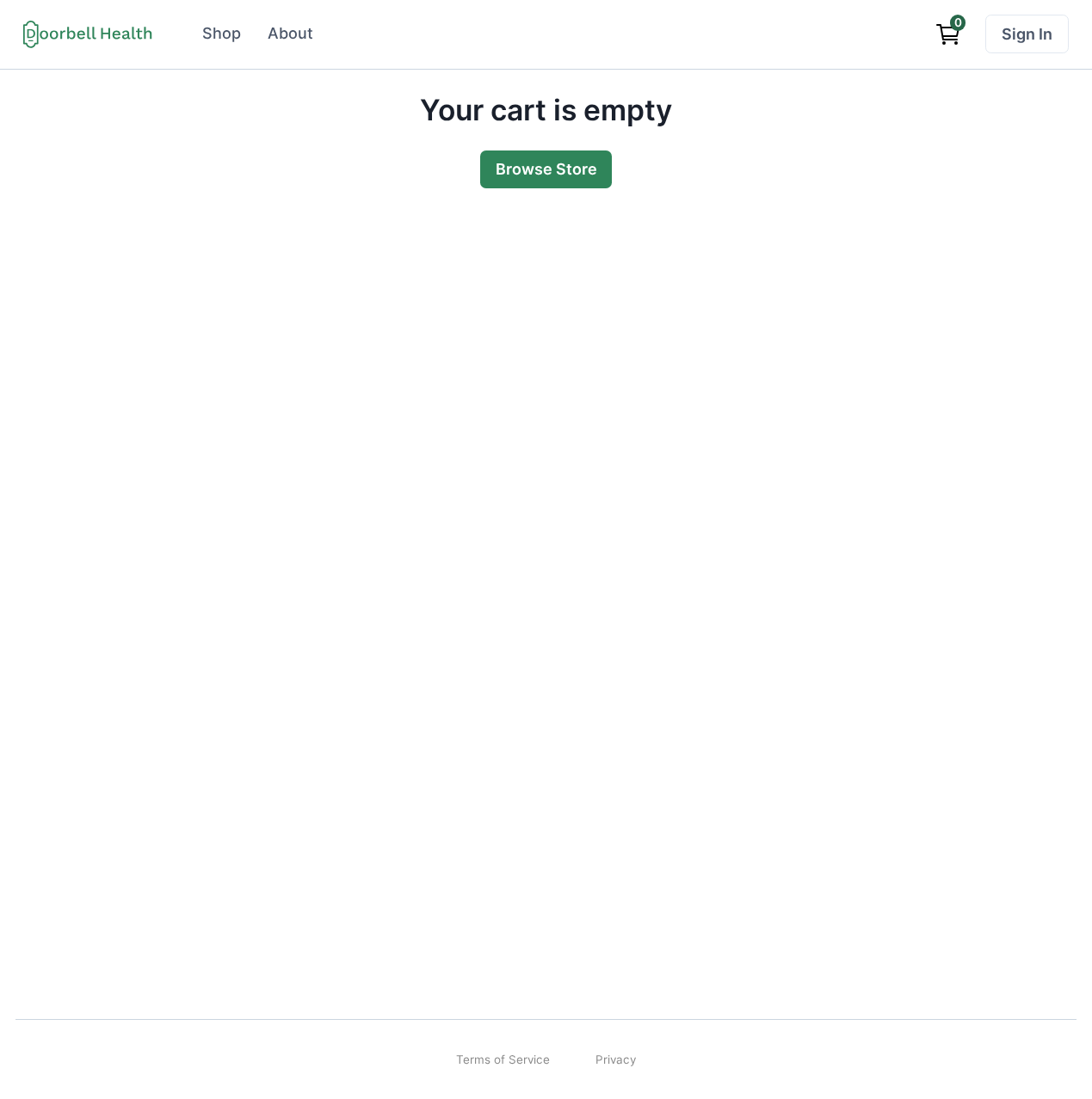
click at [515, 176] on link "Browse Store" at bounding box center [546, 170] width 133 height 39
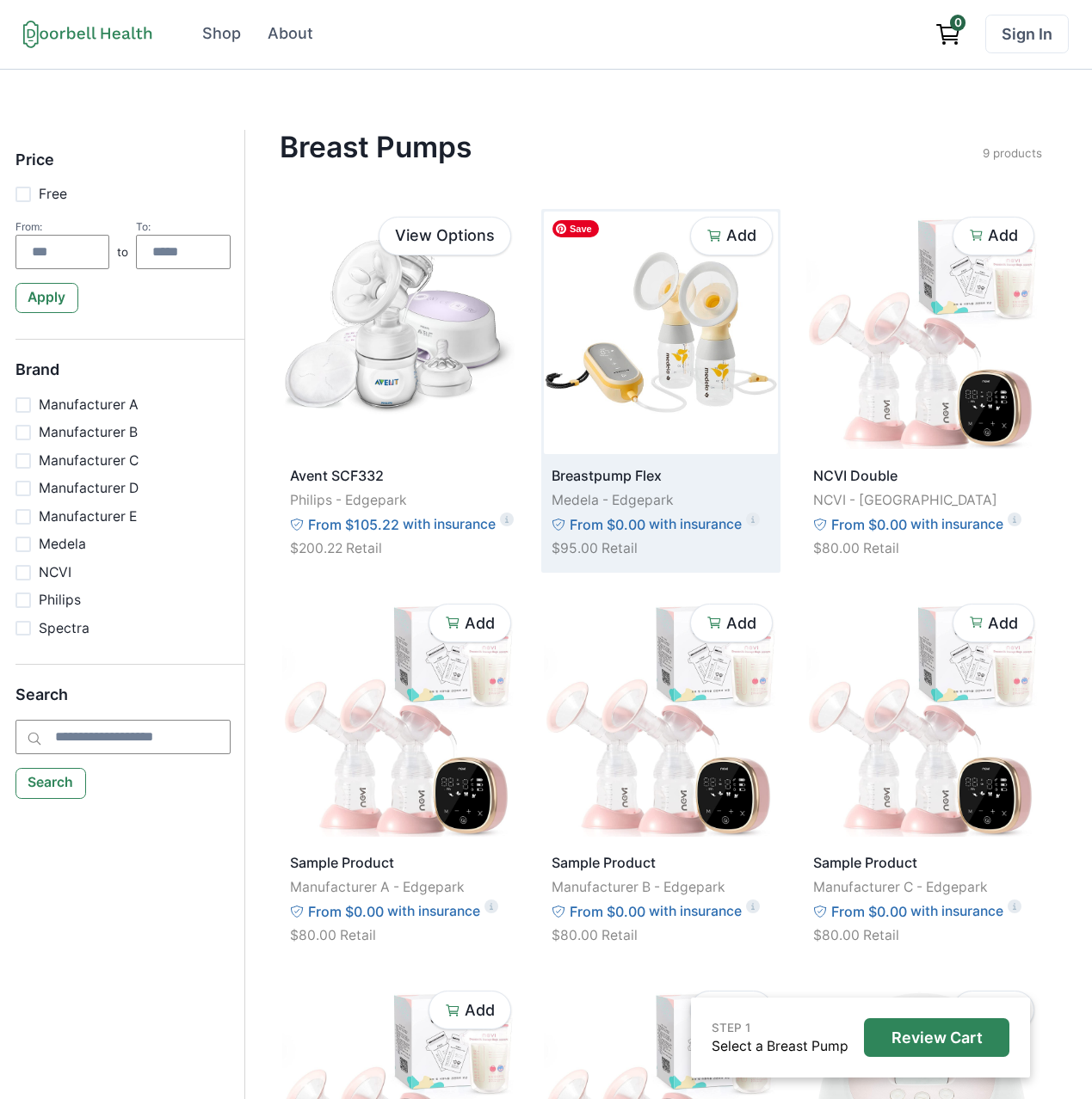
click at [682, 368] on img at bounding box center [660, 332] width 233 height 242
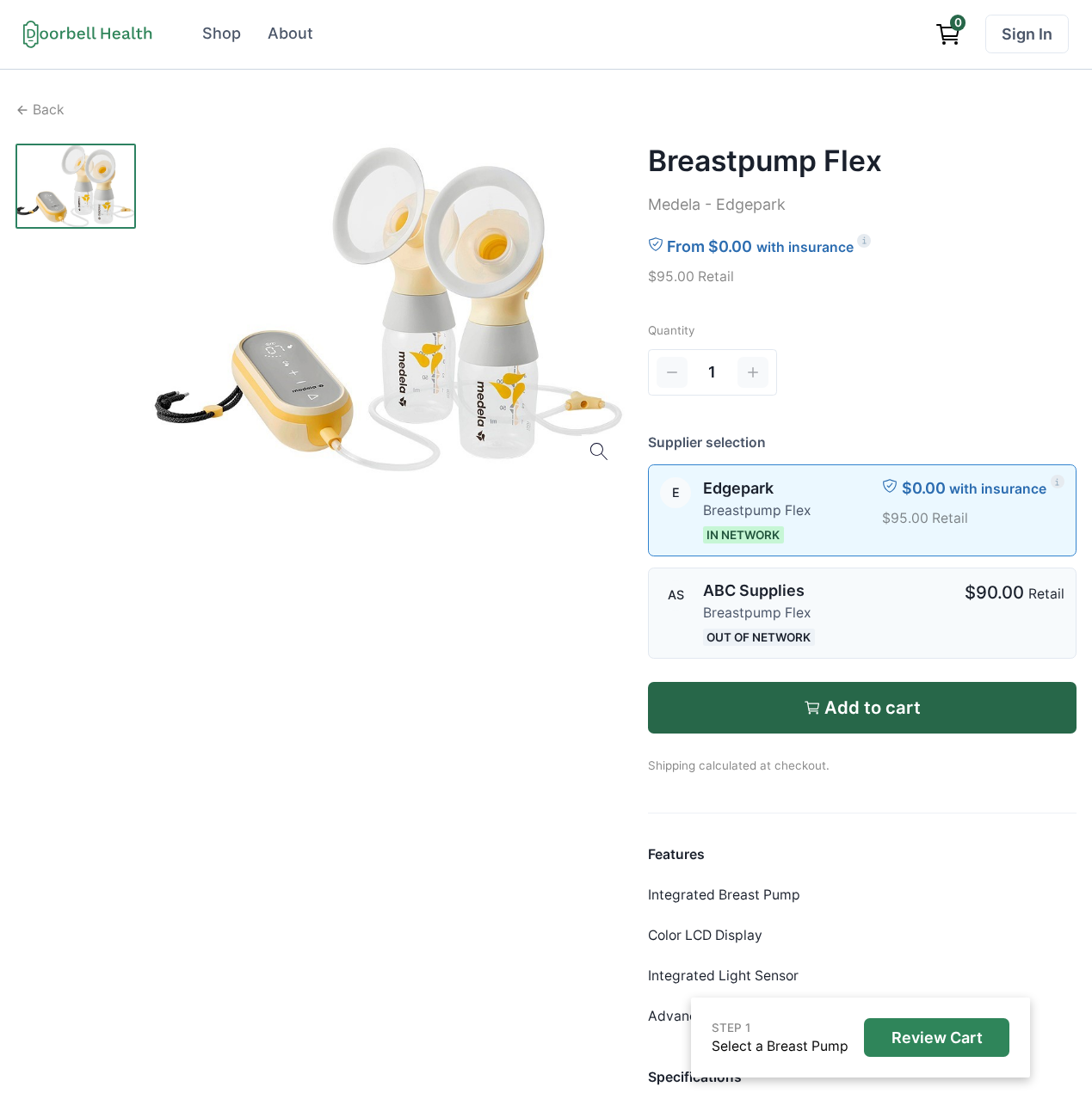
click at [878, 614] on div at bounding box center [889, 612] width 127 height 66
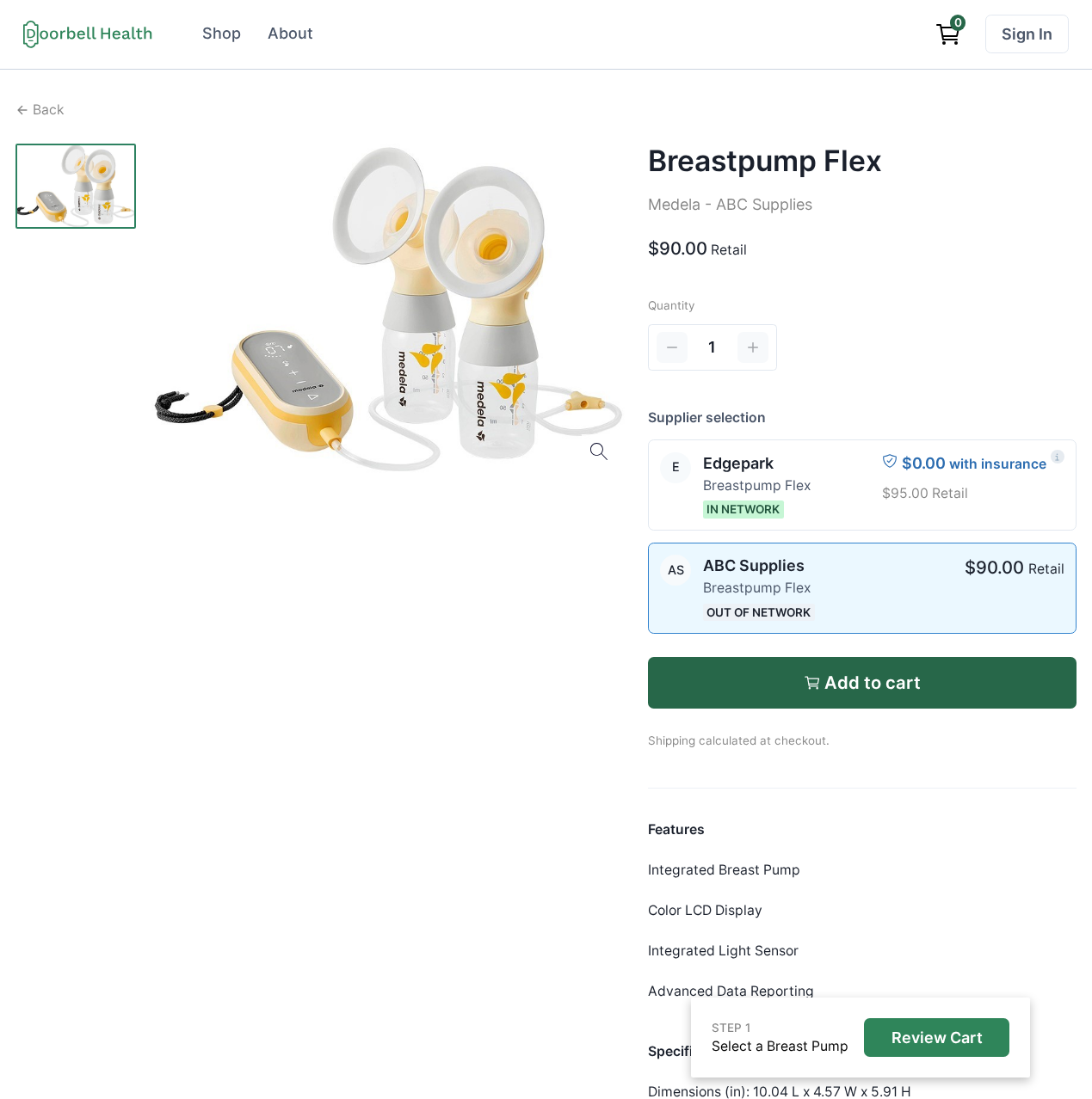
click at [860, 696] on button "Add to cart" at bounding box center [862, 683] width 428 height 52
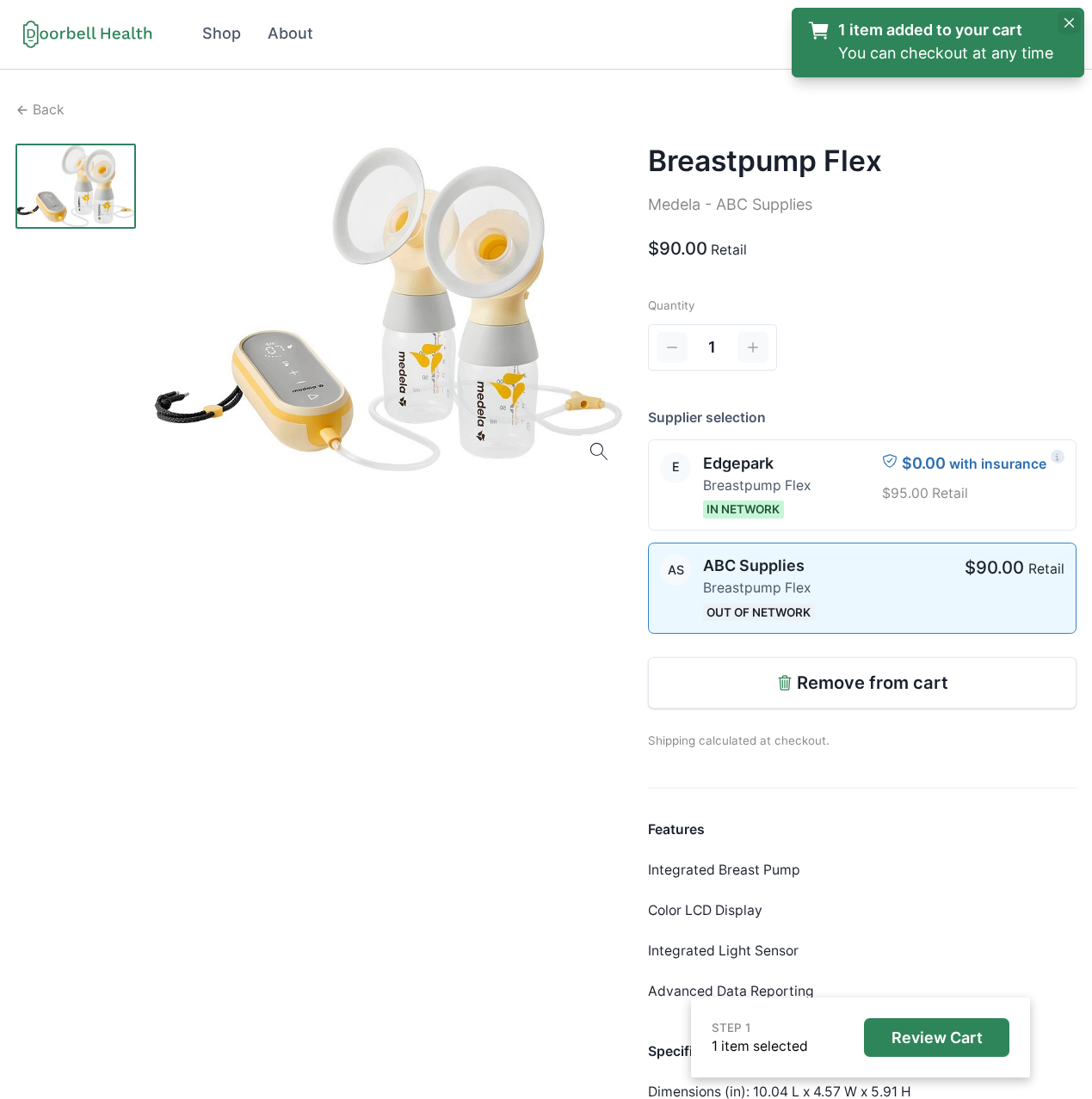
click at [1060, 25] on button "Close" at bounding box center [1069, 22] width 23 height 23
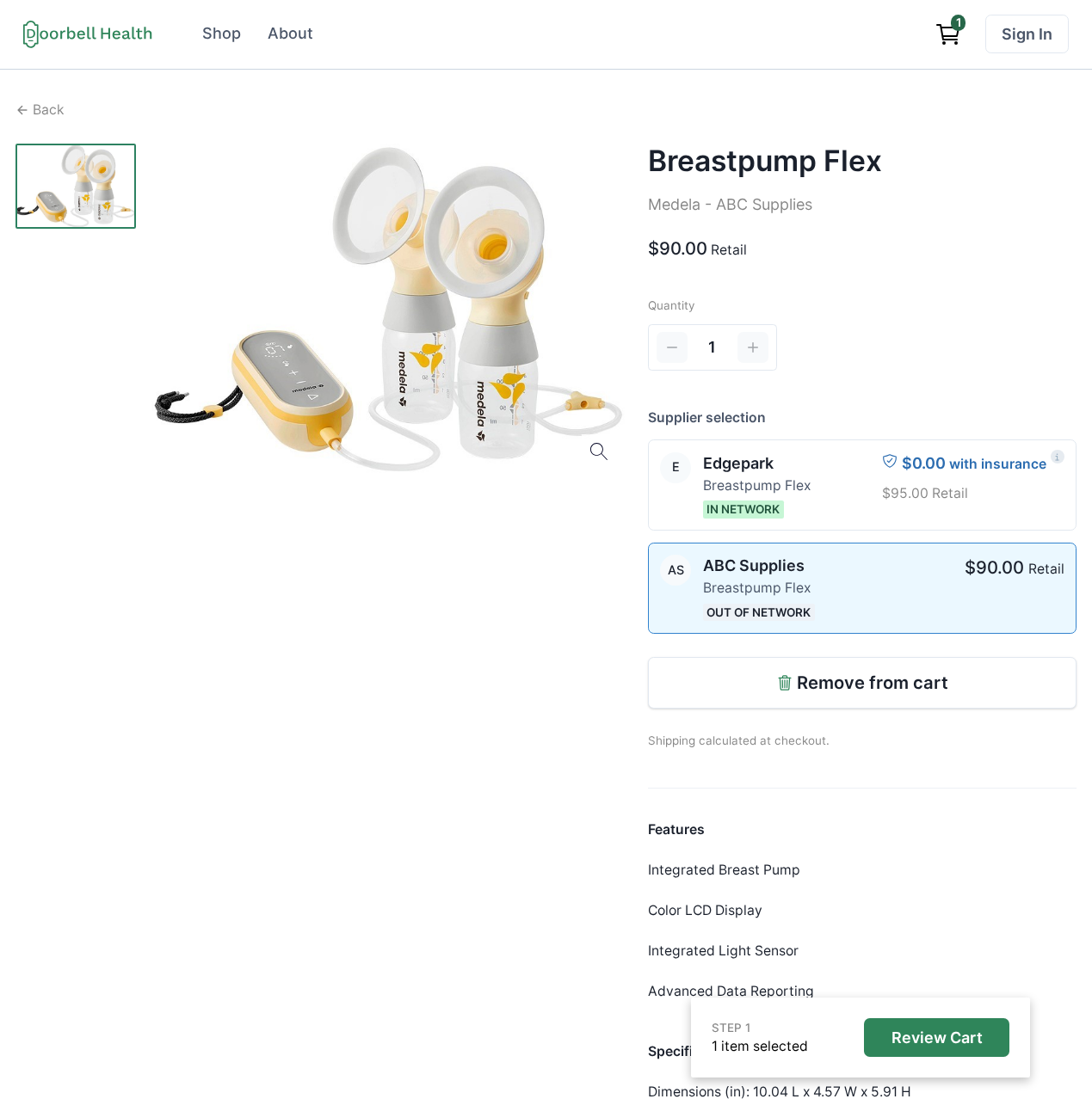
click at [941, 33] on icon "View cart" at bounding box center [948, 34] width 28 height 28
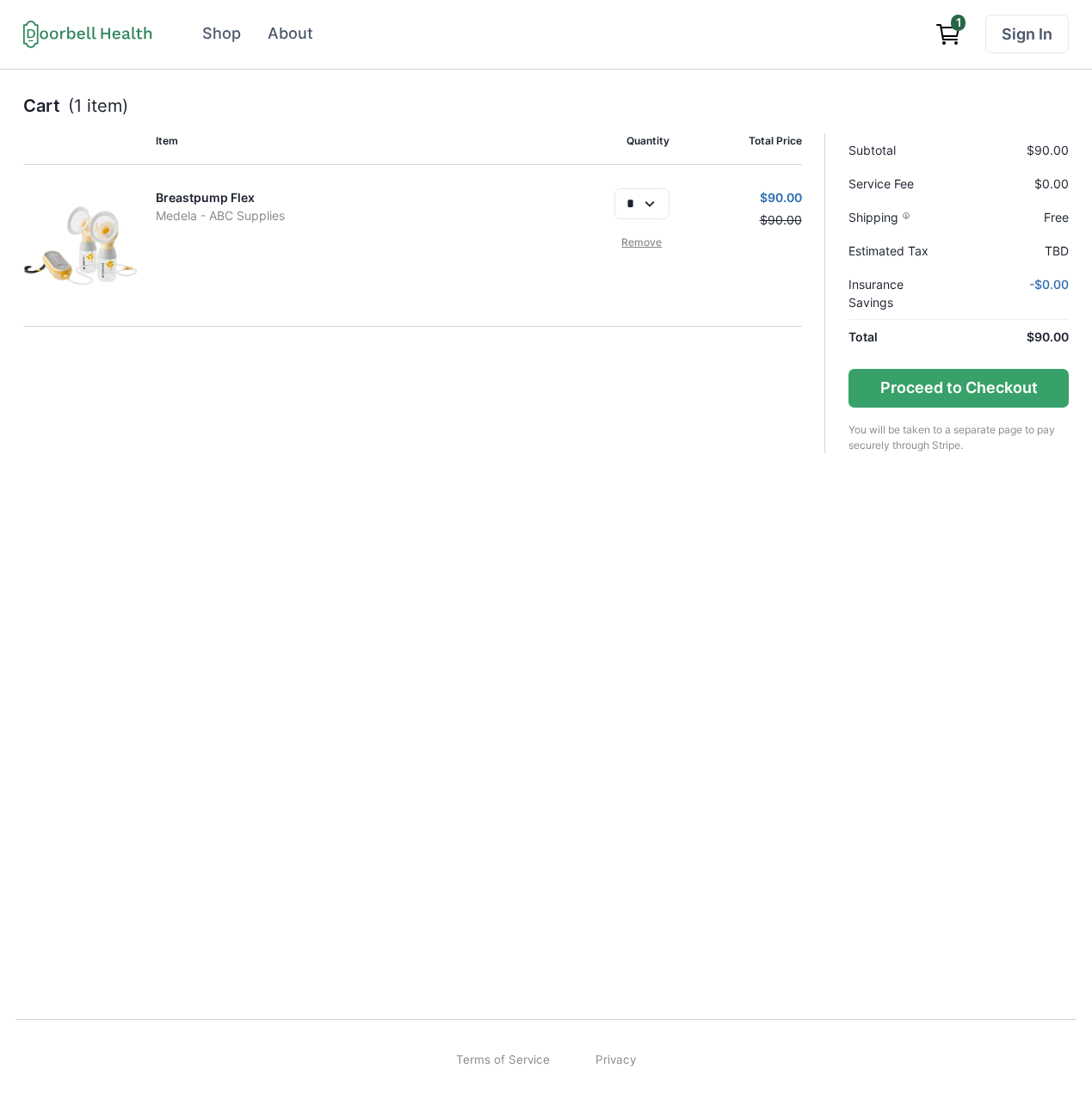
click at [635, 235] on link "Remove" at bounding box center [641, 242] width 55 height 16
